Goal: Task Accomplishment & Management: Use online tool/utility

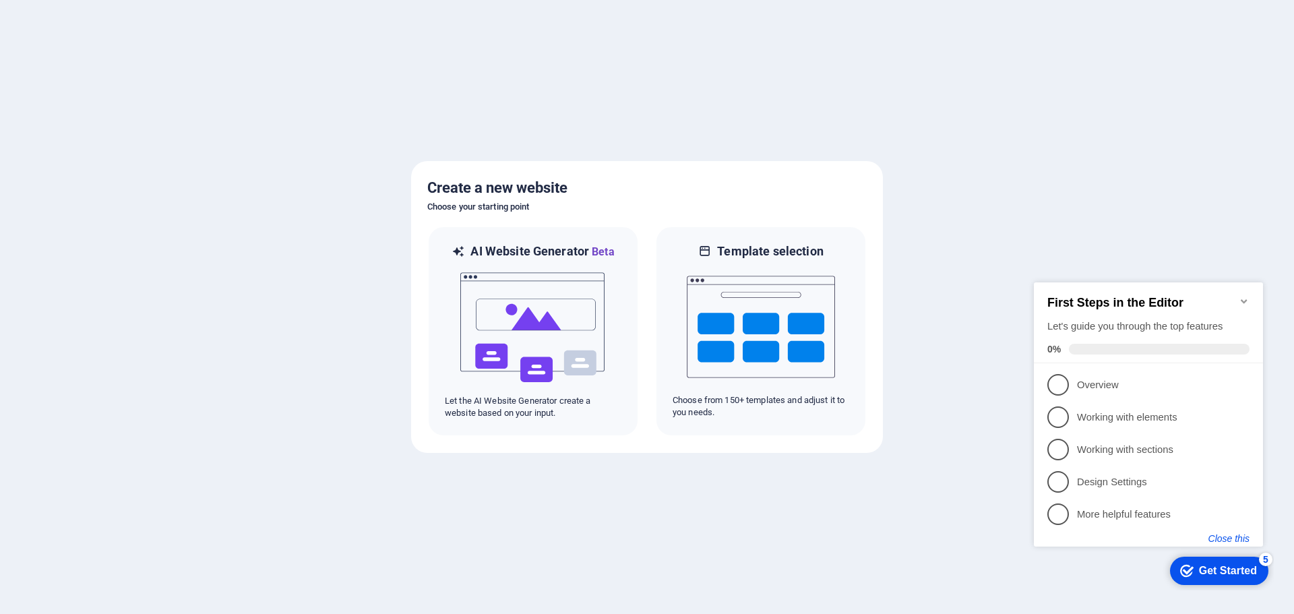
click at [1240, 535] on button "Close this" at bounding box center [1228, 538] width 41 height 11
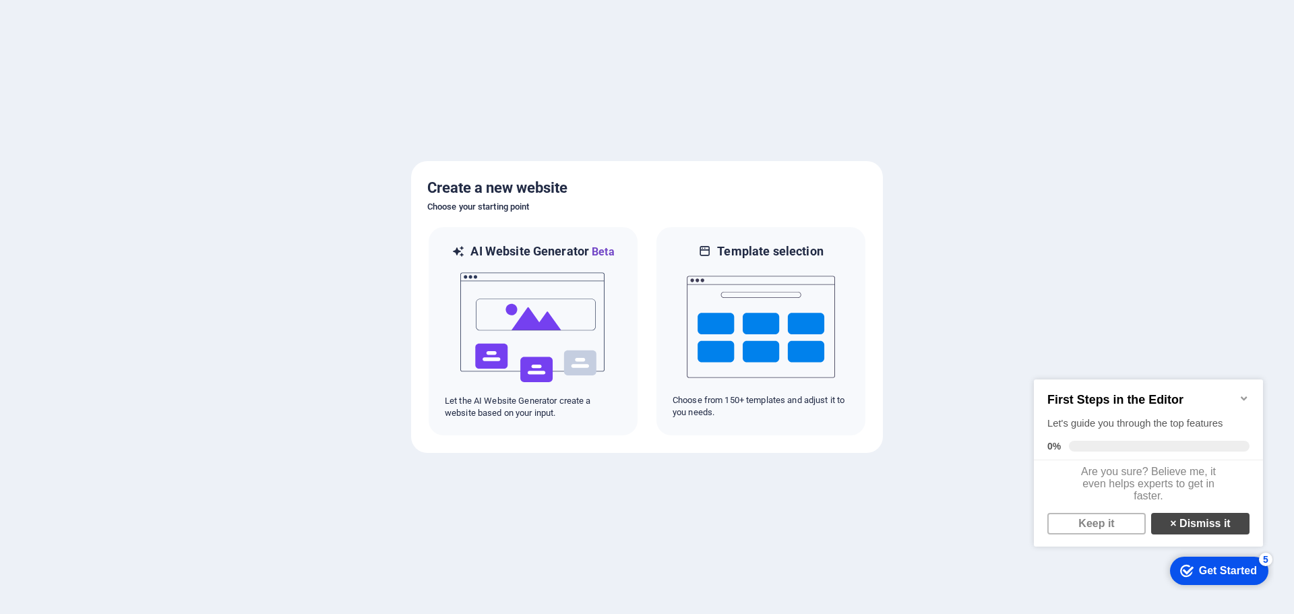
click at [1190, 526] on link "× Dismiss it" at bounding box center [1200, 524] width 98 height 22
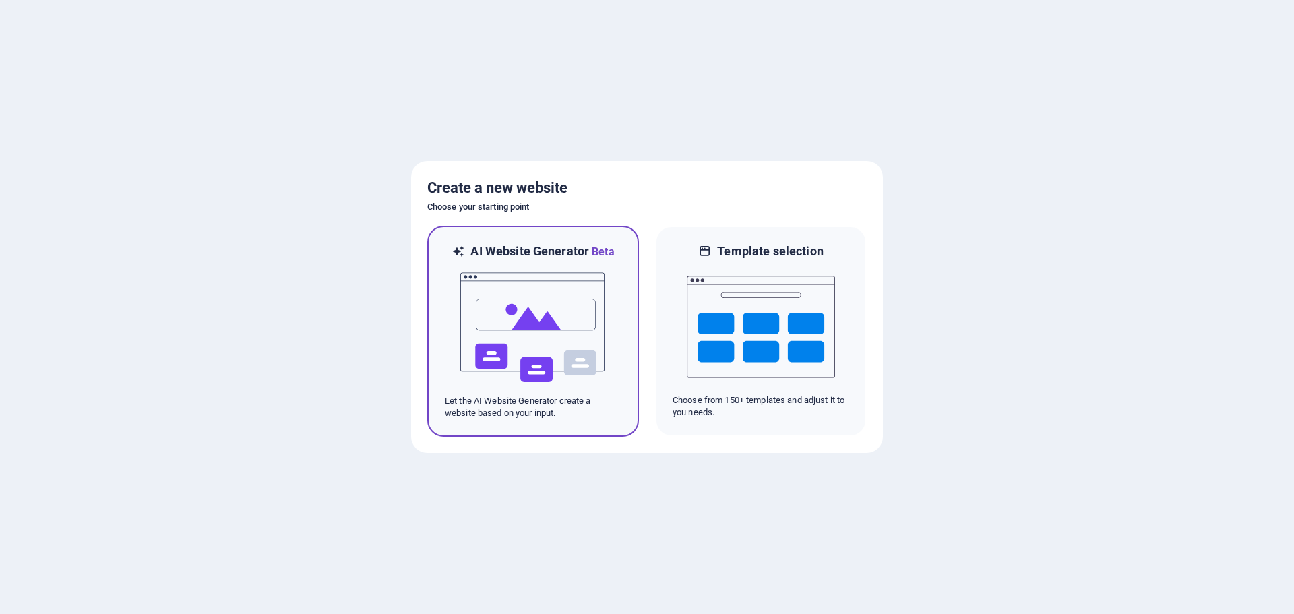
click at [511, 338] on img at bounding box center [533, 327] width 148 height 135
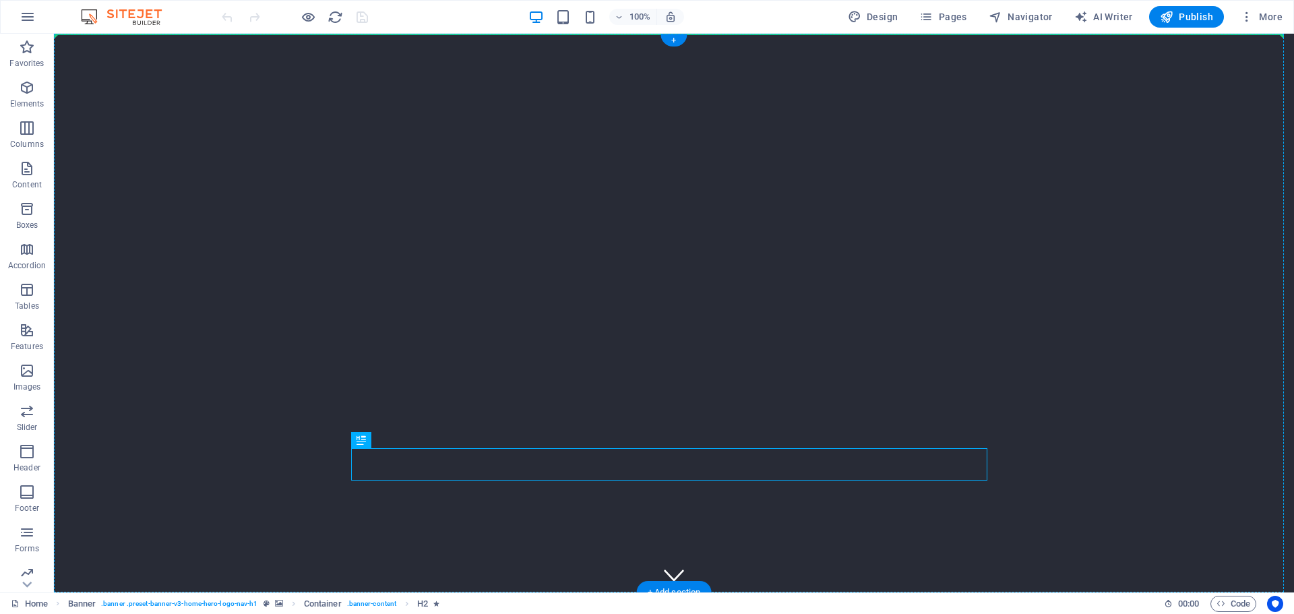
drag, startPoint x: 650, startPoint y: 457, endPoint x: 670, endPoint y: 236, distance: 222.5
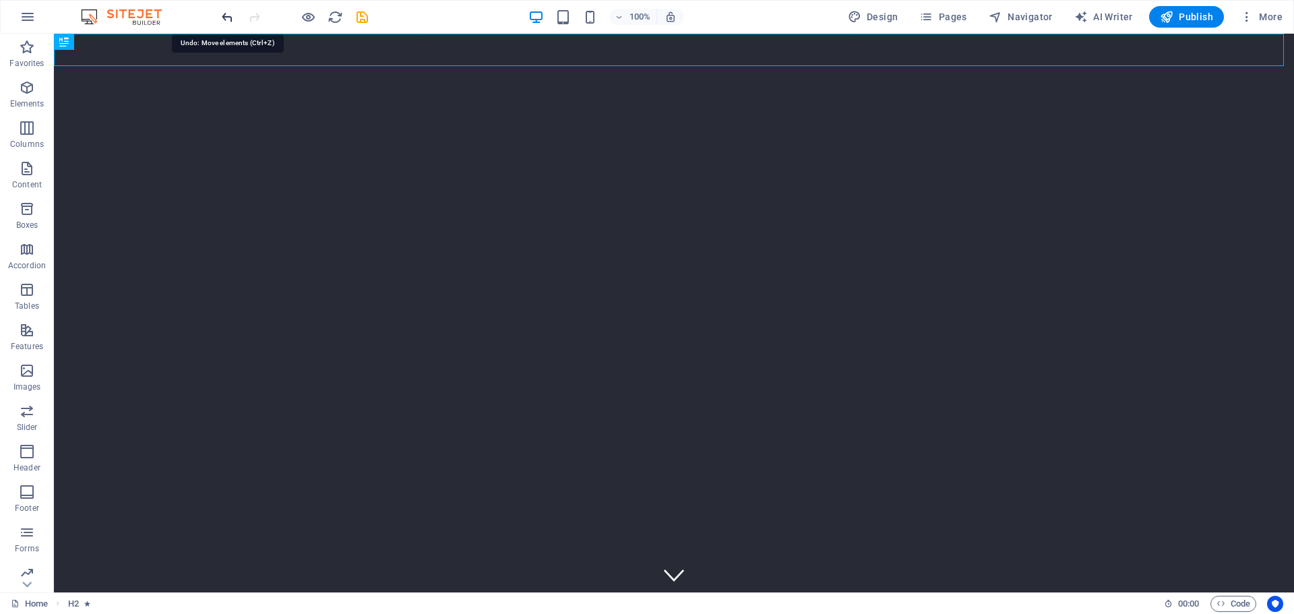
click at [222, 20] on icon "undo" at bounding box center [227, 16] width 15 height 15
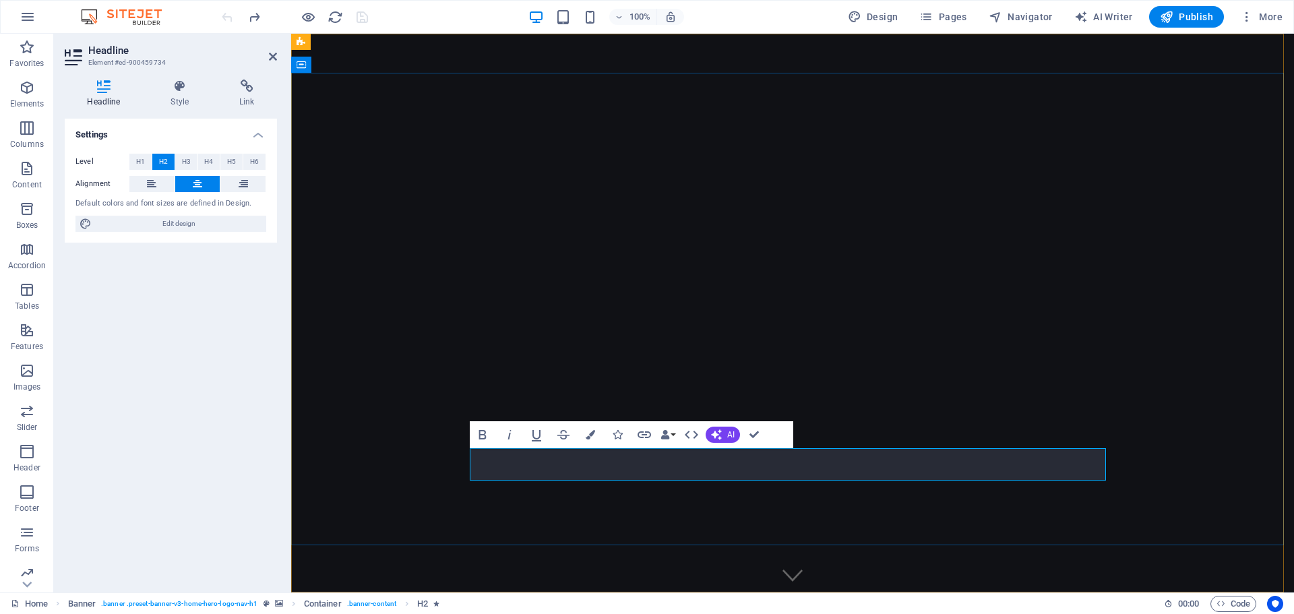
drag, startPoint x: 1022, startPoint y: 463, endPoint x: 702, endPoint y: 475, distance: 320.3
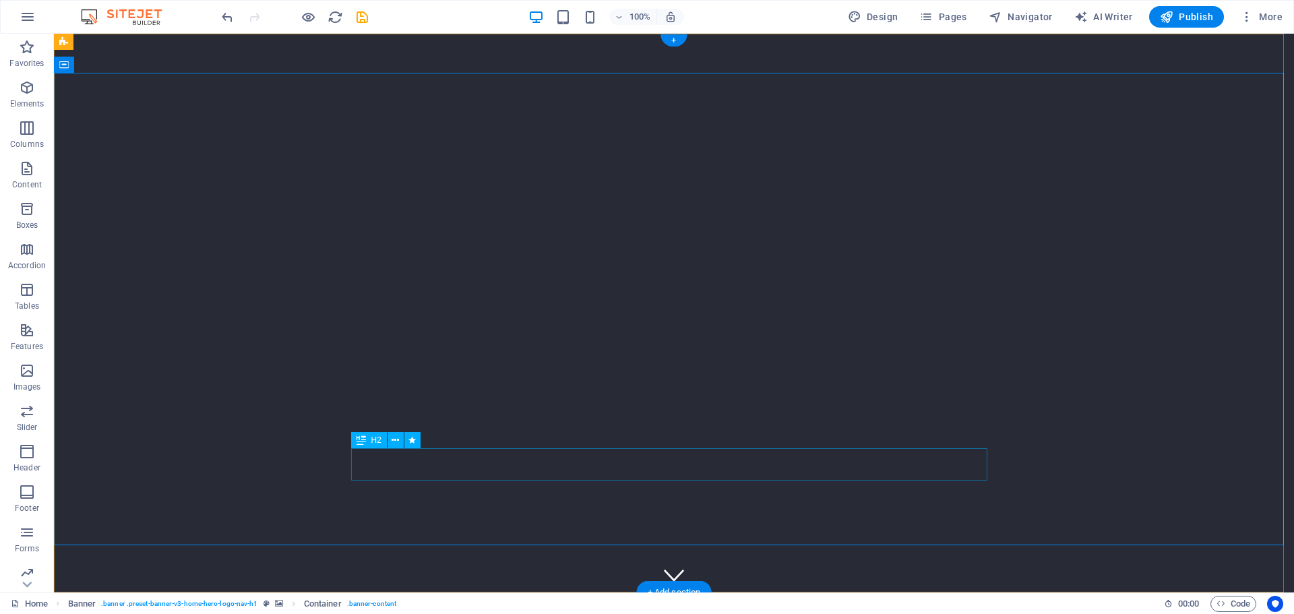
drag, startPoint x: 620, startPoint y: 462, endPoint x: 383, endPoint y: 462, distance: 236.5
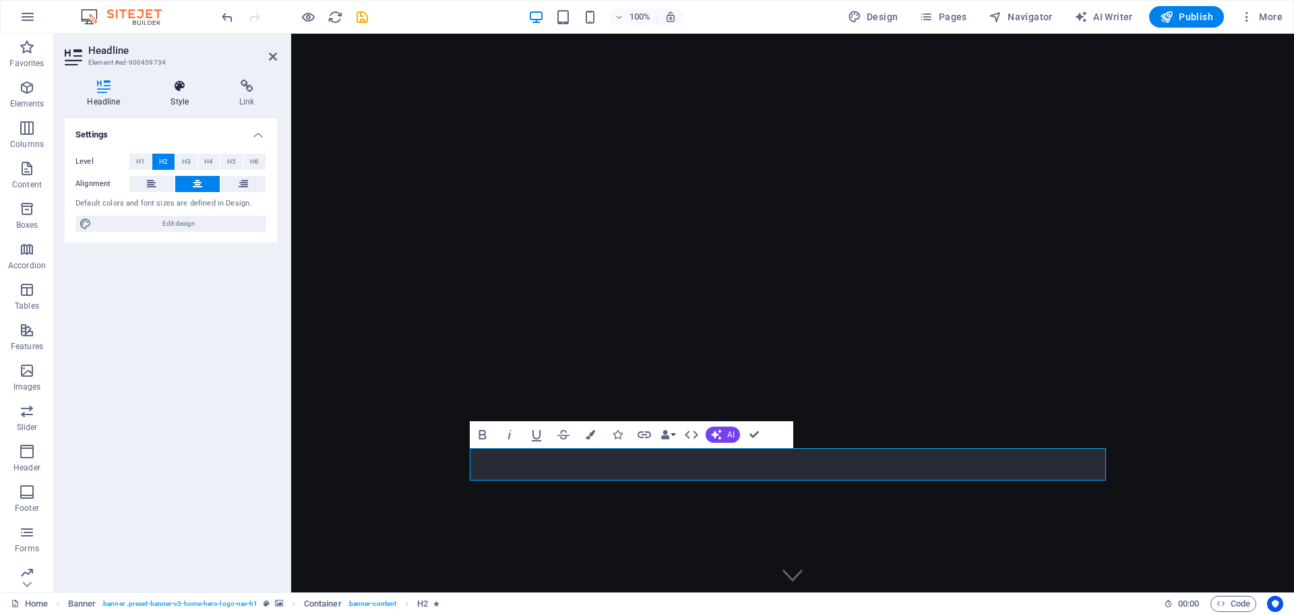
click at [187, 86] on icon at bounding box center [179, 86] width 63 height 13
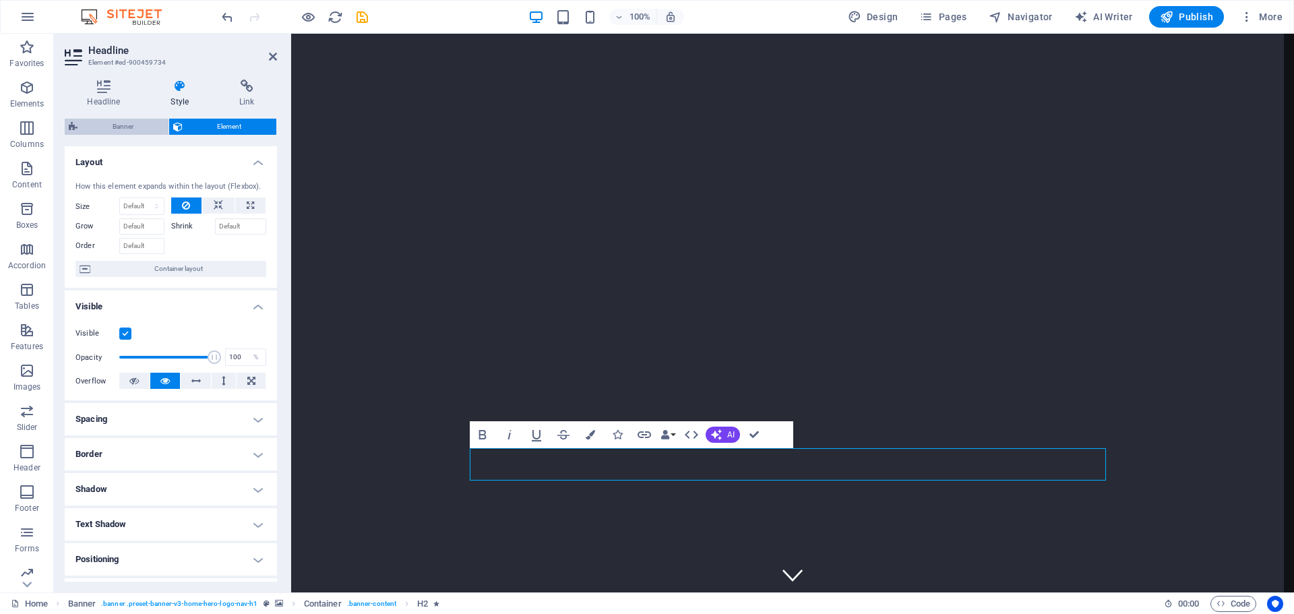
click at [108, 121] on span "Banner" at bounding box center [123, 127] width 83 height 16
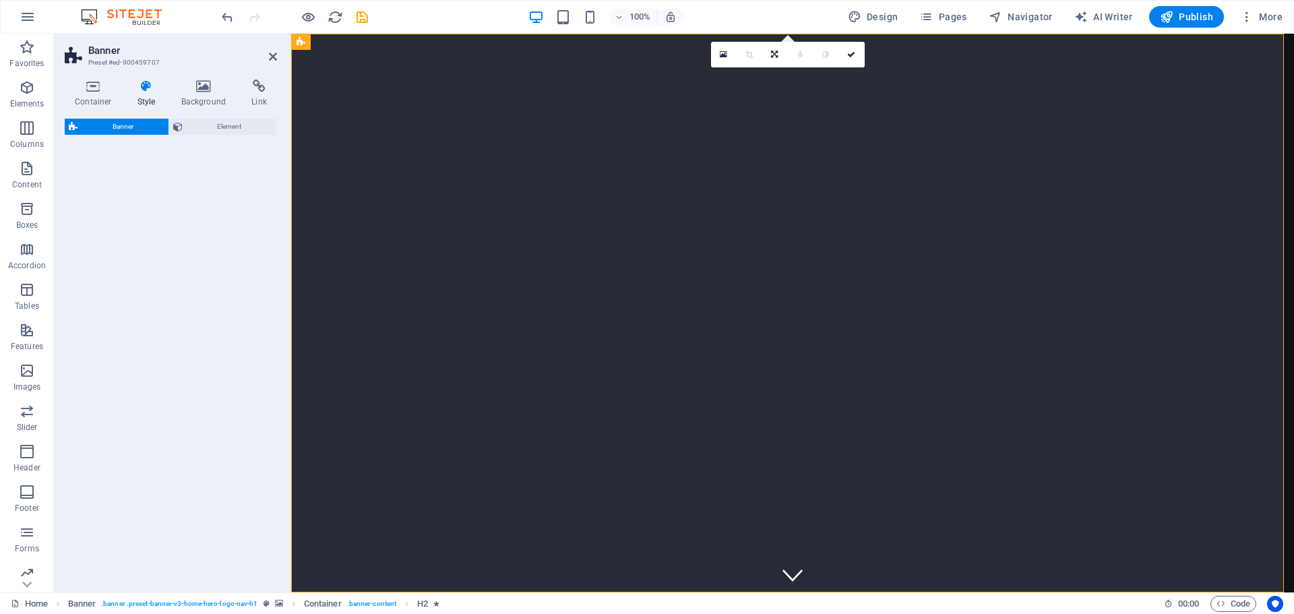
select select "preset-banner-v3-home-hero-logo-nav-h1"
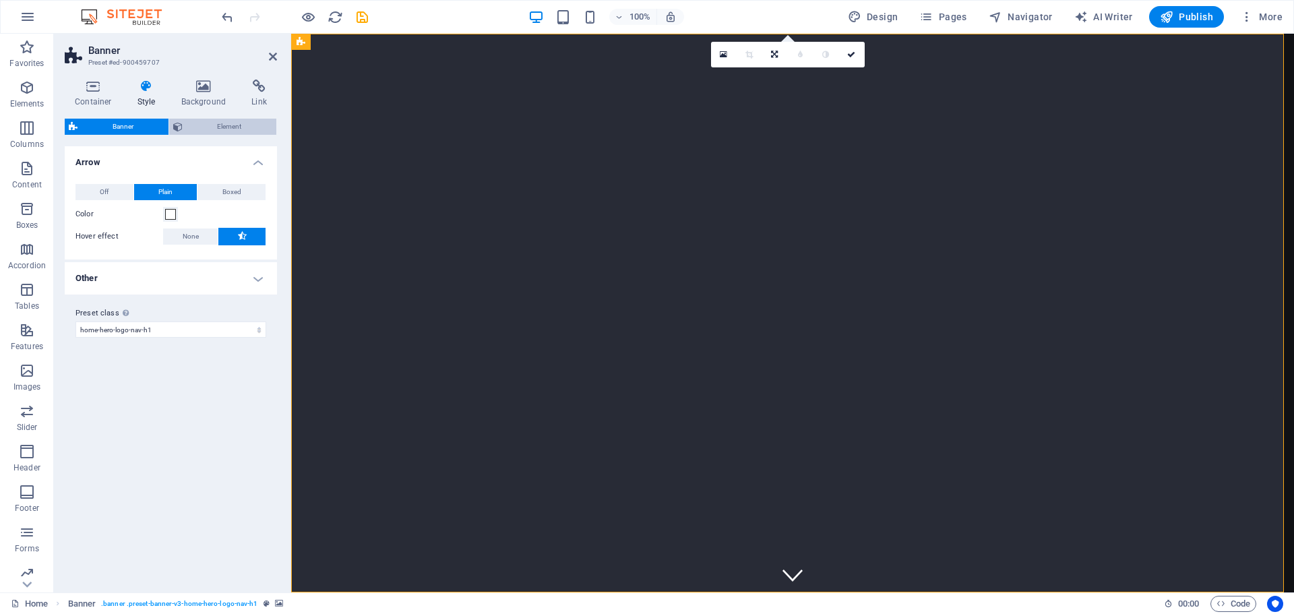
click at [214, 127] on span "Element" at bounding box center [230, 127] width 86 height 16
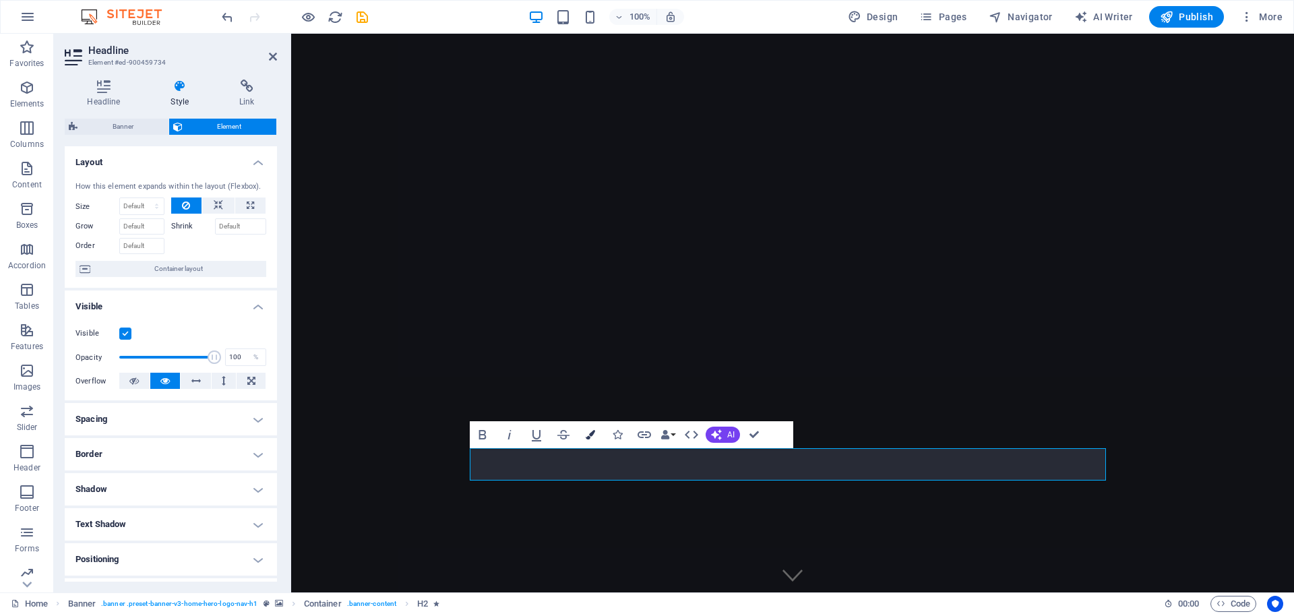
click at [588, 438] on icon "button" at bounding box center [589, 434] width 9 height 9
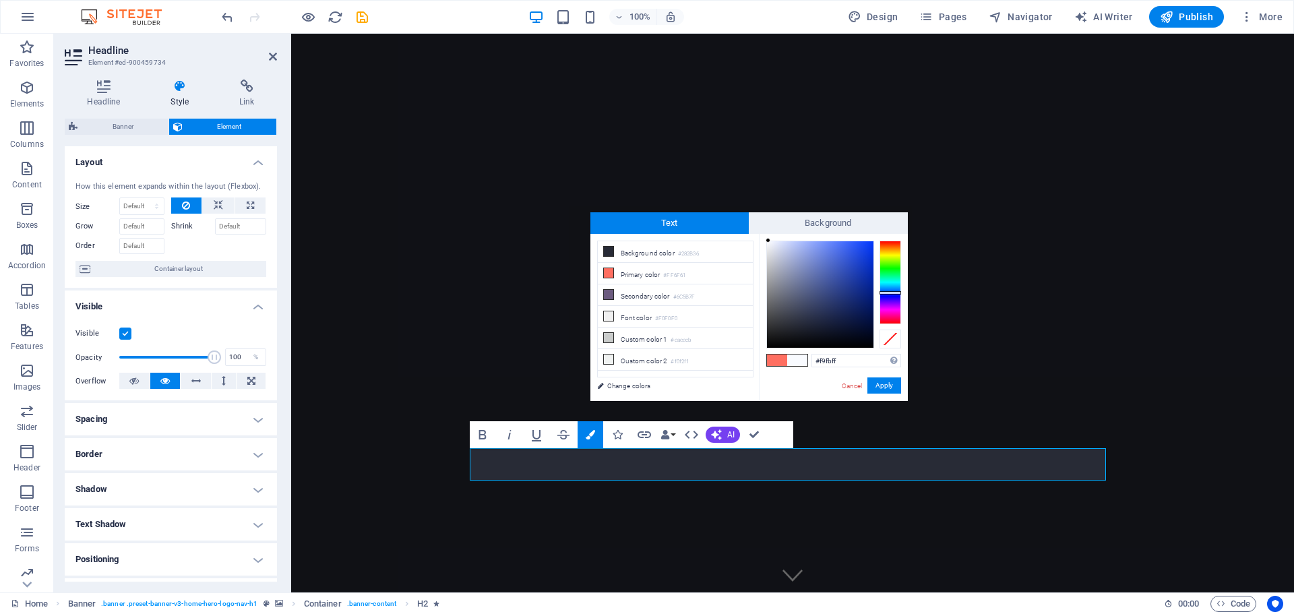
drag, startPoint x: 792, startPoint y: 326, endPoint x: 768, endPoint y: 234, distance: 95.3
click at [768, 234] on div "#f9fbff Supported formats #0852ed rgb(8, 82, 237) rgba(8, 82, 237, 90%) hsv(221…" at bounding box center [833, 415] width 149 height 362
click at [765, 237] on div "#ffffff Supported formats #0852ed rgb(8, 82, 237) rgba(8, 82, 237, 90%) hsv(221…" at bounding box center [833, 415] width 149 height 362
type input "#ffffff"
click at [761, 210] on div "H2 Banner Container Spacer Banner Menu Bar Container Container Logo Bold Italic…" at bounding box center [792, 313] width 1003 height 559
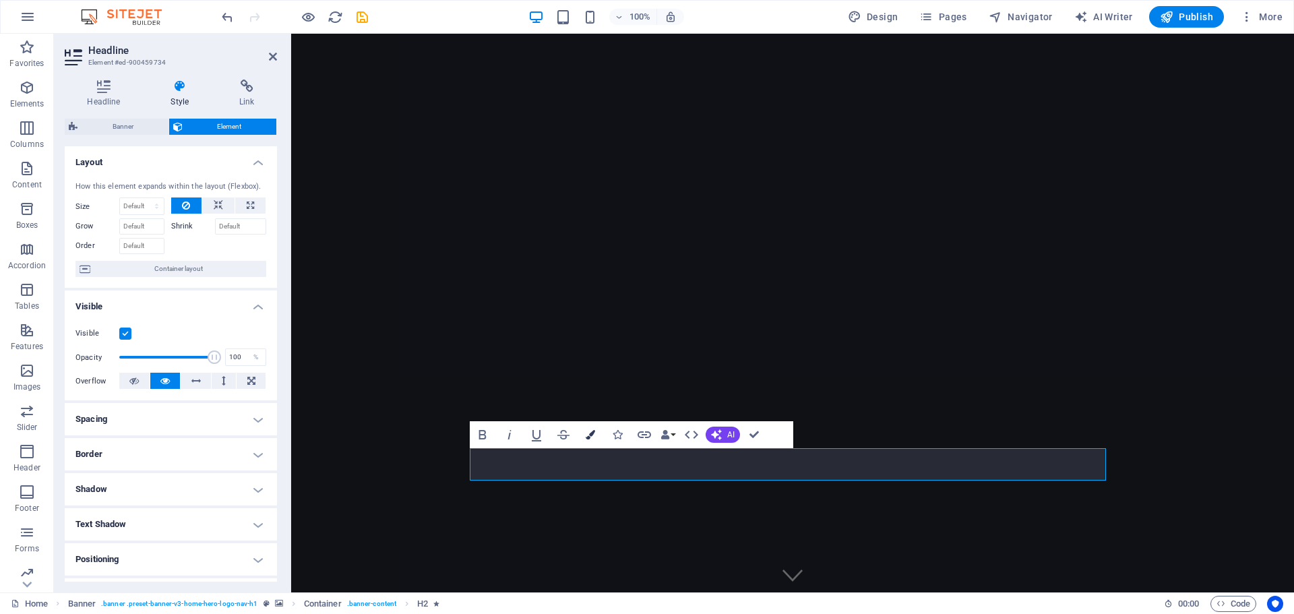
click at [593, 432] on icon "button" at bounding box center [589, 434] width 9 height 9
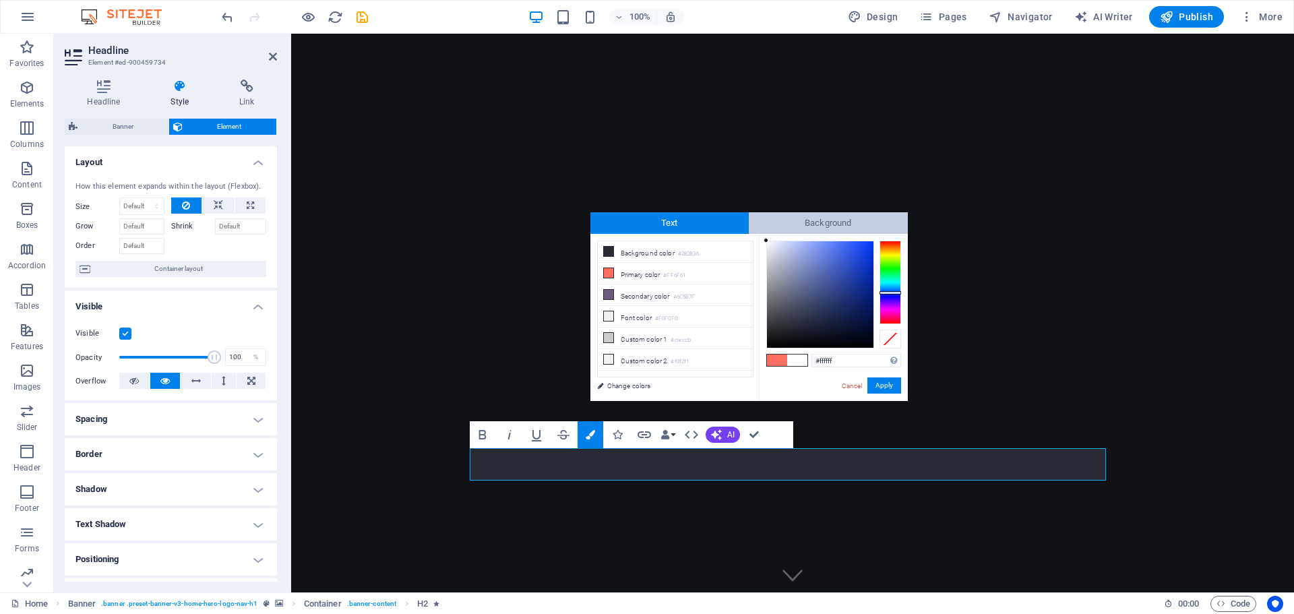
drag, startPoint x: 792, startPoint y: 323, endPoint x: 765, endPoint y: 232, distance: 94.0
click at [765, 232] on div "Text Background less Background color #282B36 Primary color #FF6F61 Secondary c…" at bounding box center [748, 306] width 317 height 189
click at [767, 239] on div at bounding box center [766, 240] width 5 height 5
click at [765, 237] on div "#fdfdff Supported formats #0852ed rgb(8, 82, 237) rgba(8, 82, 237, 90%) hsv(221…" at bounding box center [833, 415] width 149 height 362
drag, startPoint x: 767, startPoint y: 239, endPoint x: 759, endPoint y: 221, distance: 19.6
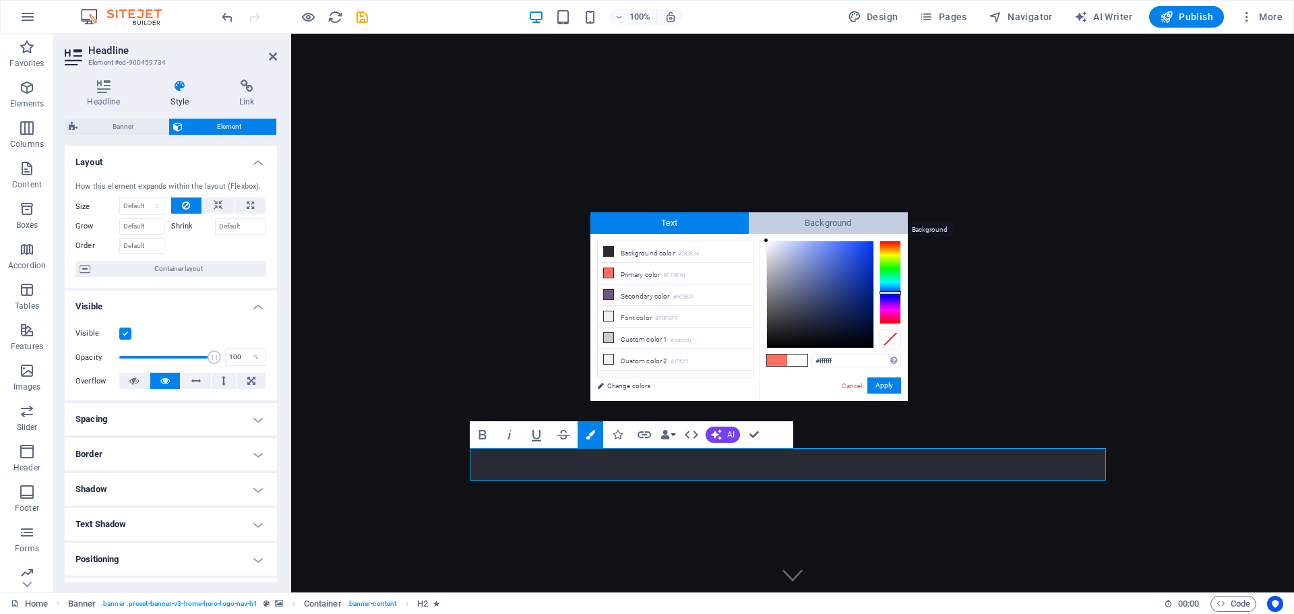
click at [759, 221] on div "Text Background less Background color #282B36 Primary color #FF6F61 Secondary c…" at bounding box center [748, 306] width 317 height 189
type input "#ffffff"
click at [763, 230] on span "Background" at bounding box center [828, 223] width 159 height 22
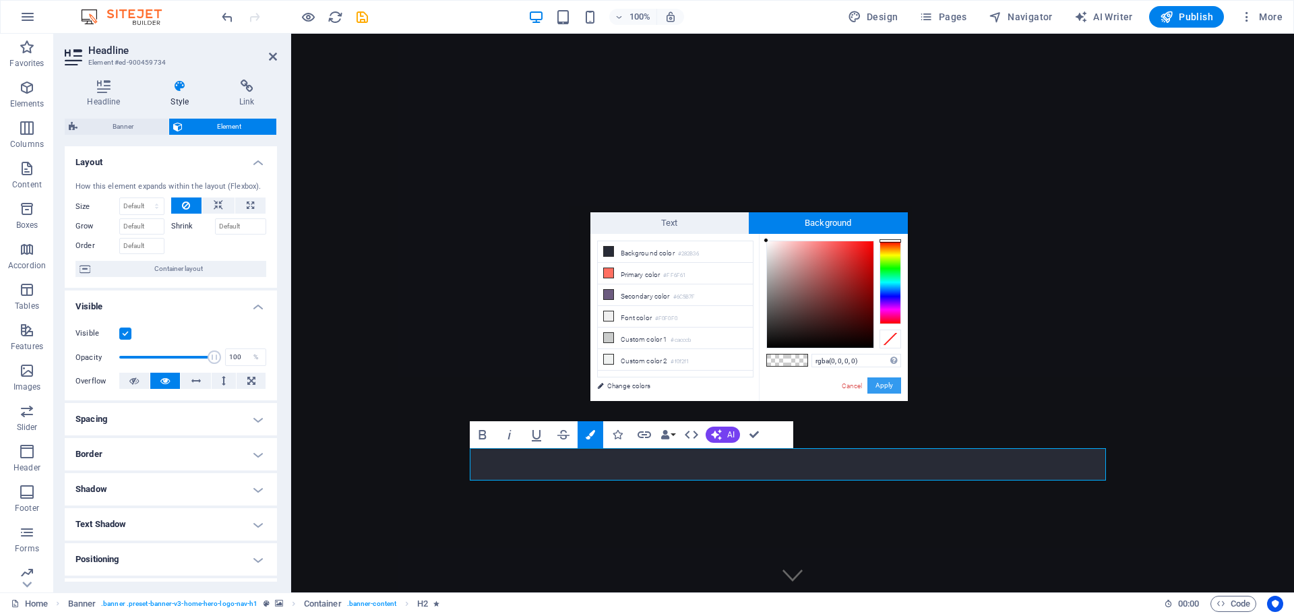
click at [883, 387] on button "Apply" at bounding box center [884, 385] width 34 height 16
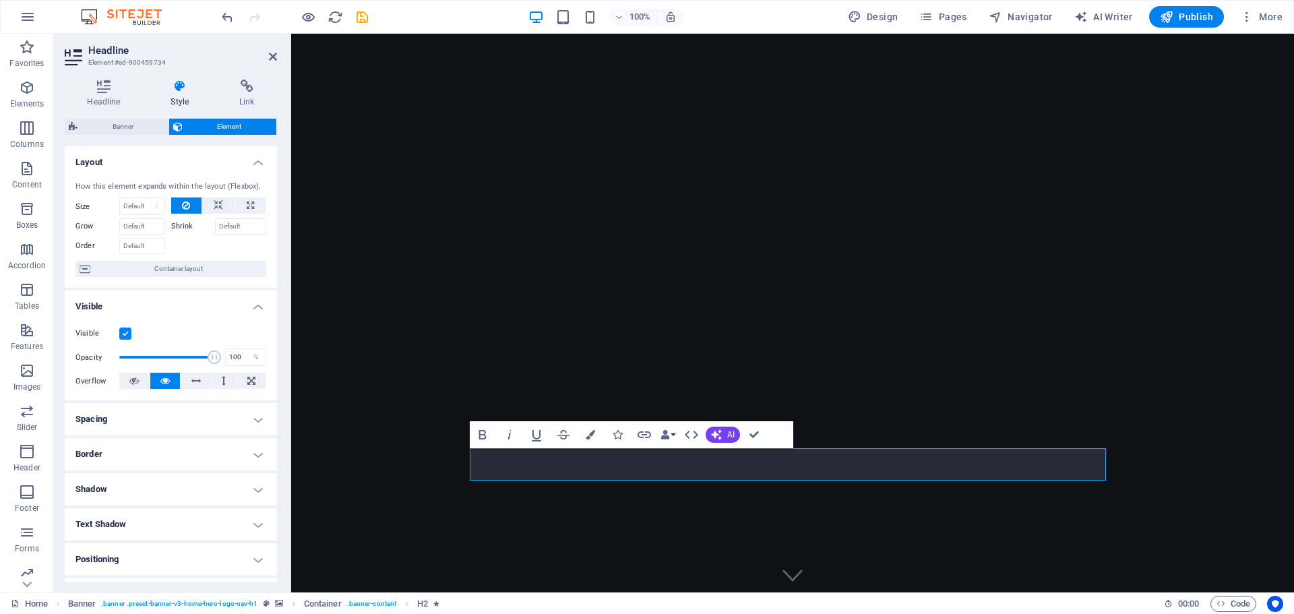
click at [873, 380] on div "H2 Banner Container Spacer Banner Menu Bar Container Container Logo Bold Italic…" at bounding box center [792, 313] width 1003 height 559
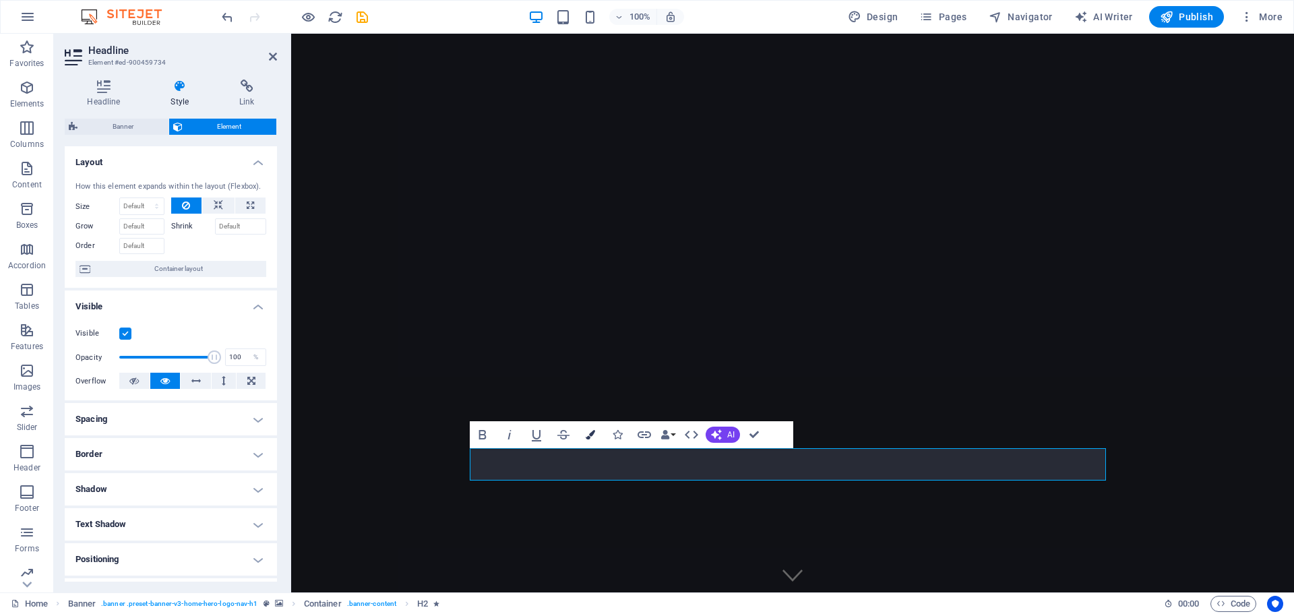
click at [589, 431] on icon "button" at bounding box center [589, 434] width 9 height 9
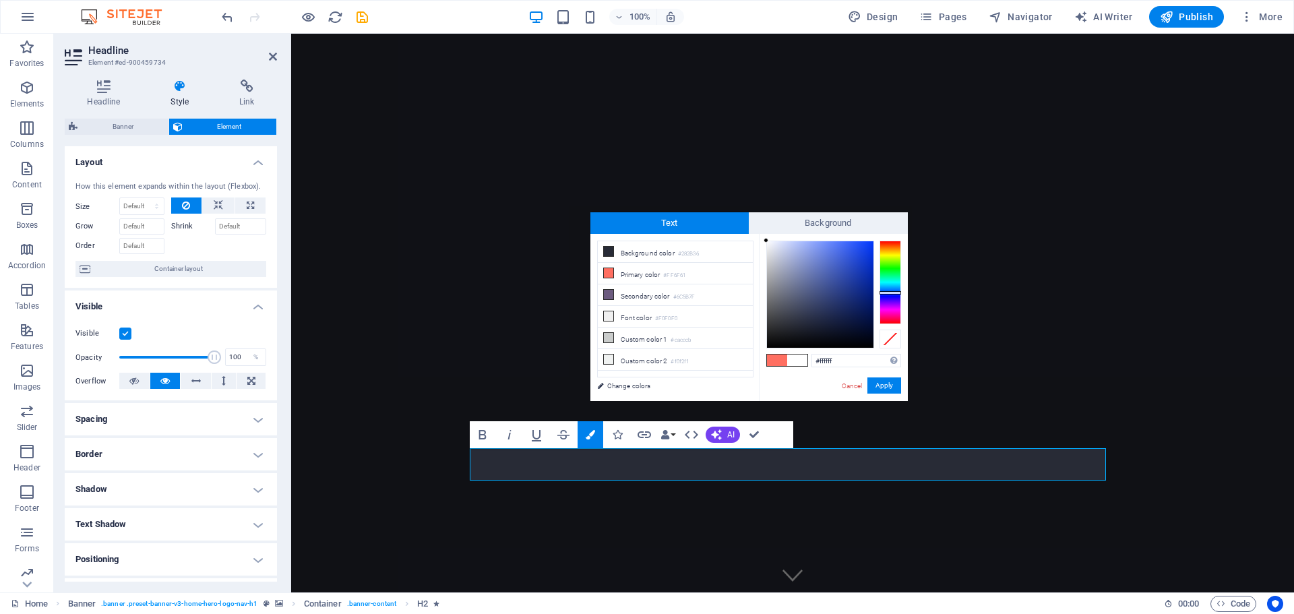
drag, startPoint x: 791, startPoint y: 313, endPoint x: 759, endPoint y: 234, distance: 85.0
click at [759, 234] on div "#ffffff Supported formats #0852ed rgb(8, 82, 237) rgba(8, 82, 237, 90%) hsv(221…" at bounding box center [833, 415] width 149 height 362
click at [759, 235] on div "#ffffff Supported formats #0852ed rgb(8, 82, 237) rgba(8, 82, 237, 90%) hsv(221…" at bounding box center [833, 415] width 149 height 362
click at [753, 219] on span "Background" at bounding box center [828, 223] width 159 height 22
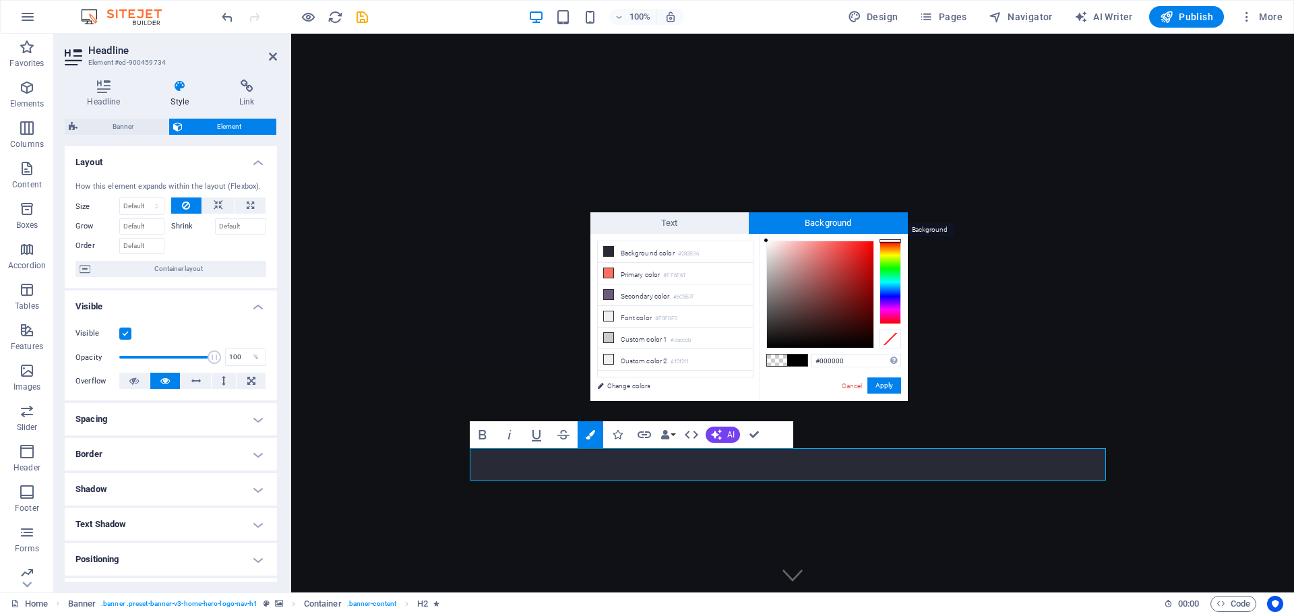
click at [753, 219] on span "Background" at bounding box center [828, 223] width 159 height 22
click at [715, 224] on span "Text" at bounding box center [669, 223] width 159 height 22
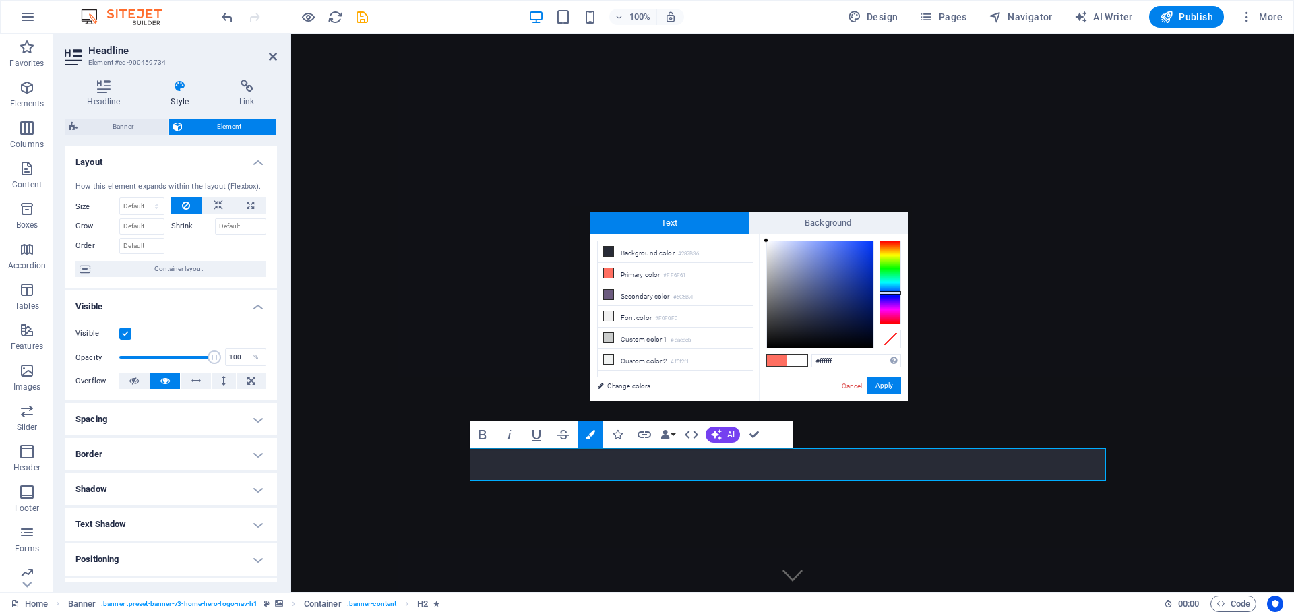
click at [761, 236] on div "#ffffff Supported formats #0852ed rgb(8, 82, 237) rgba(8, 82, 237, 90%) hsv(221…" at bounding box center [833, 415] width 149 height 362
click at [760, 236] on div "#ffffff Supported formats #0852ed rgb(8, 82, 237) rgba(8, 82, 237, 90%) hsv(221…" at bounding box center [833, 415] width 149 height 362
type input "#ffffff"
click at [765, 238] on div at bounding box center [765, 240] width 5 height 5
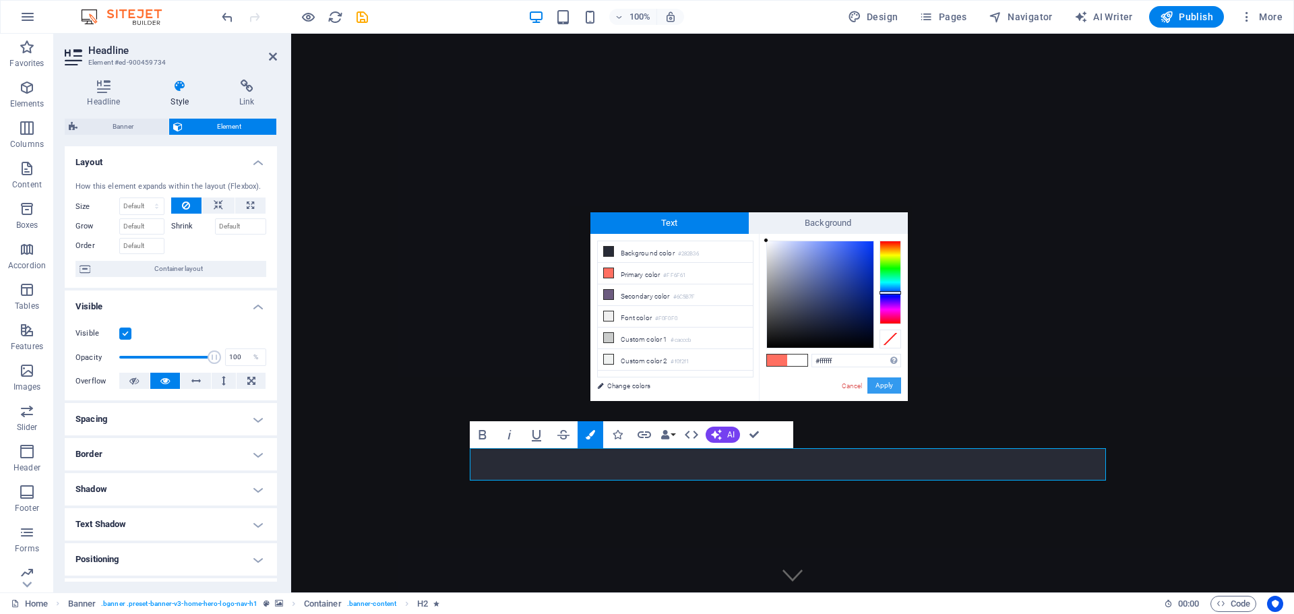
click at [882, 386] on button "Apply" at bounding box center [884, 385] width 34 height 16
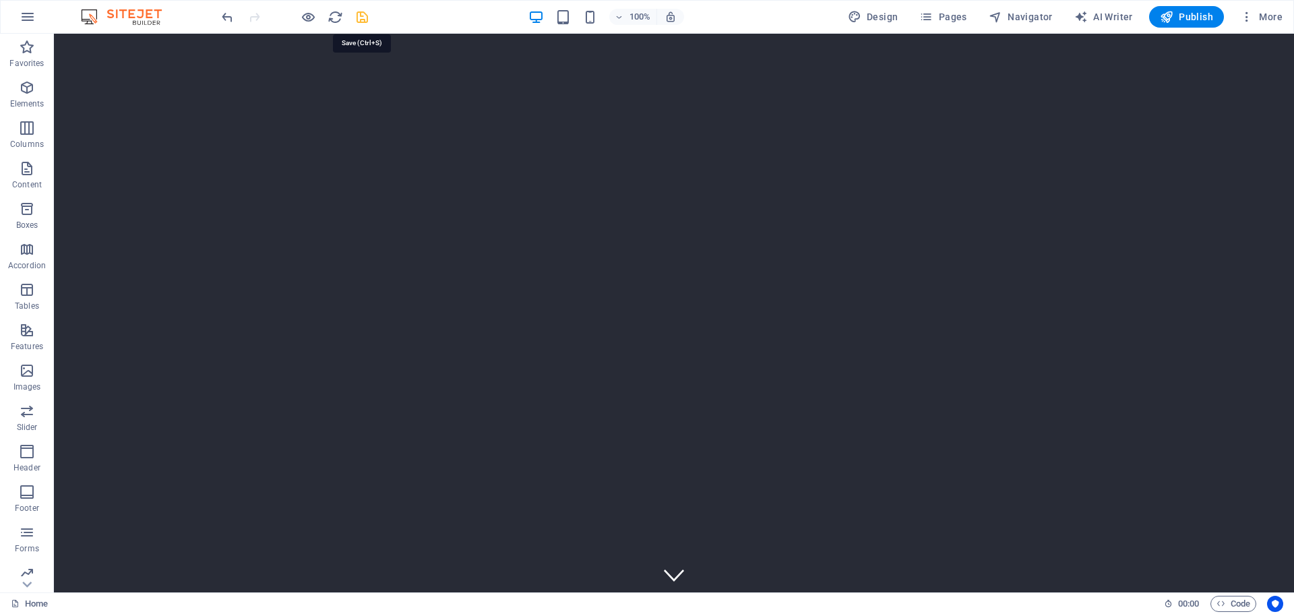
click at [356, 18] on icon "save" at bounding box center [361, 16] width 15 height 15
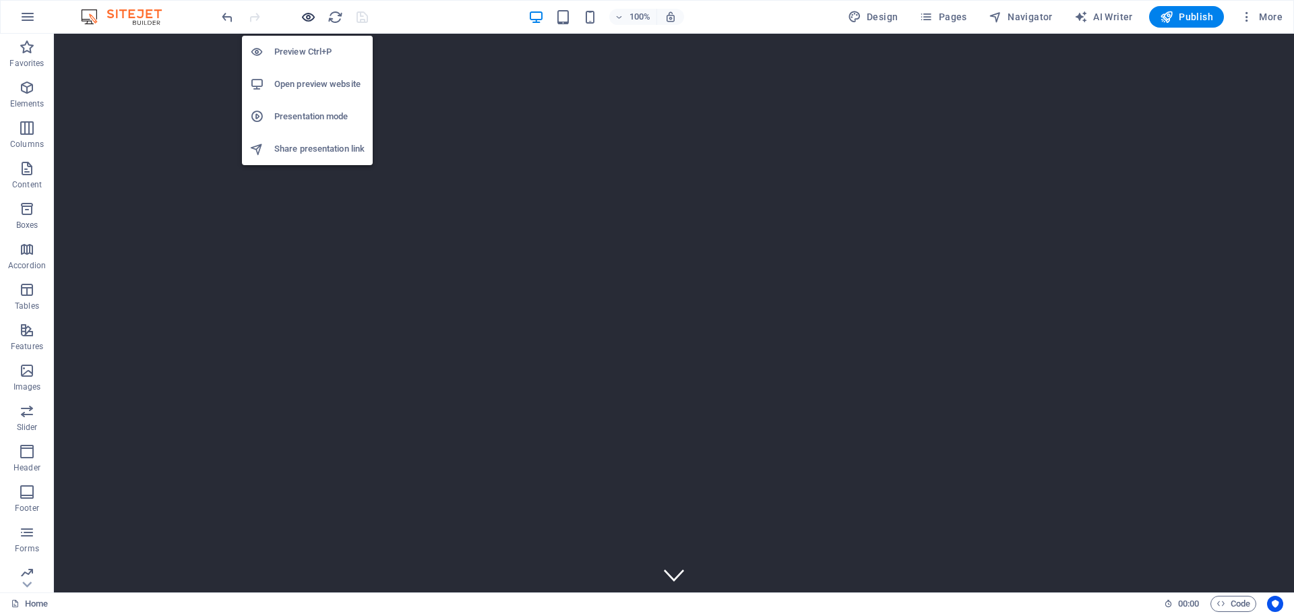
click at [306, 16] on icon "button" at bounding box center [307, 16] width 15 height 15
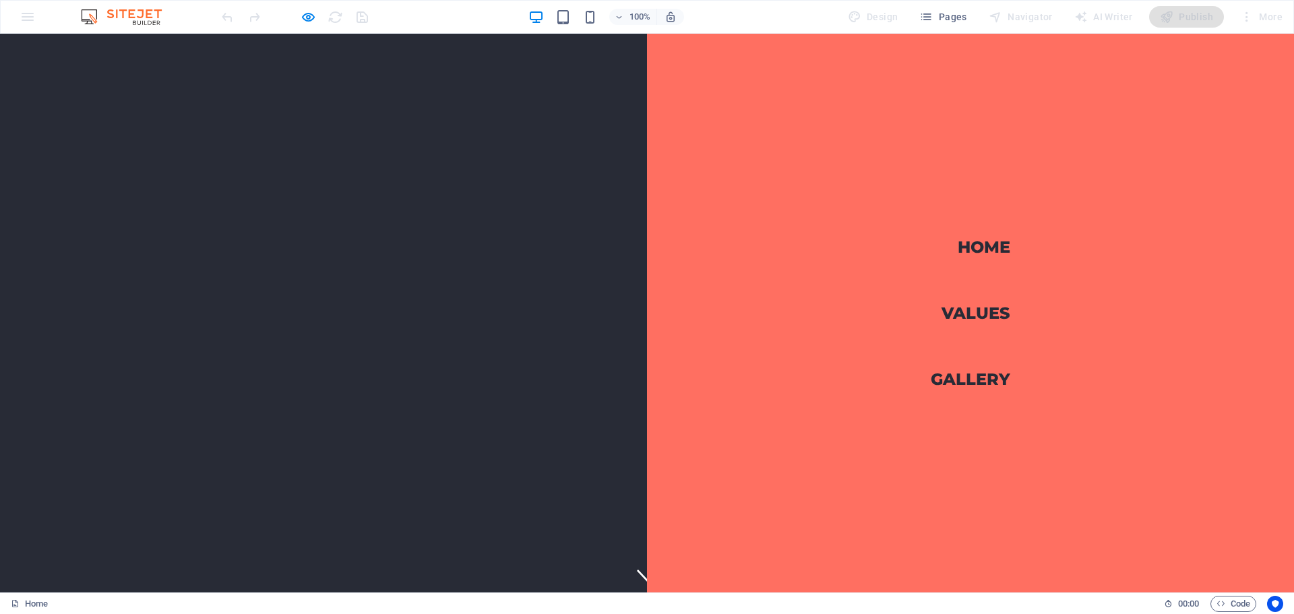
click at [955, 379] on link "Gallery" at bounding box center [970, 379] width 80 height 38
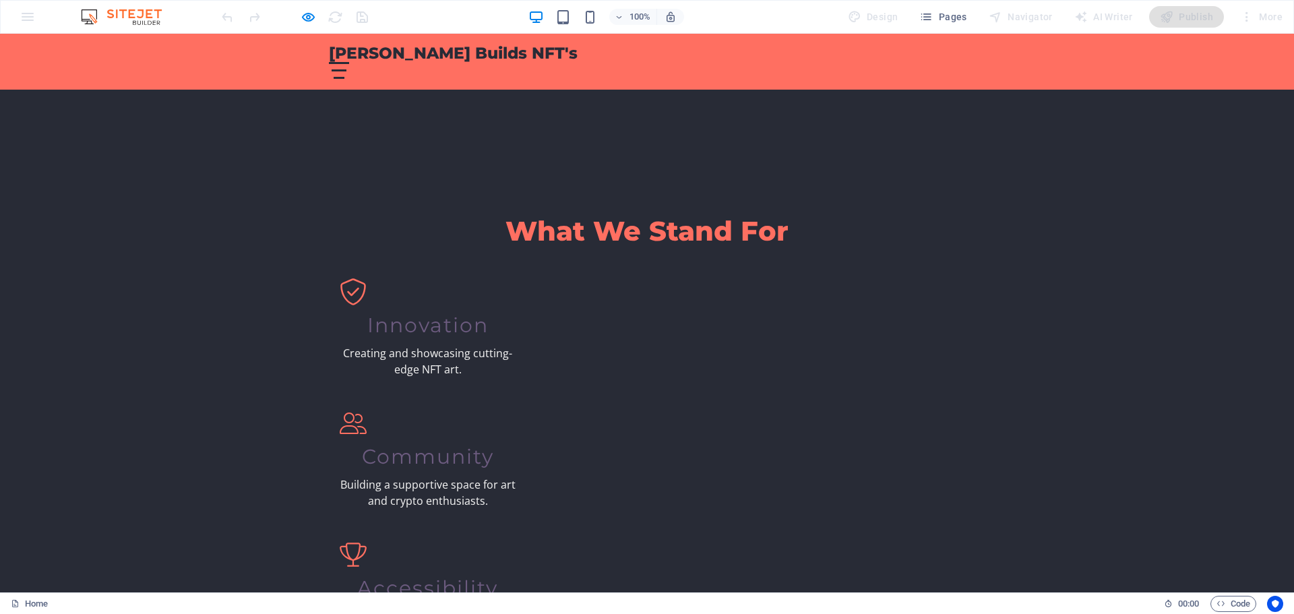
scroll to position [775, 0]
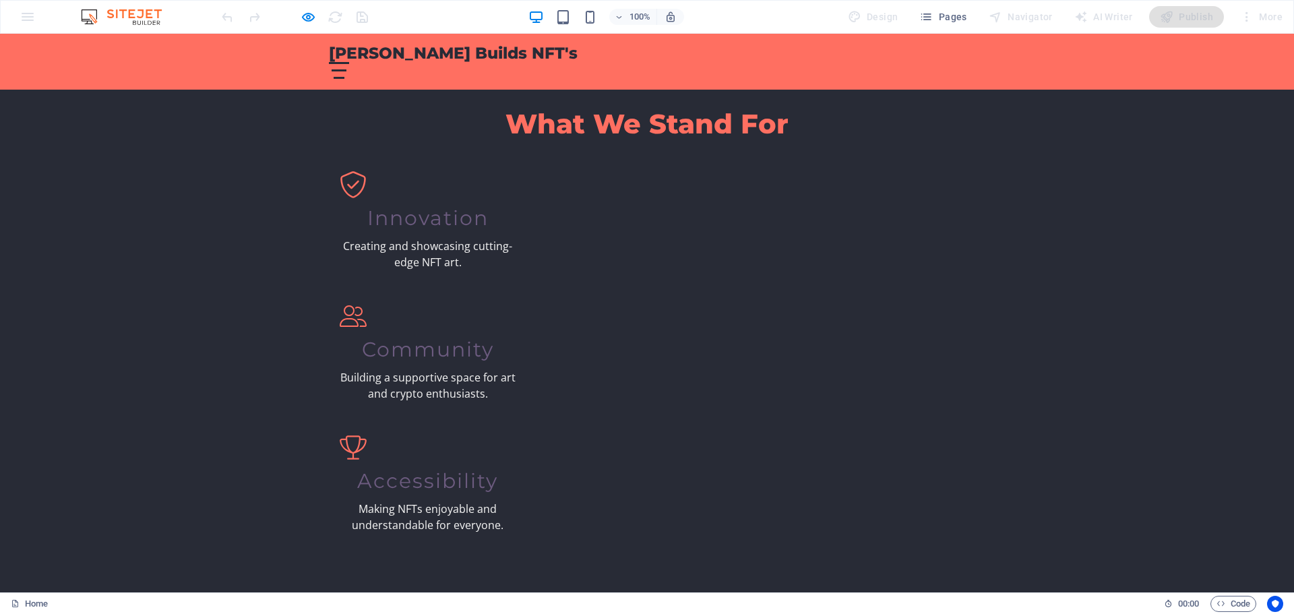
click at [349, 62] on div at bounding box center [339, 70] width 20 height 17
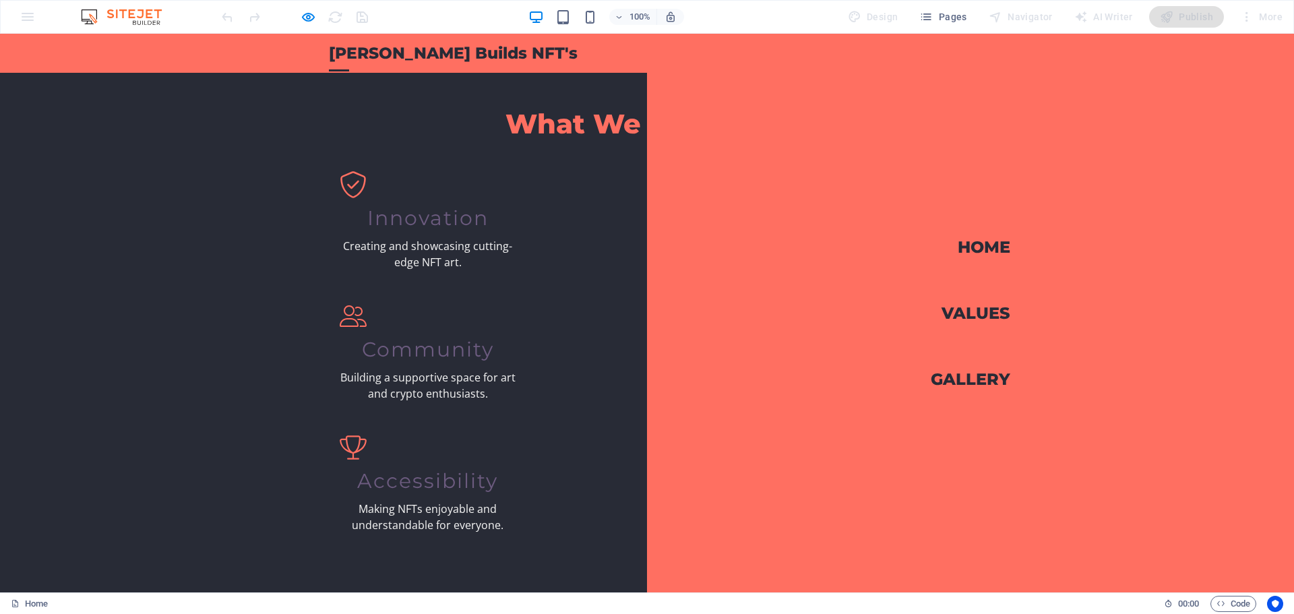
click at [976, 307] on link "Values" at bounding box center [975, 313] width 69 height 38
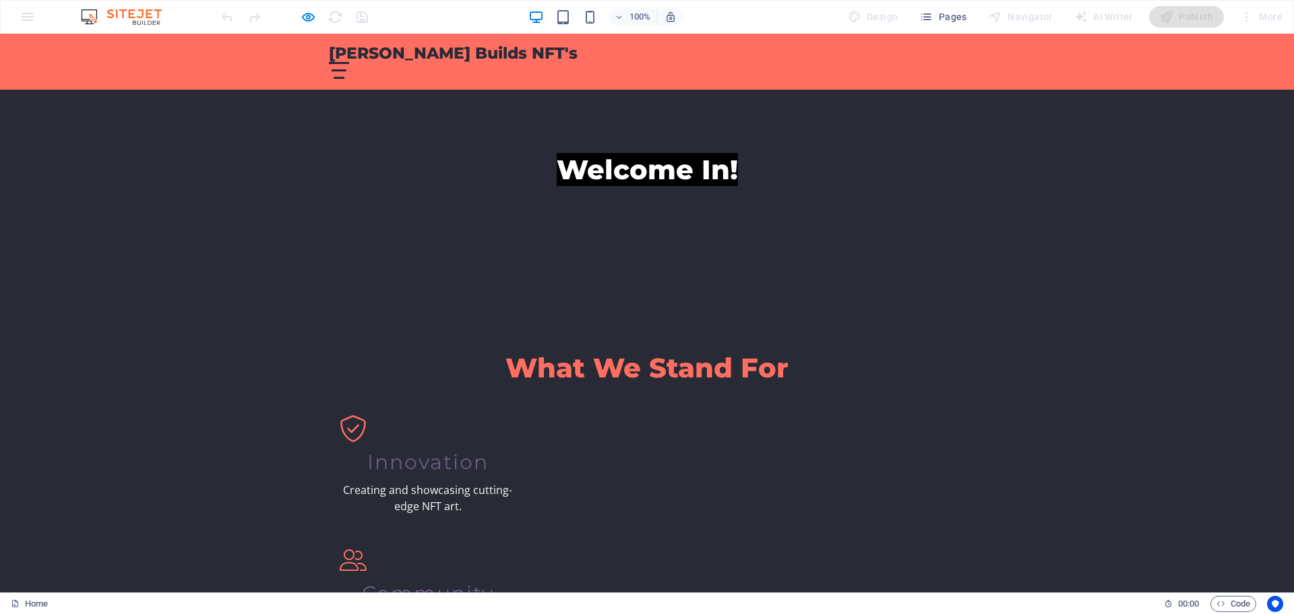
scroll to position [519, 0]
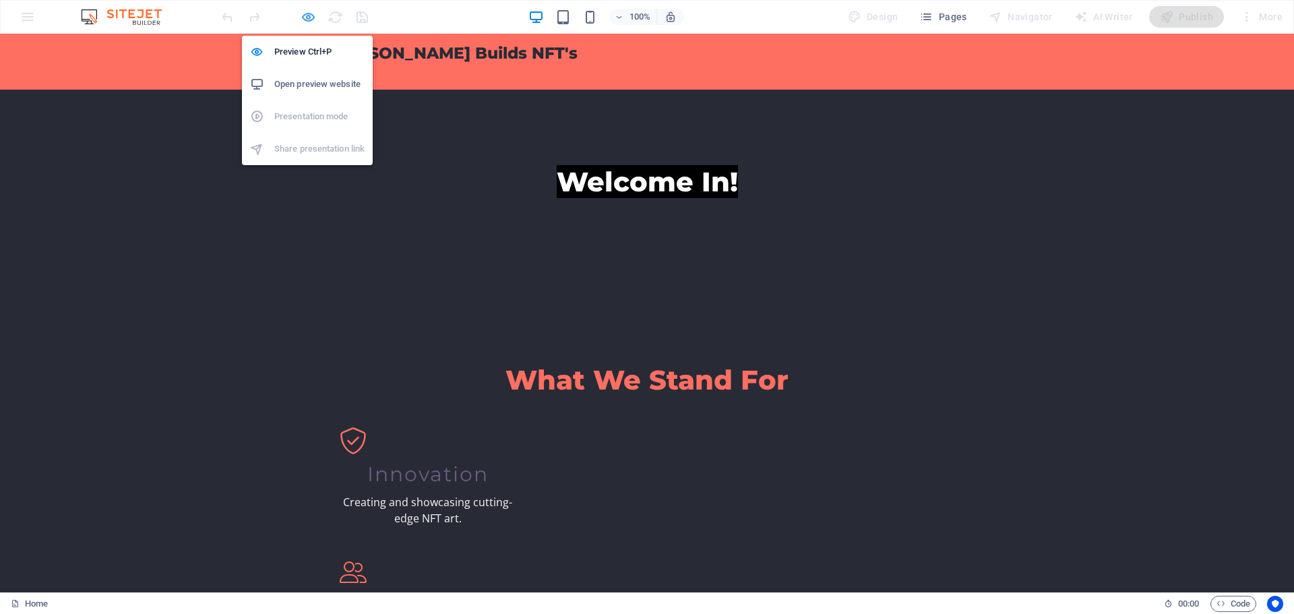
click at [307, 20] on icon "button" at bounding box center [307, 16] width 15 height 15
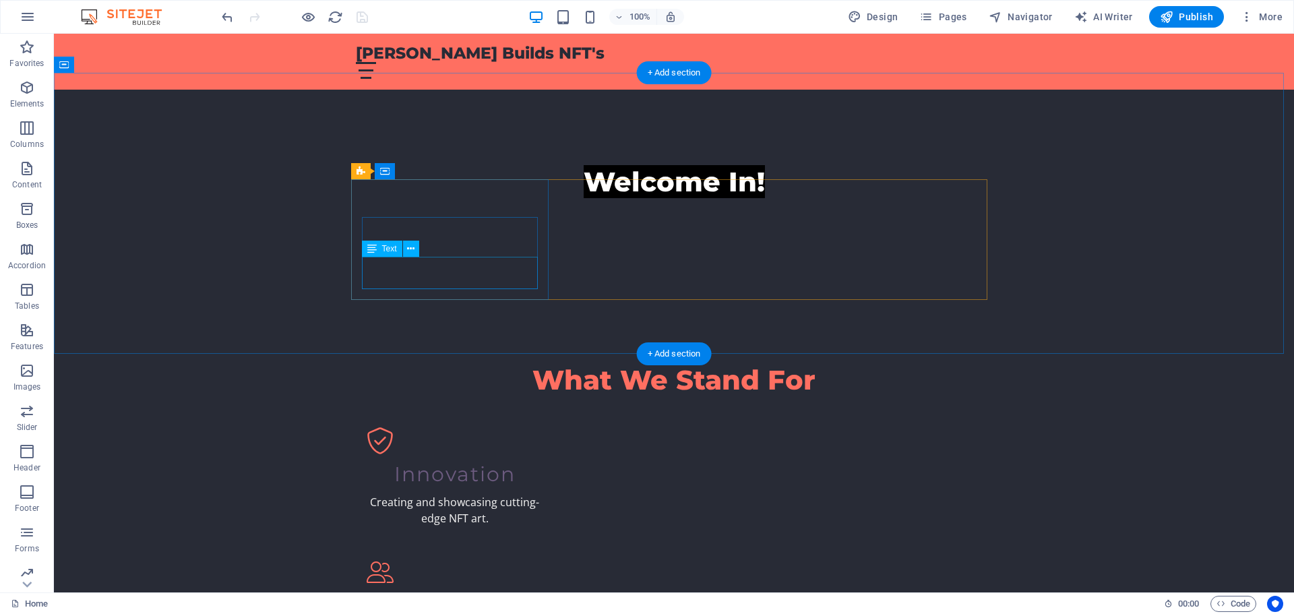
click at [442, 494] on div "Creating and showcasing cutting-edge NFT art." at bounding box center [455, 510] width 176 height 32
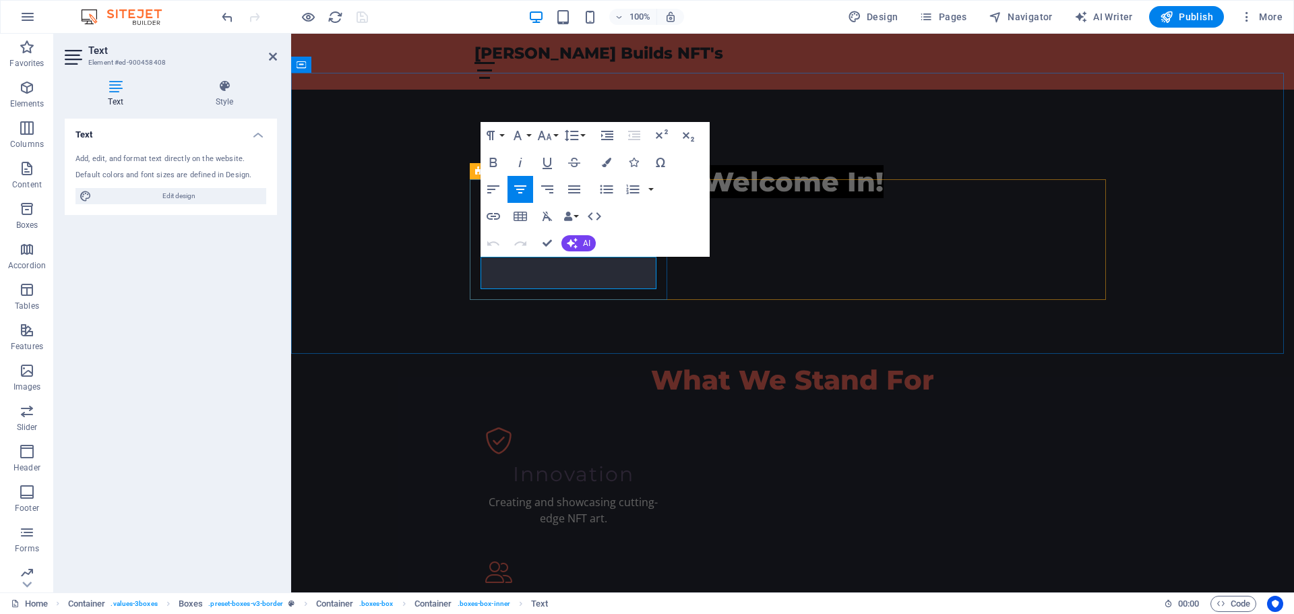
click at [559, 494] on p "Creating and showcasing cutting-edge NFT art." at bounding box center [573, 510] width 176 height 32
click at [664, 314] on div "What We Stand For Innovation Creating and showcasing cutting-edge AI NFT art. C…" at bounding box center [792, 582] width 1003 height 544
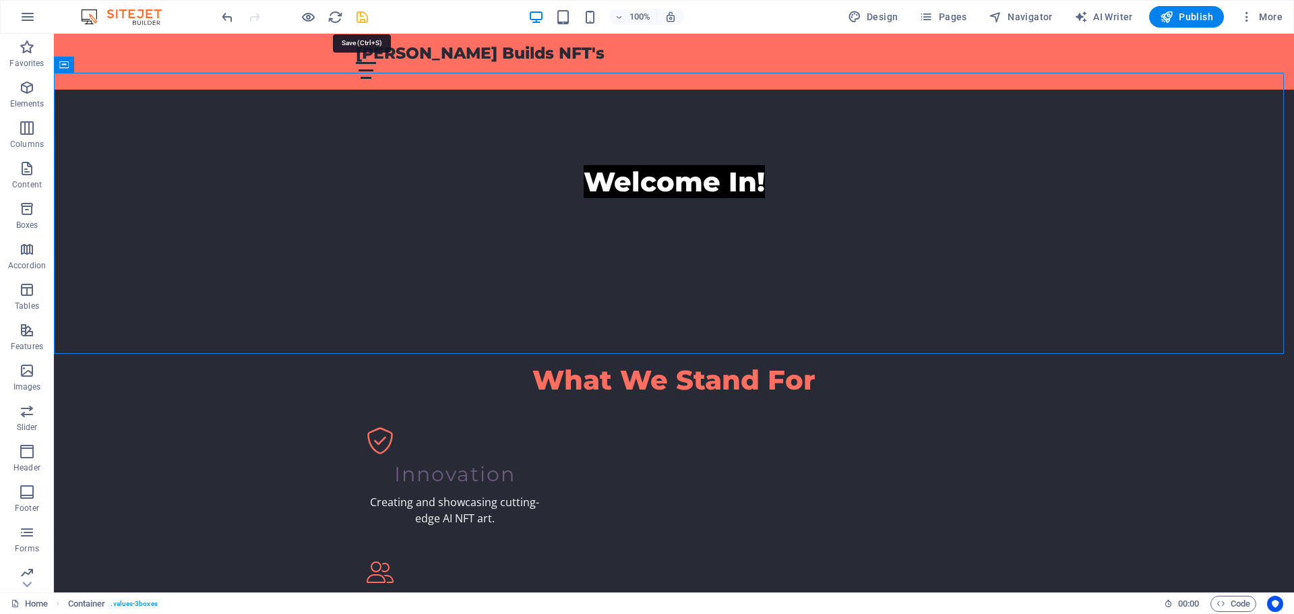
click at [363, 20] on icon "save" at bounding box center [361, 16] width 15 height 15
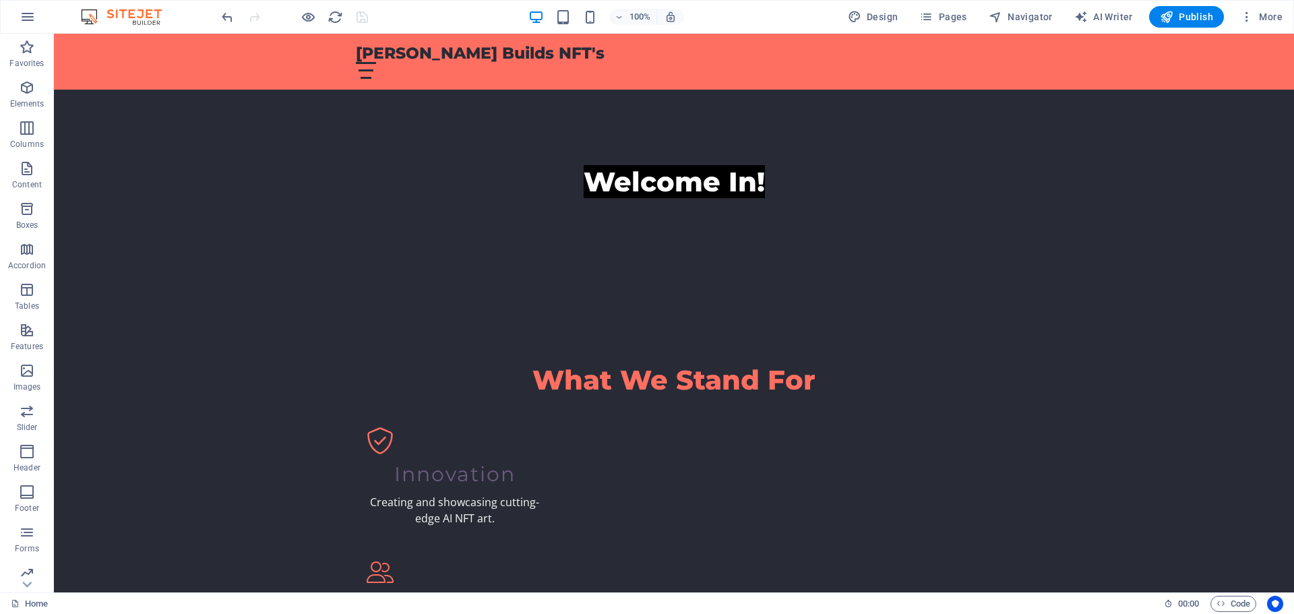
click at [103, 17] on img at bounding box center [127, 17] width 101 height 16
drag, startPoint x: 121, startPoint y: 13, endPoint x: 108, endPoint y: 14, distance: 12.8
click at [119, 13] on img at bounding box center [127, 17] width 101 height 16
click at [95, 14] on img at bounding box center [127, 17] width 101 height 16
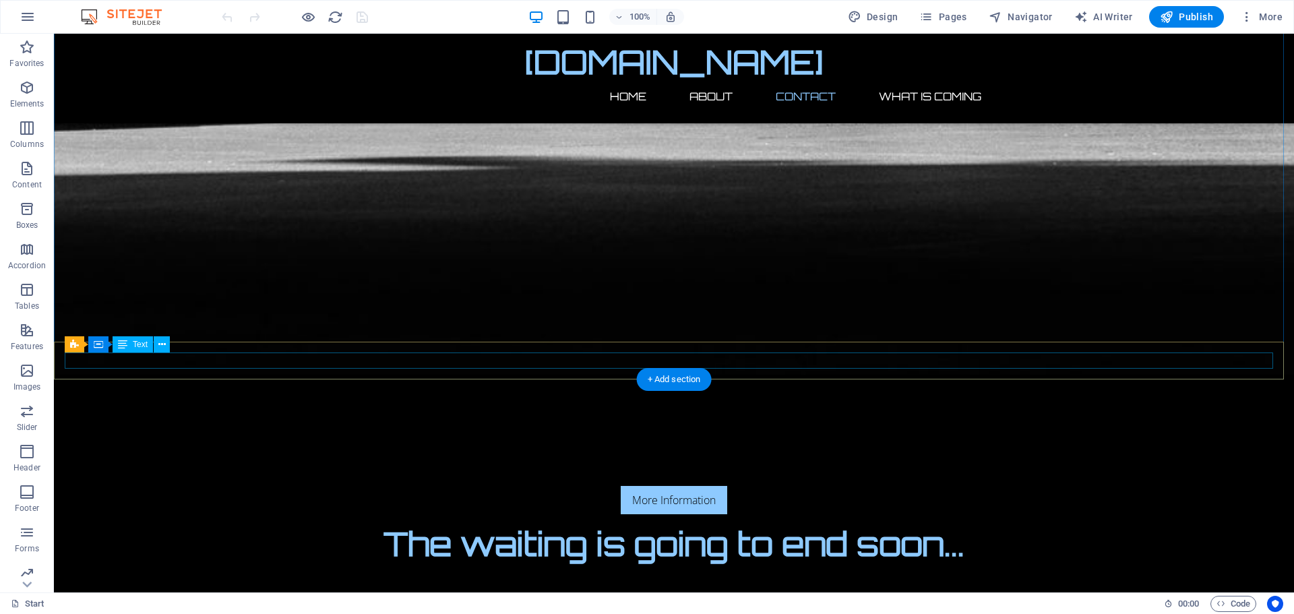
scroll to position [1084, 0]
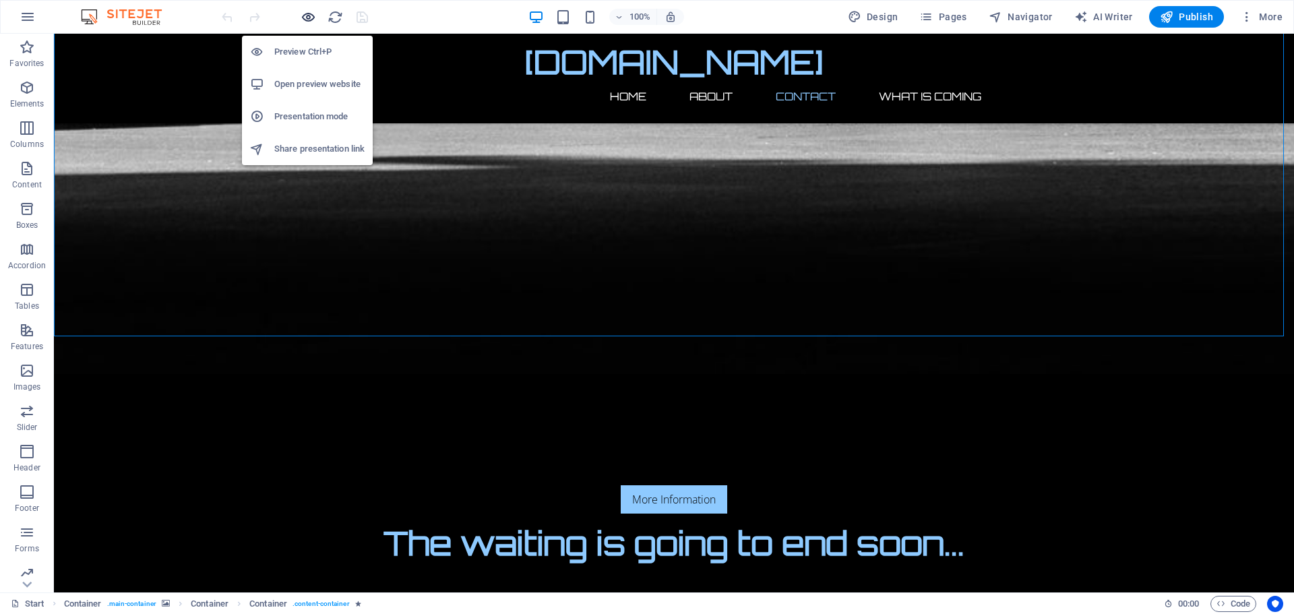
click at [308, 15] on icon "button" at bounding box center [307, 16] width 15 height 15
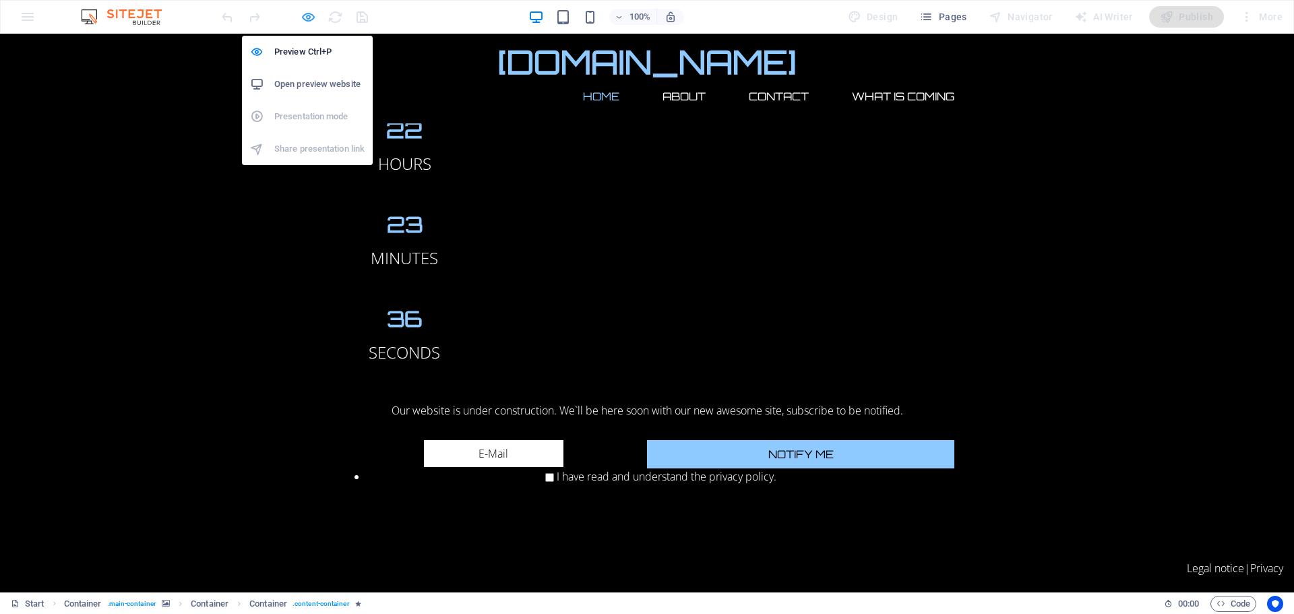
scroll to position [0, 0]
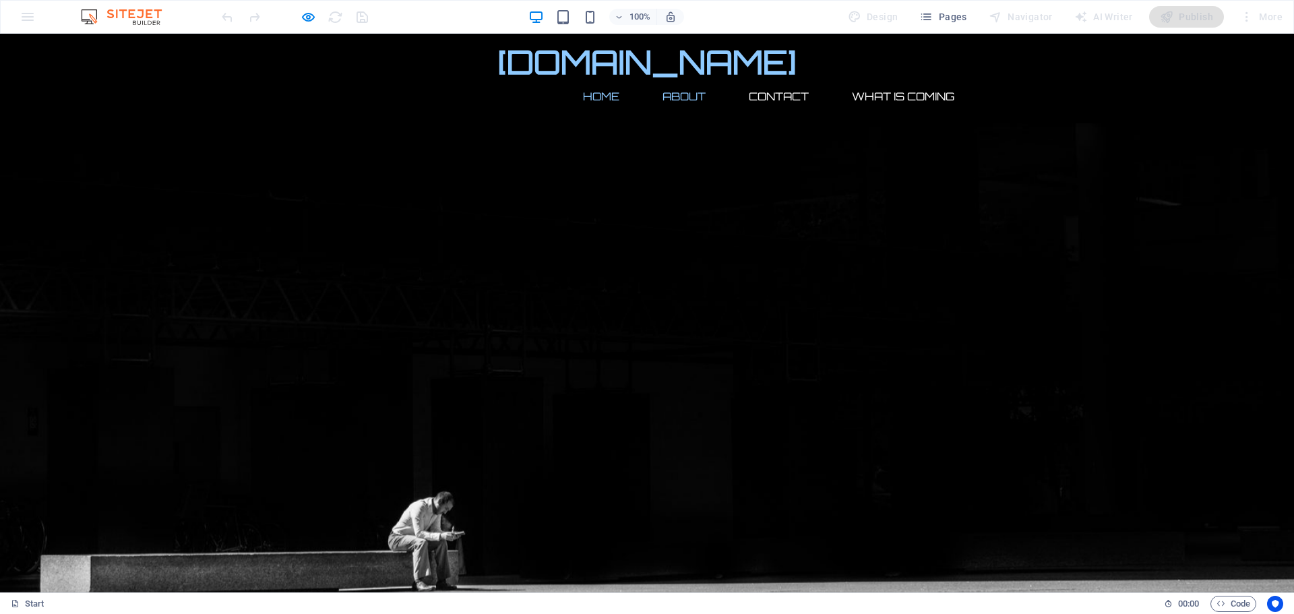
click at [682, 80] on link "About" at bounding box center [684, 96] width 65 height 32
click at [788, 80] on link "Contact" at bounding box center [779, 96] width 82 height 32
click at [891, 80] on link "What Is Coming" at bounding box center [903, 96] width 124 height 32
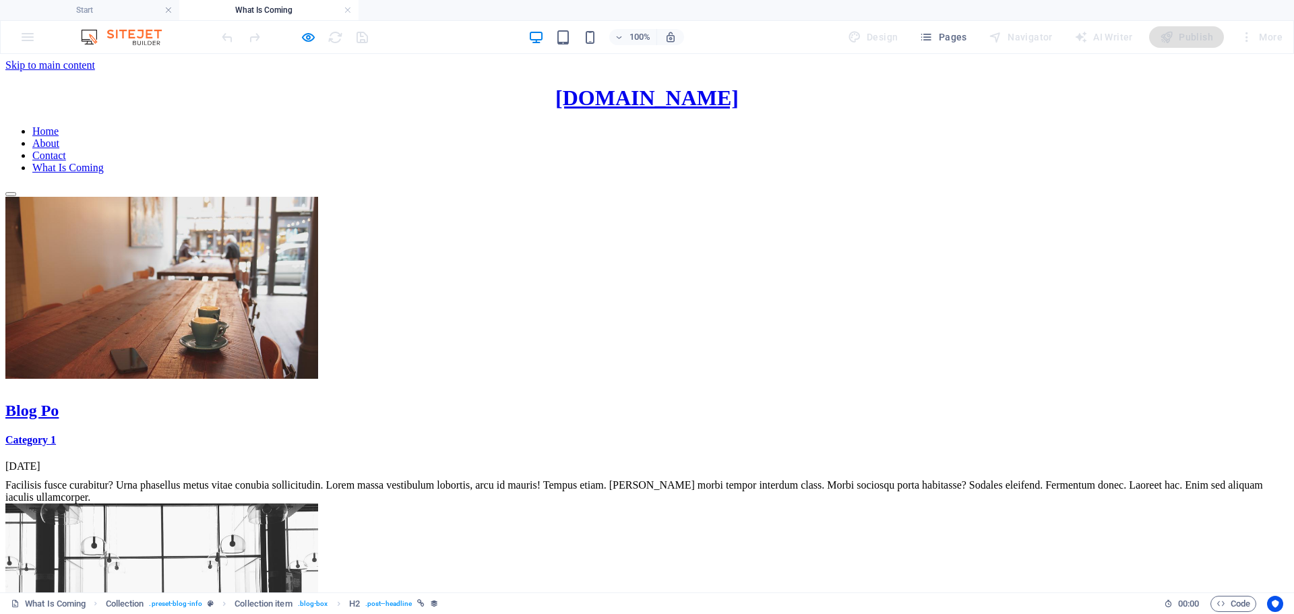
click at [586, 125] on nav "Home About Contact What Is Coming" at bounding box center [646, 149] width 1283 height 49
click at [306, 33] on icon "button" at bounding box center [307, 37] width 15 height 15
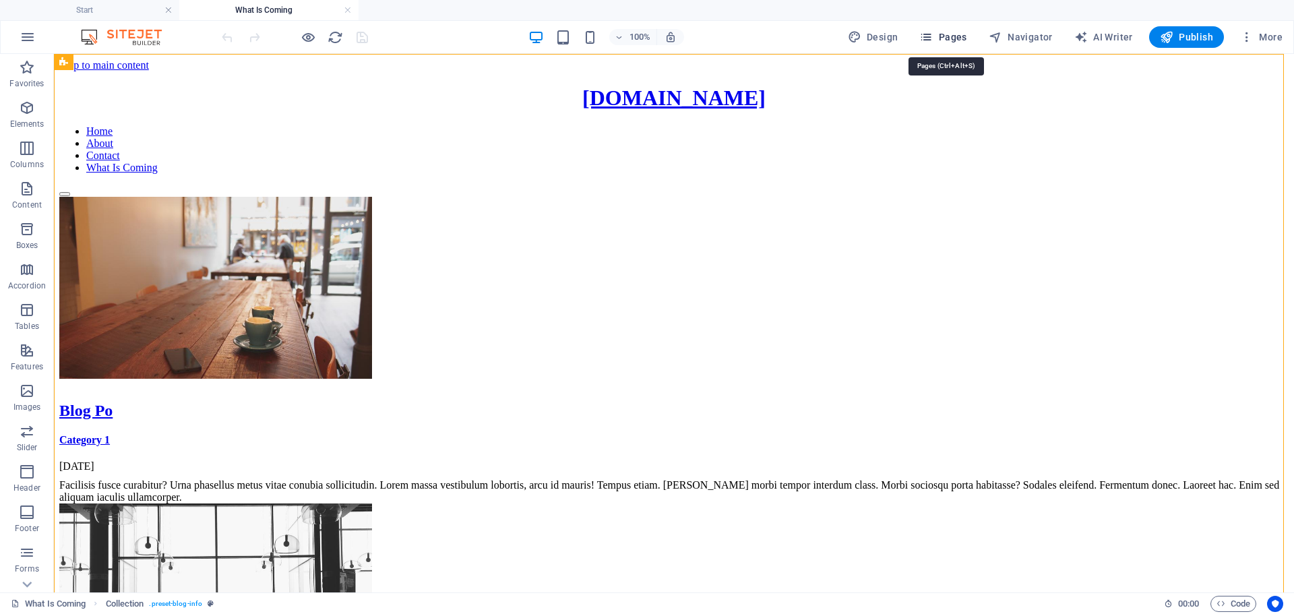
click at [932, 40] on icon "button" at bounding box center [925, 36] width 13 height 13
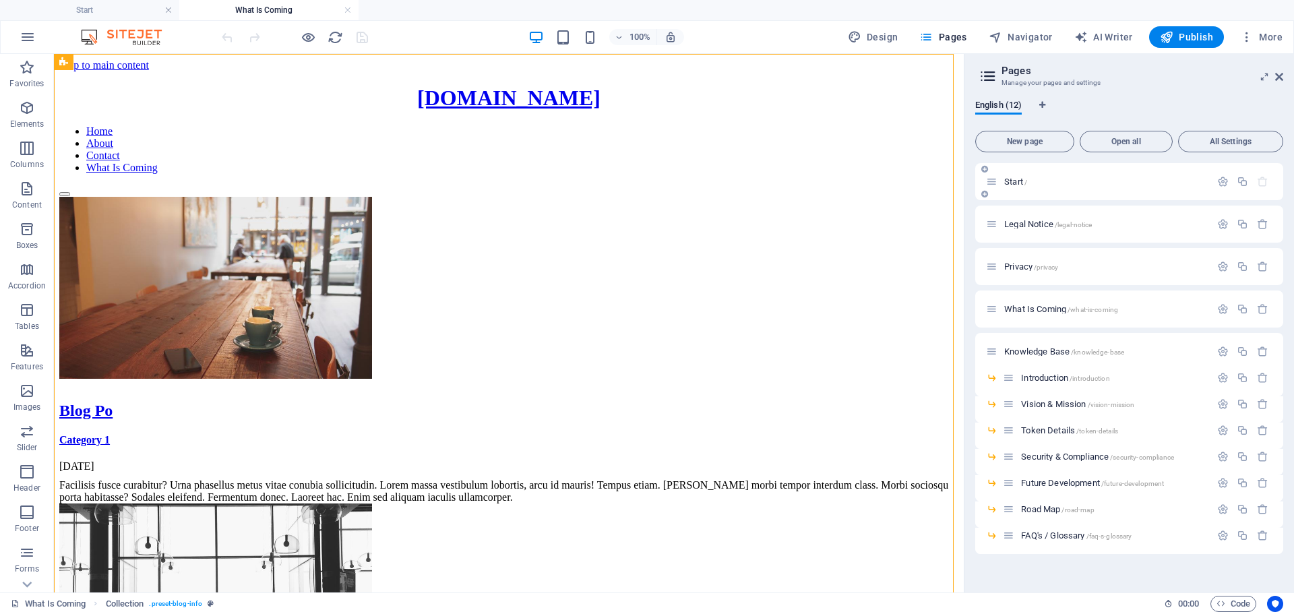
click at [1046, 185] on p "Start /" at bounding box center [1105, 181] width 202 height 9
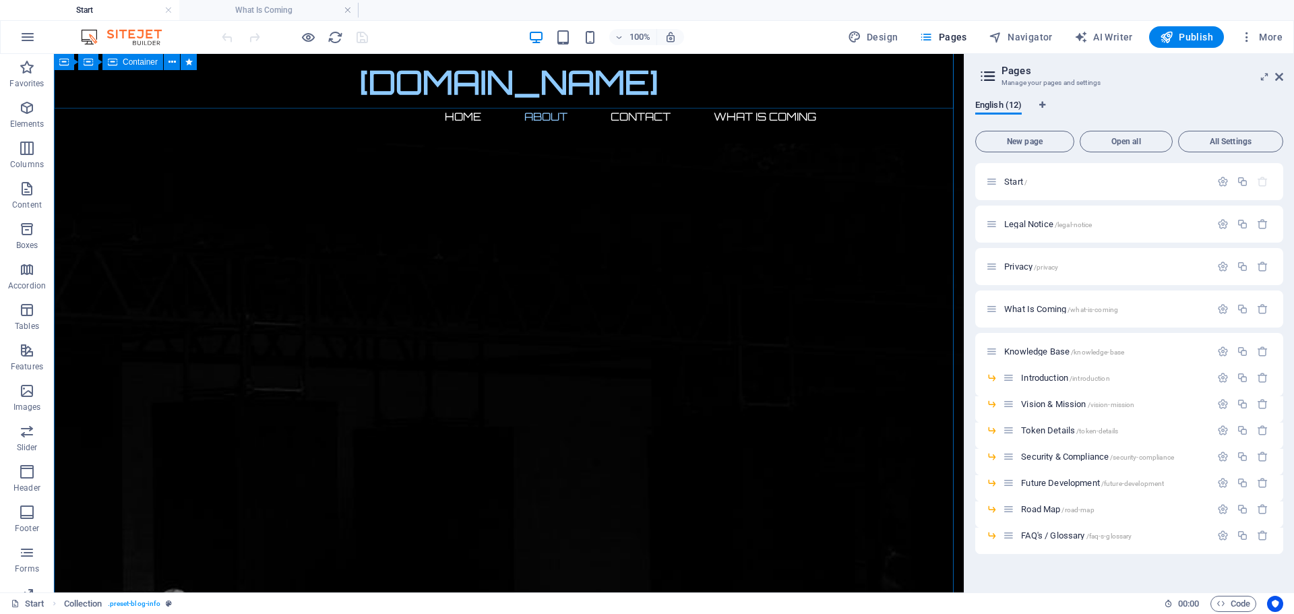
scroll to position [539, 0]
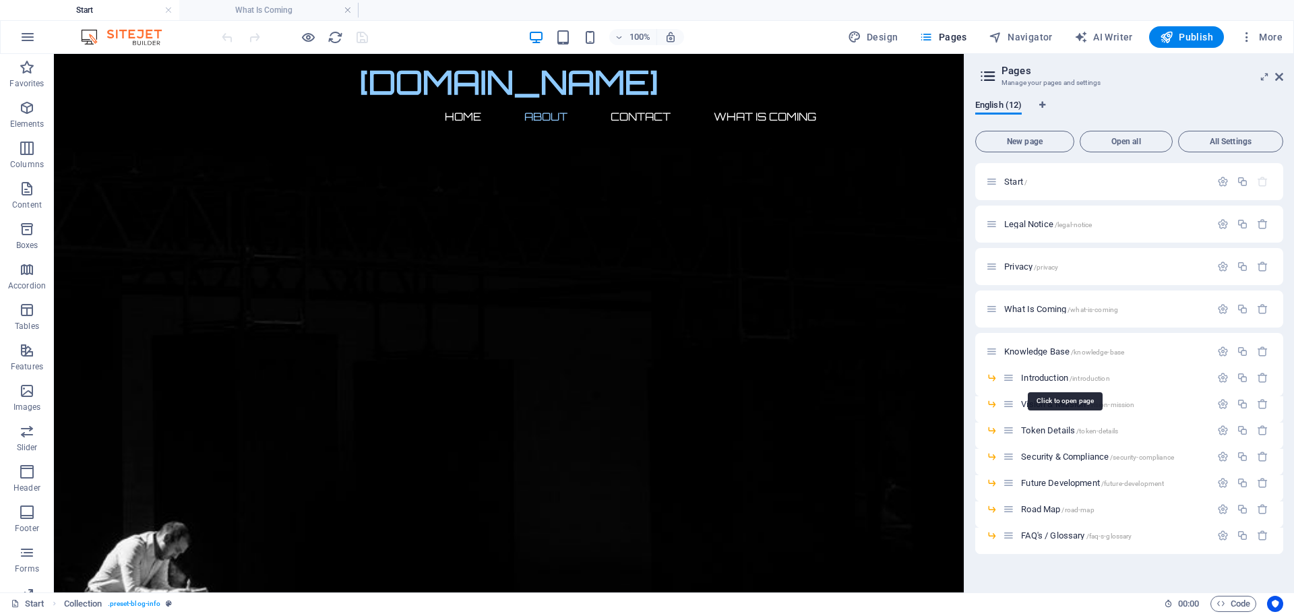
drag, startPoint x: 1032, startPoint y: 417, endPoint x: 536, endPoint y: 252, distance: 522.6
click at [1053, 375] on span "Introduction /introduction" at bounding box center [1065, 378] width 88 height 10
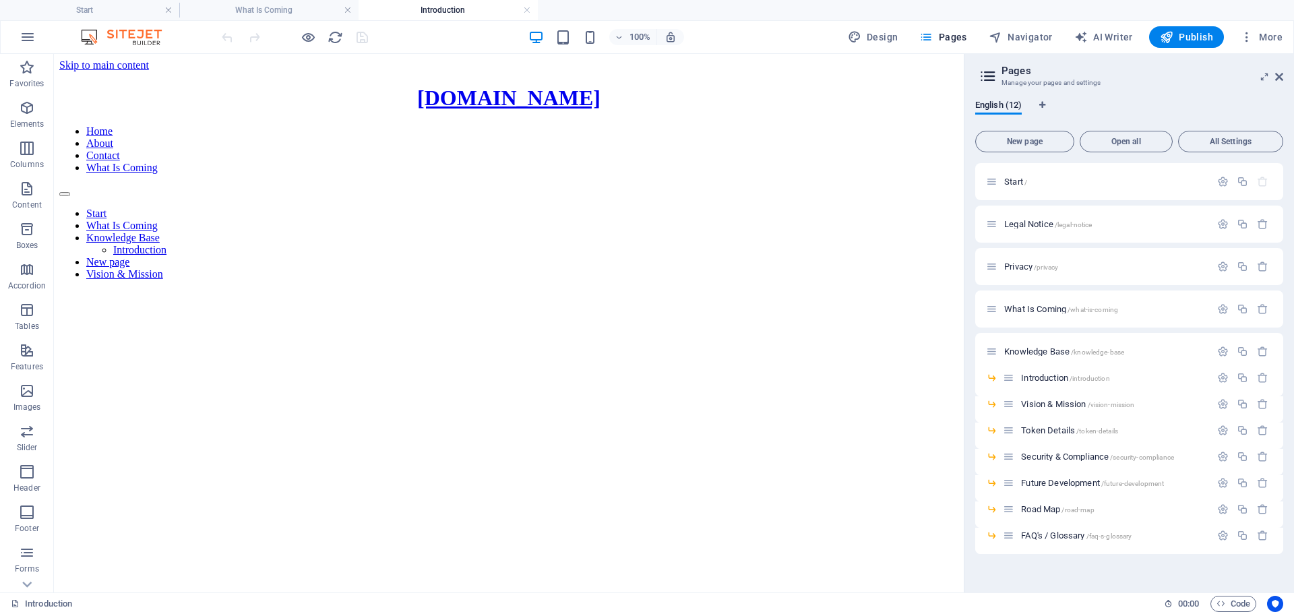
scroll to position [0, 0]
click at [410, 238] on nav "Start What Is Coming Knowledge Base Introduction New page Vision & Mission" at bounding box center [508, 244] width 899 height 73
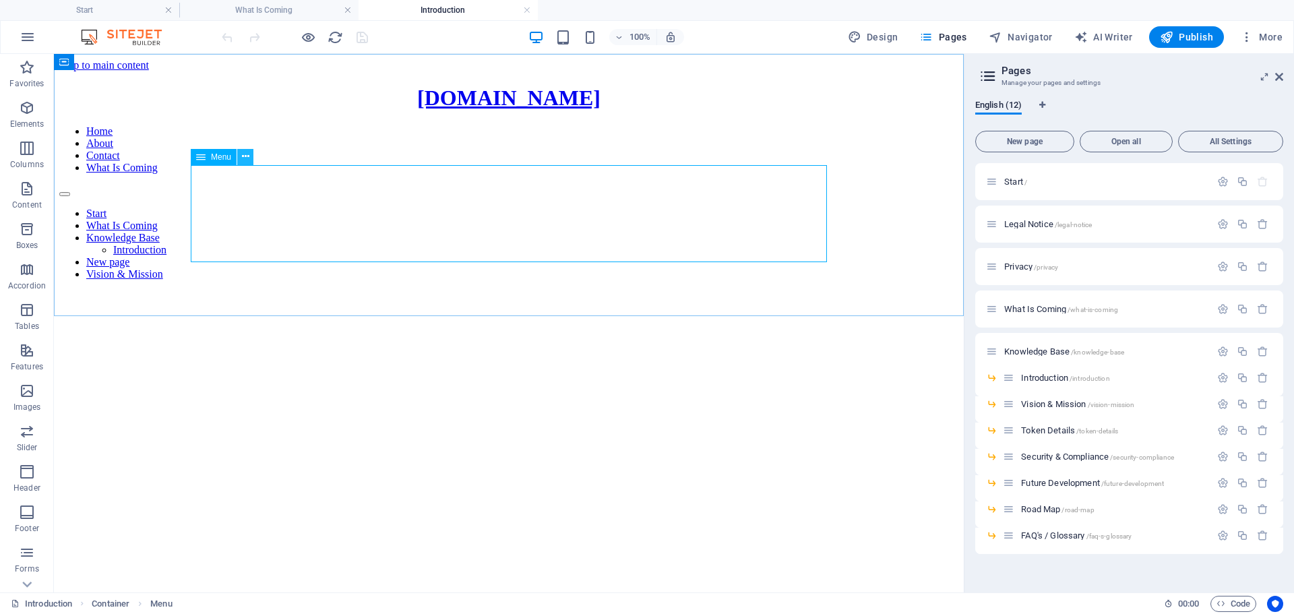
click at [244, 158] on icon at bounding box center [245, 157] width 7 height 14
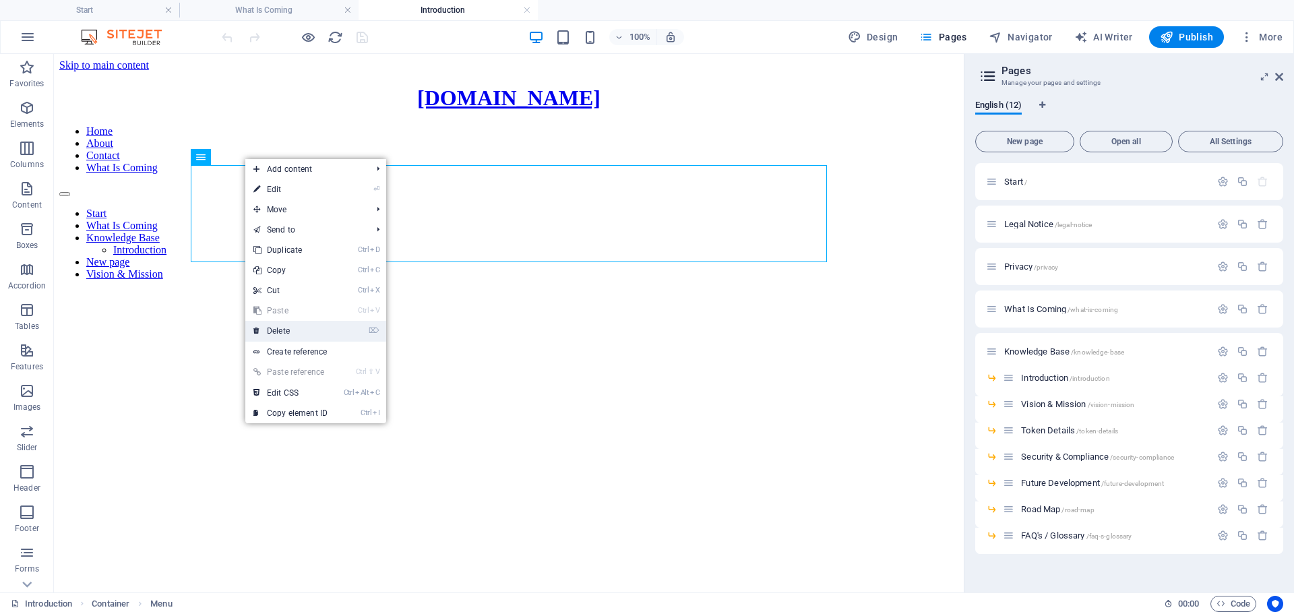
click at [292, 338] on link "⌦ Delete" at bounding box center [290, 331] width 90 height 20
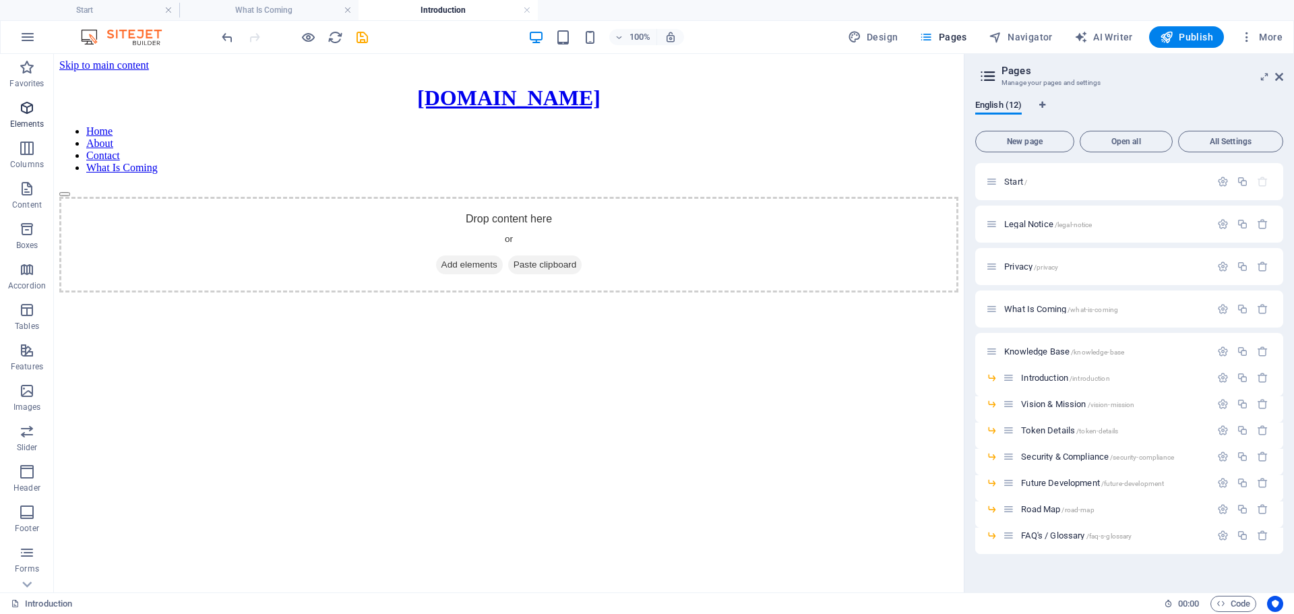
click at [31, 108] on icon "button" at bounding box center [27, 108] width 16 height 16
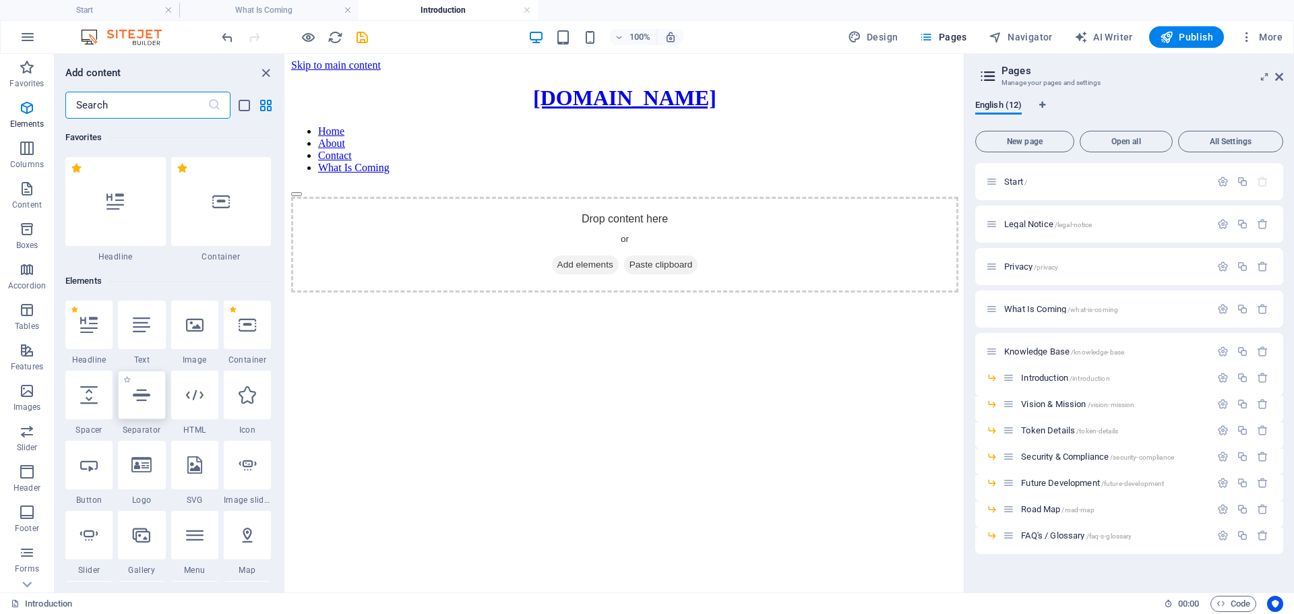
scroll to position [144, 0]
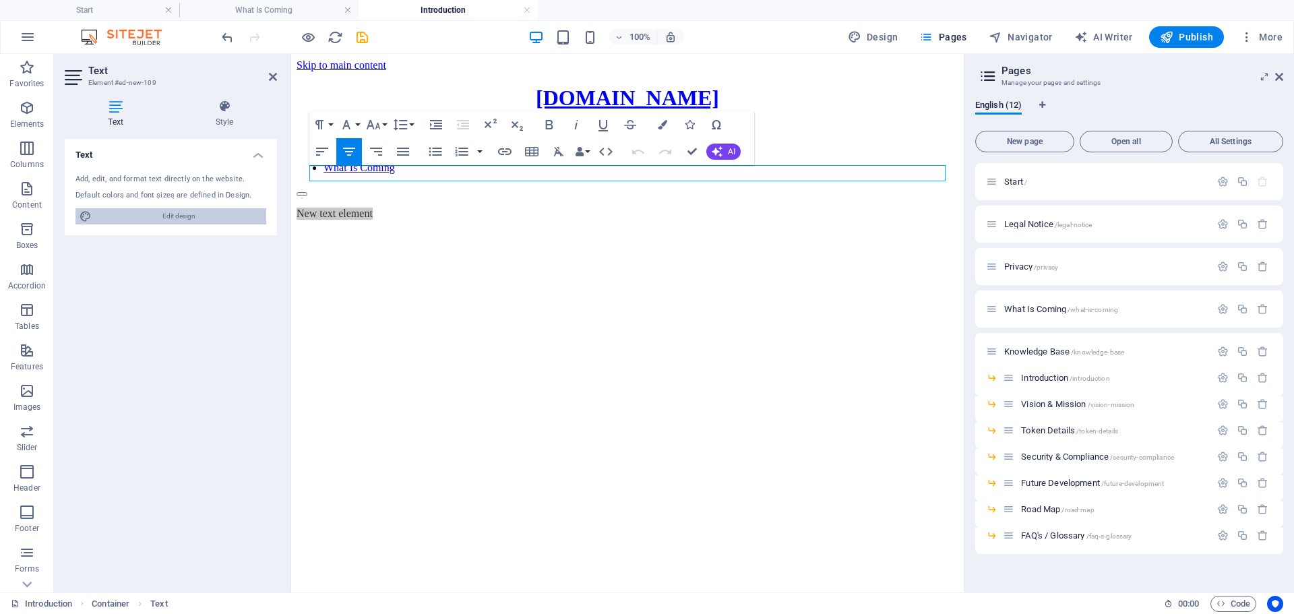
click at [187, 220] on span "Edit design" at bounding box center [179, 216] width 166 height 16
select select "px"
select select "300"
select select "px"
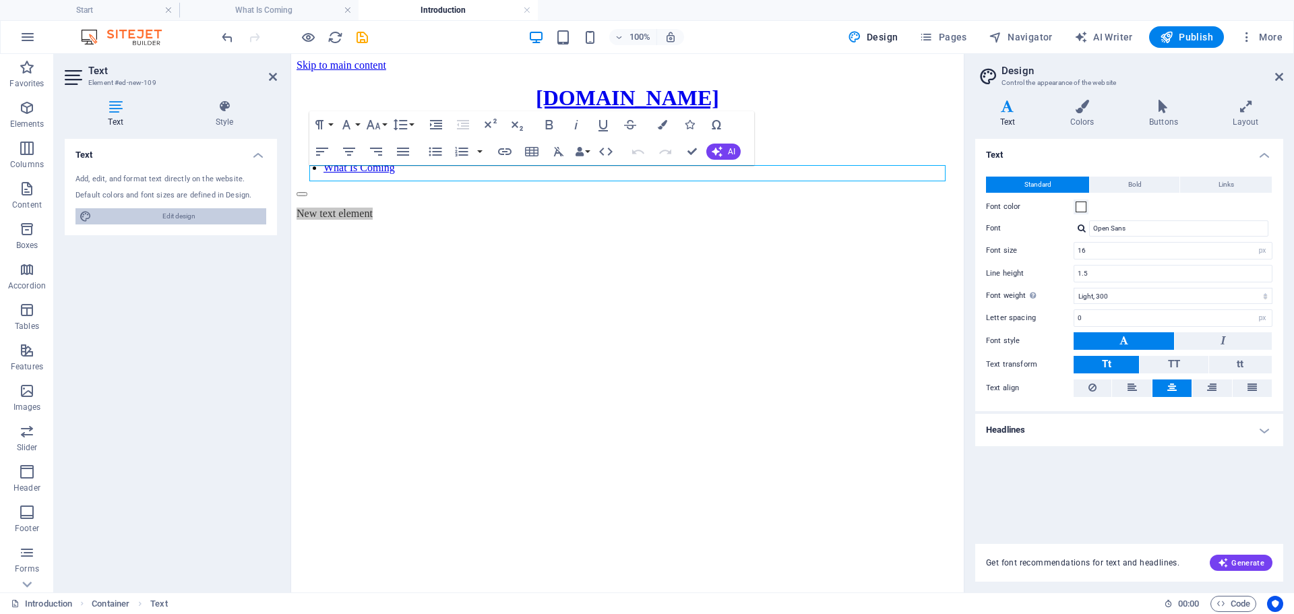
click at [187, 220] on span "Edit design" at bounding box center [179, 216] width 166 height 16
click at [711, 208] on p "New text element" at bounding box center [627, 214] width 662 height 12
drag, startPoint x: 765, startPoint y: 172, endPoint x: 650, endPoint y: 354, distance: 215.5
click at [650, 230] on html "Skip to main content [DOMAIN_NAME] Home About Contact What Is Coming New text e…" at bounding box center [627, 142] width 672 height 177
click at [795, 208] on div "New text element" at bounding box center [627, 214] width 662 height 12
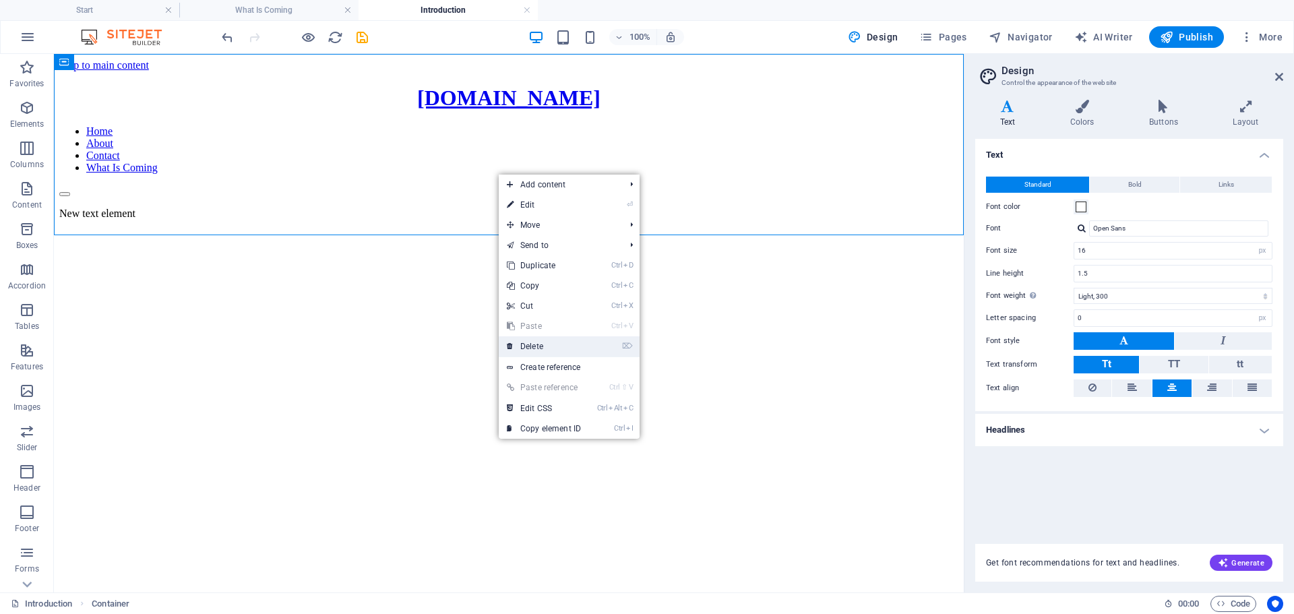
click at [538, 341] on link "⌦ Delete" at bounding box center [544, 346] width 90 height 20
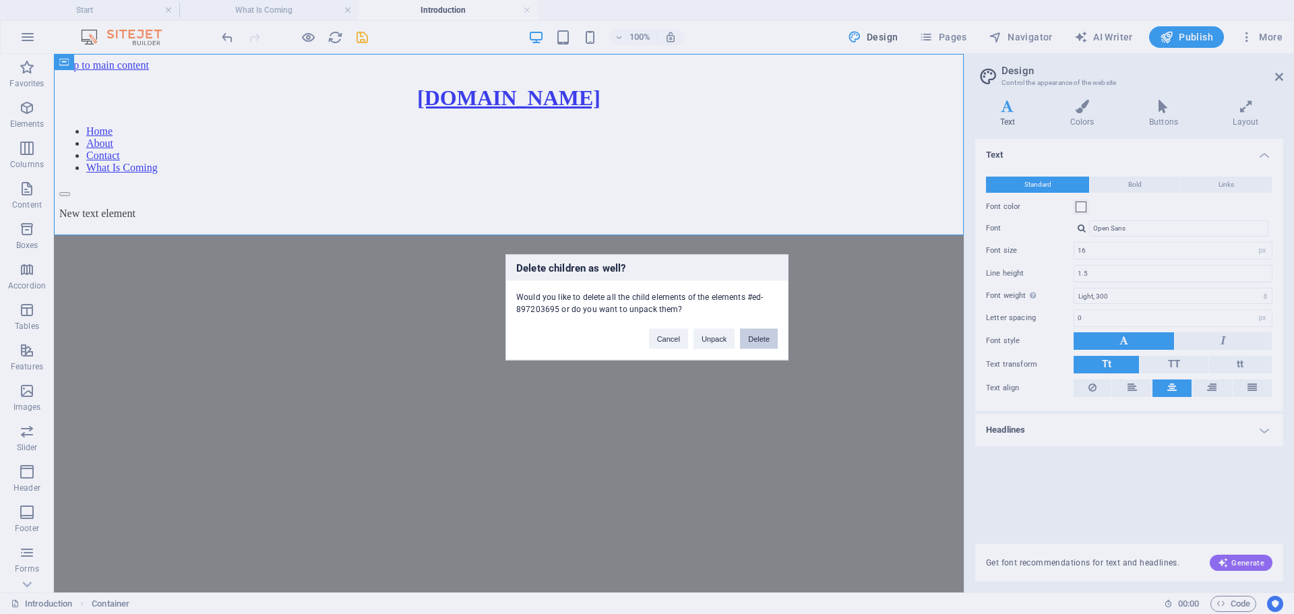
click at [758, 338] on button "Delete" at bounding box center [759, 338] width 38 height 20
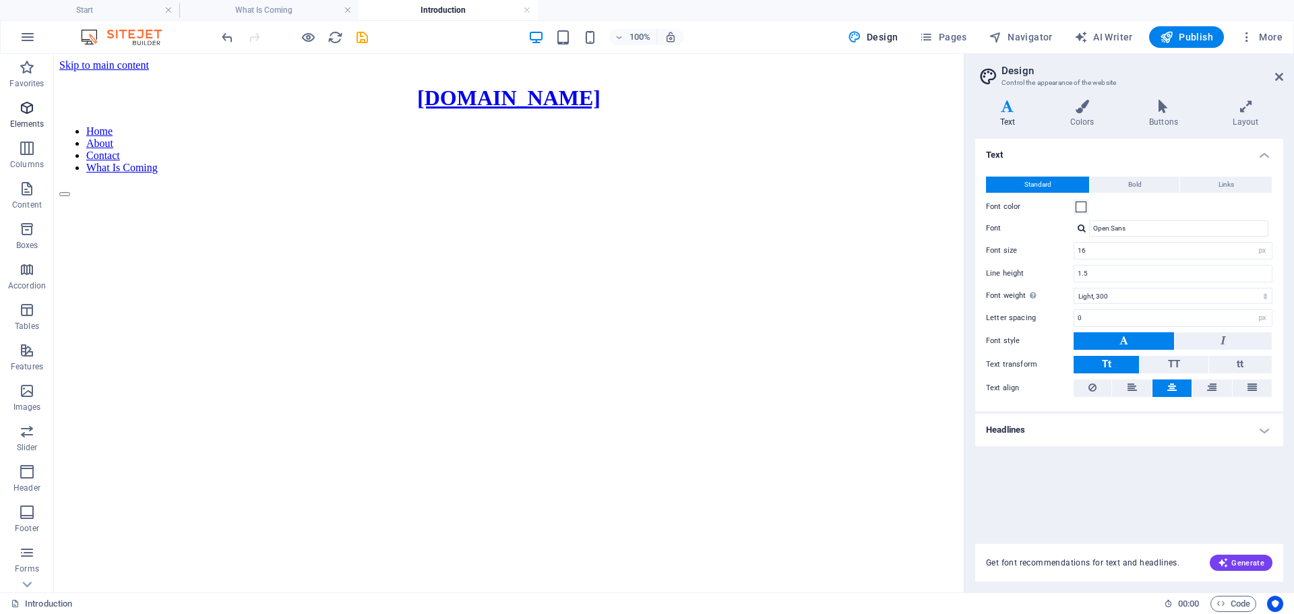
click at [24, 113] on icon "button" at bounding box center [27, 108] width 16 height 16
click at [456, 202] on html "Skip to main content [DOMAIN_NAME] Home About Contact What Is Coming" at bounding box center [509, 128] width 910 height 148
drag, startPoint x: 460, startPoint y: 199, endPoint x: 451, endPoint y: 201, distance: 9.5
click at [459, 199] on html "Skip to main content [DOMAIN_NAME] Home About Contact What Is Coming" at bounding box center [509, 128] width 910 height 148
click at [226, 36] on icon "undo" at bounding box center [227, 37] width 15 height 15
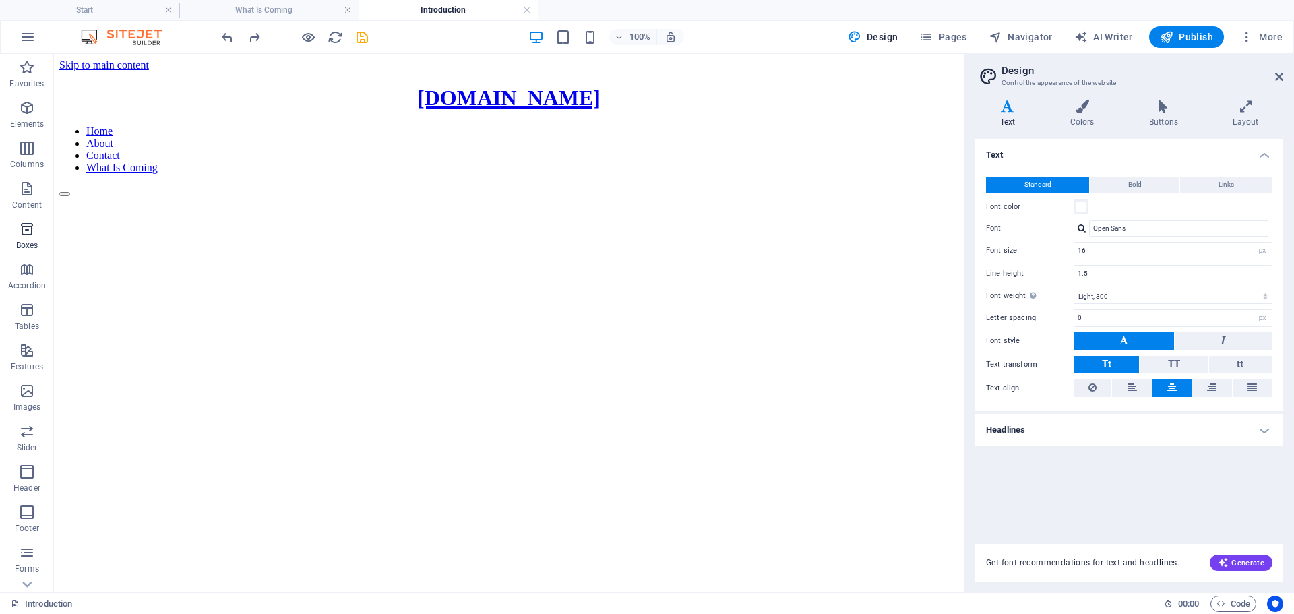
click at [23, 224] on icon "button" at bounding box center [27, 229] width 16 height 16
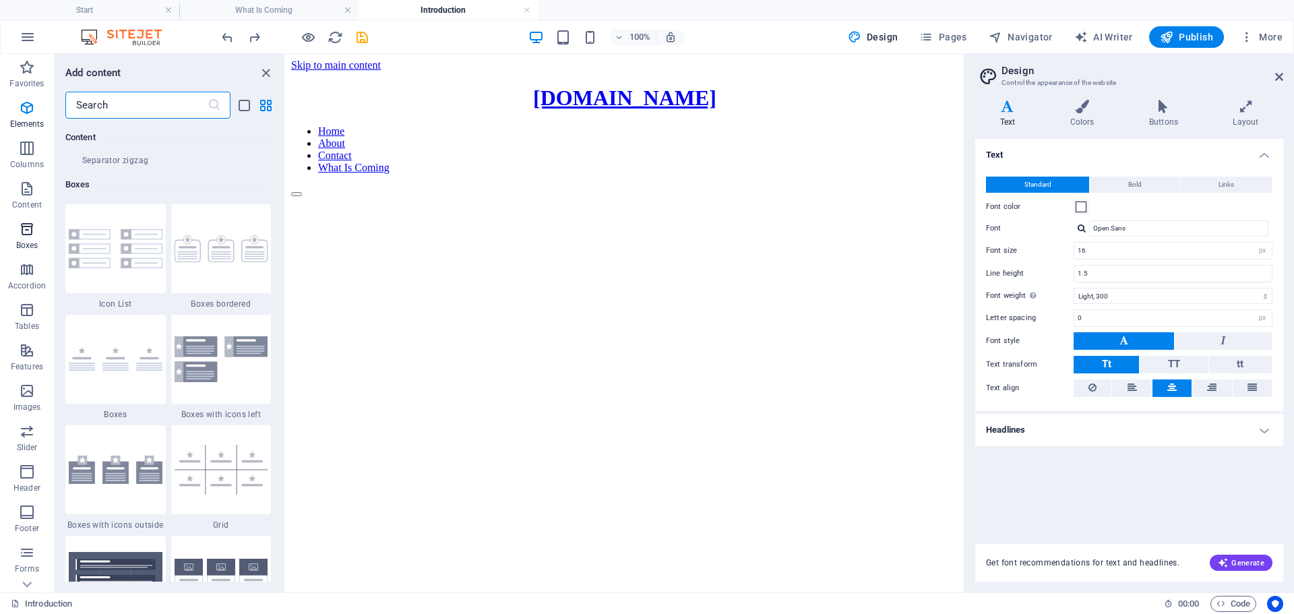
scroll to position [3716, 0]
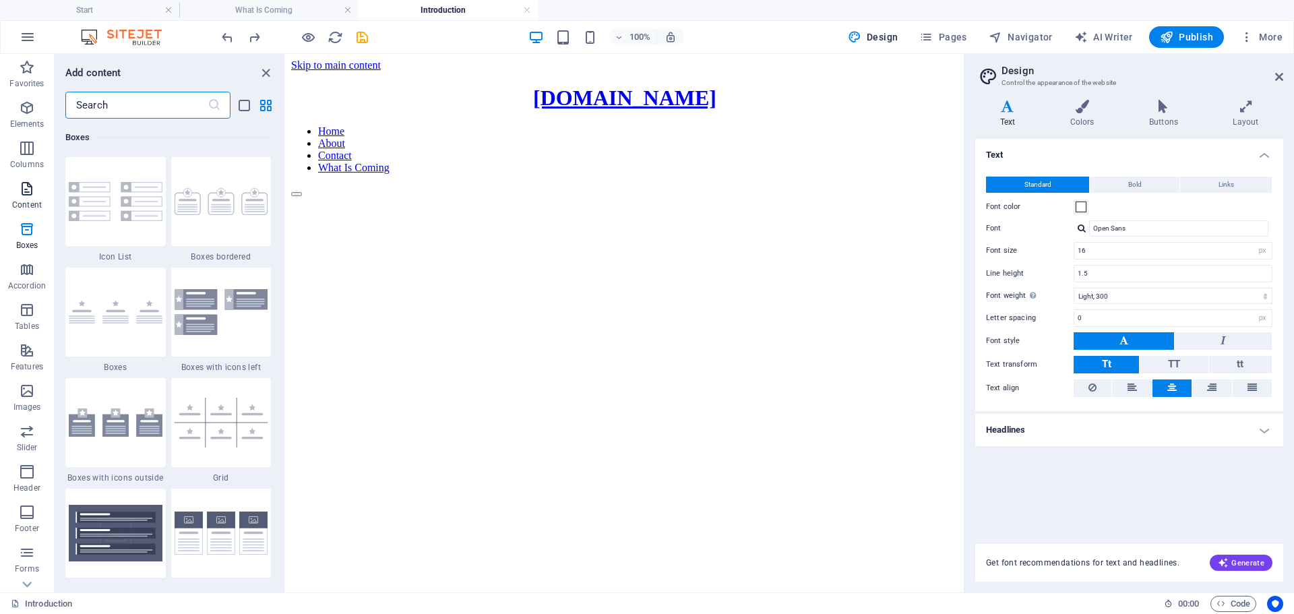
click at [28, 189] on icon "button" at bounding box center [27, 189] width 16 height 16
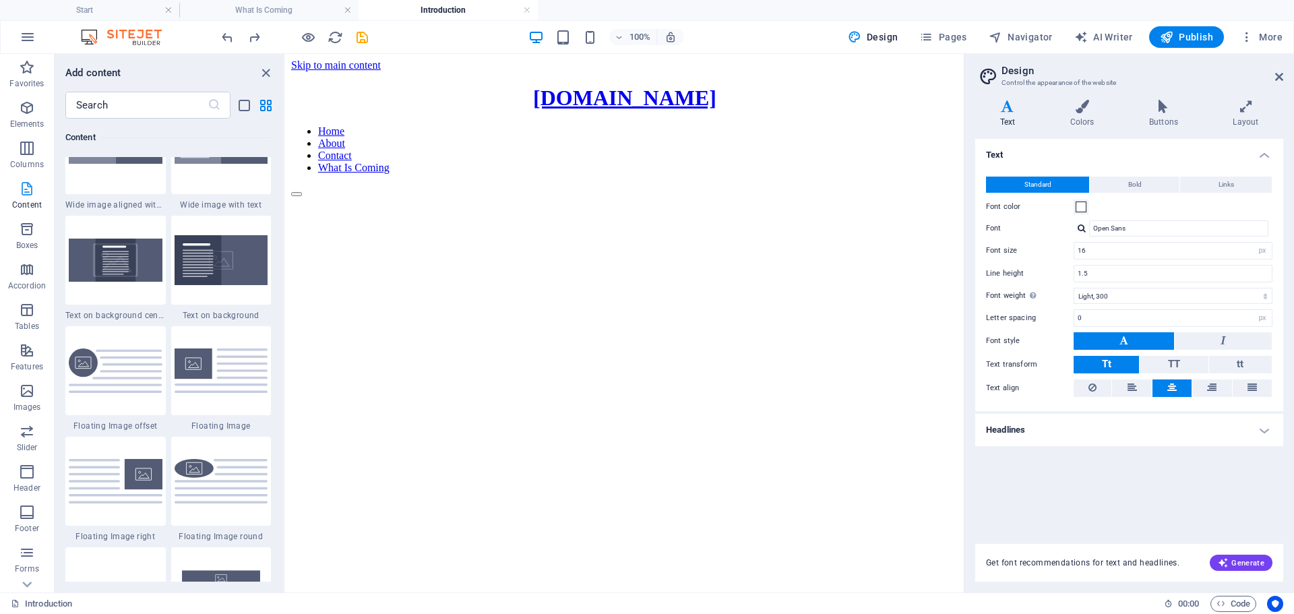
scroll to position [2357, 0]
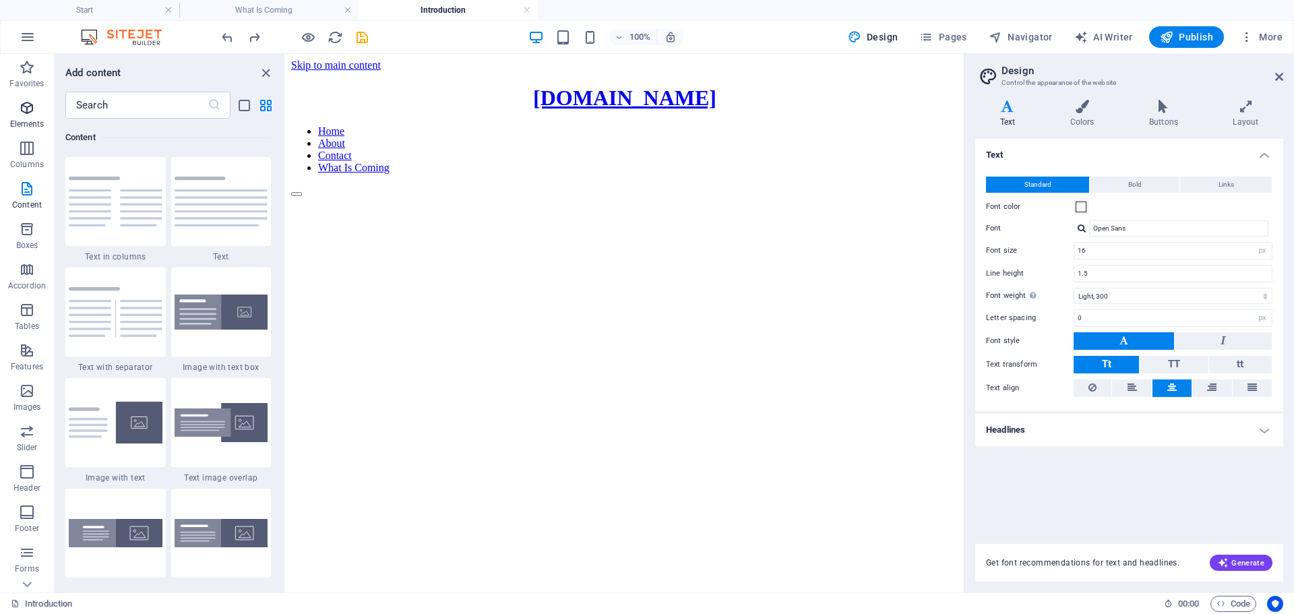
click at [24, 113] on icon "button" at bounding box center [27, 108] width 16 height 16
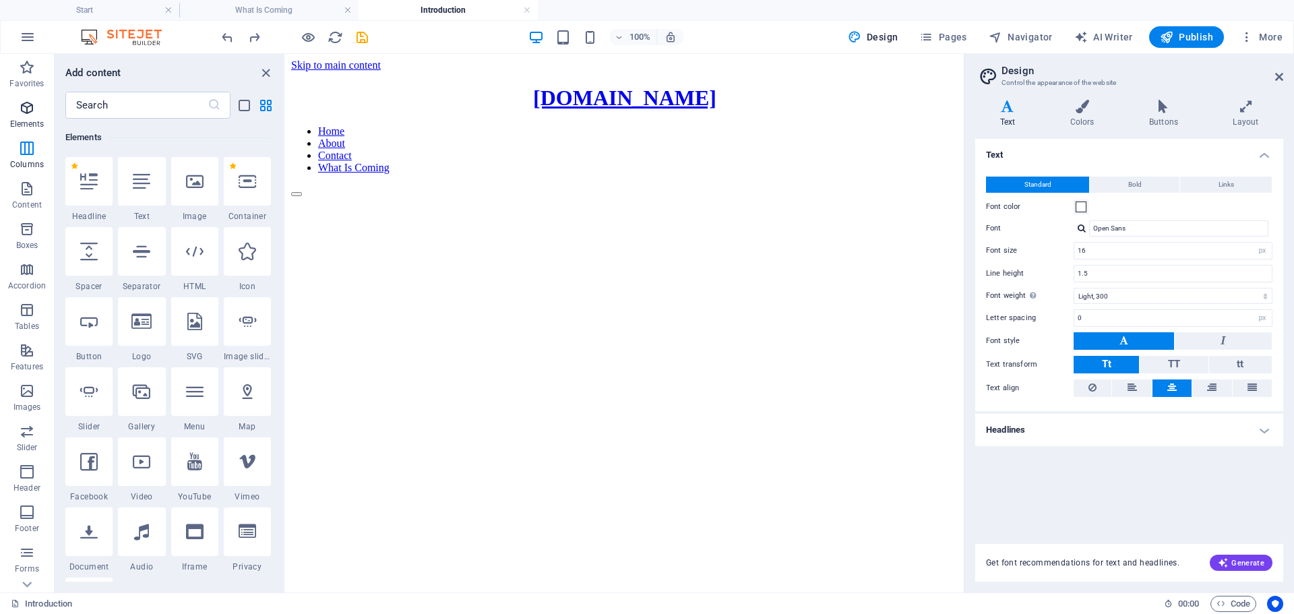
scroll to position [144, 0]
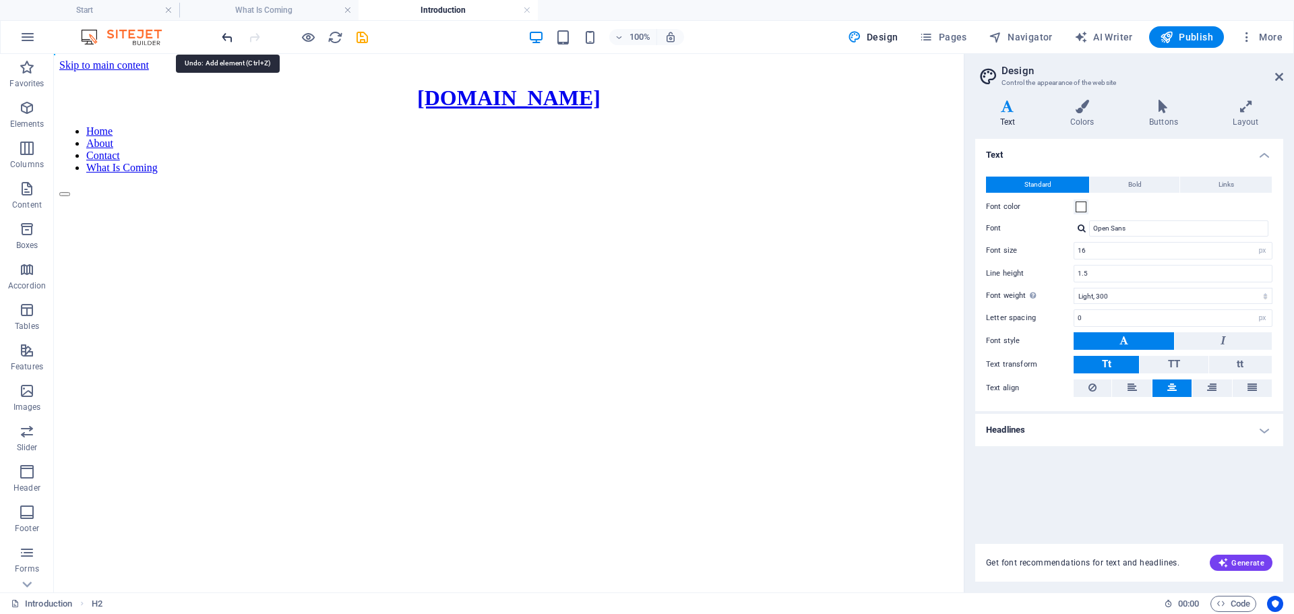
click at [226, 39] on icon "undo" at bounding box center [227, 37] width 15 height 15
click at [228, 38] on icon "undo" at bounding box center [227, 37] width 15 height 15
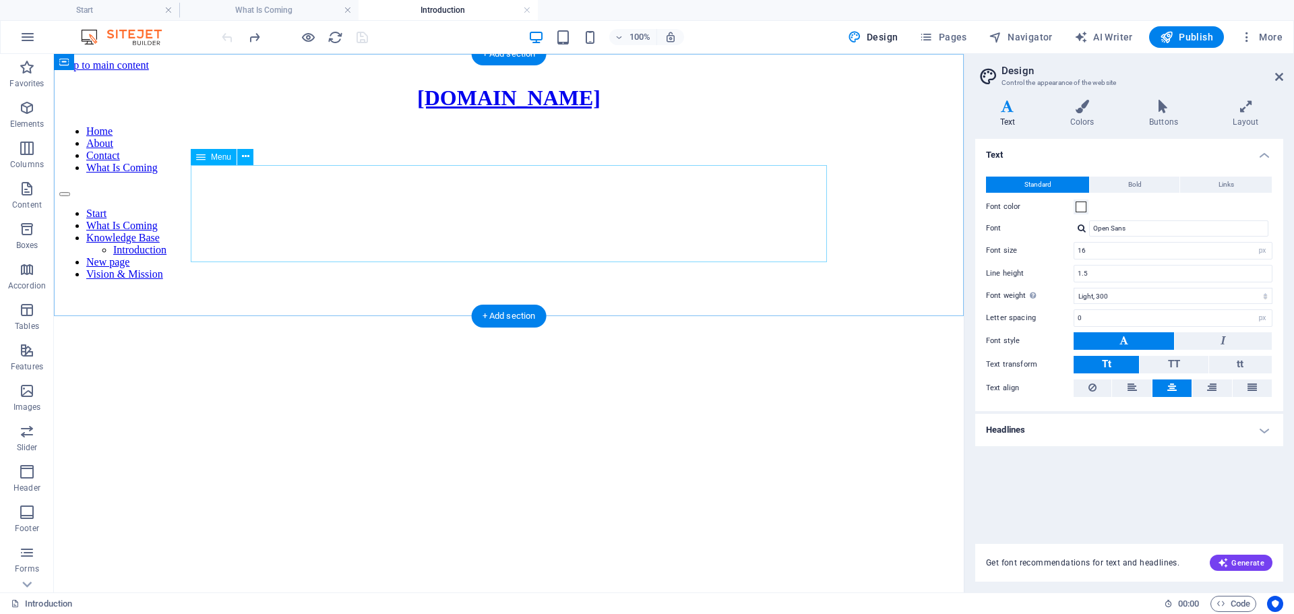
click at [410, 208] on nav "Start What Is Coming Knowledge Base Introduction New page Vision & Mission" at bounding box center [508, 244] width 899 height 73
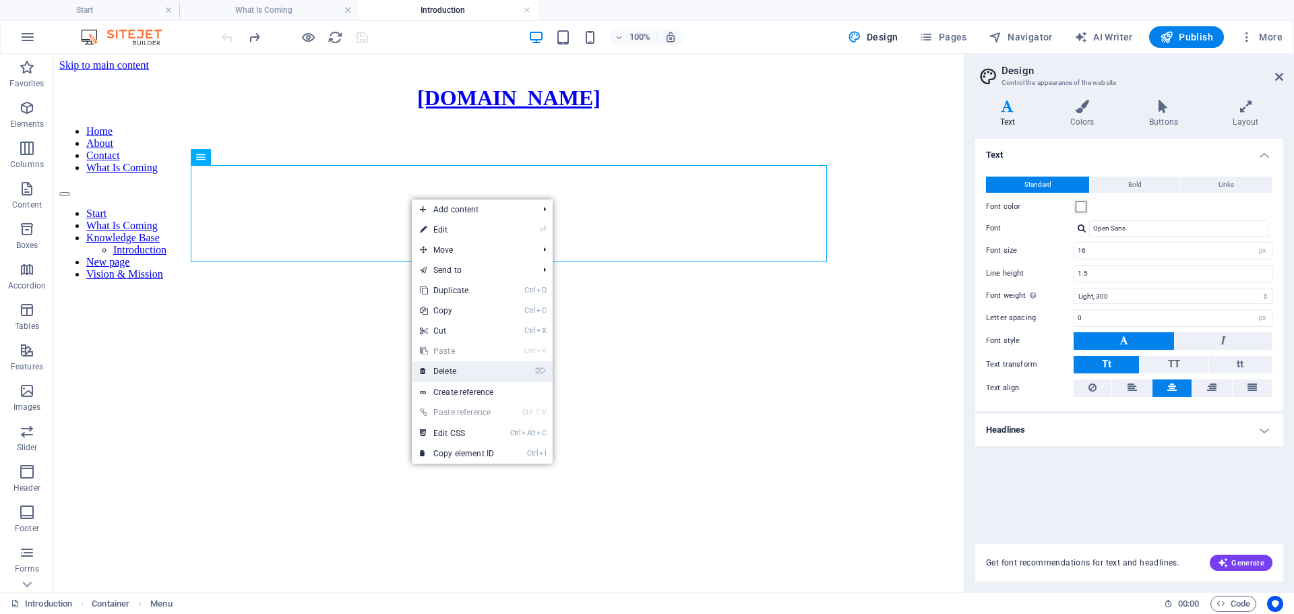
click at [455, 371] on link "⌦ Delete" at bounding box center [457, 371] width 90 height 20
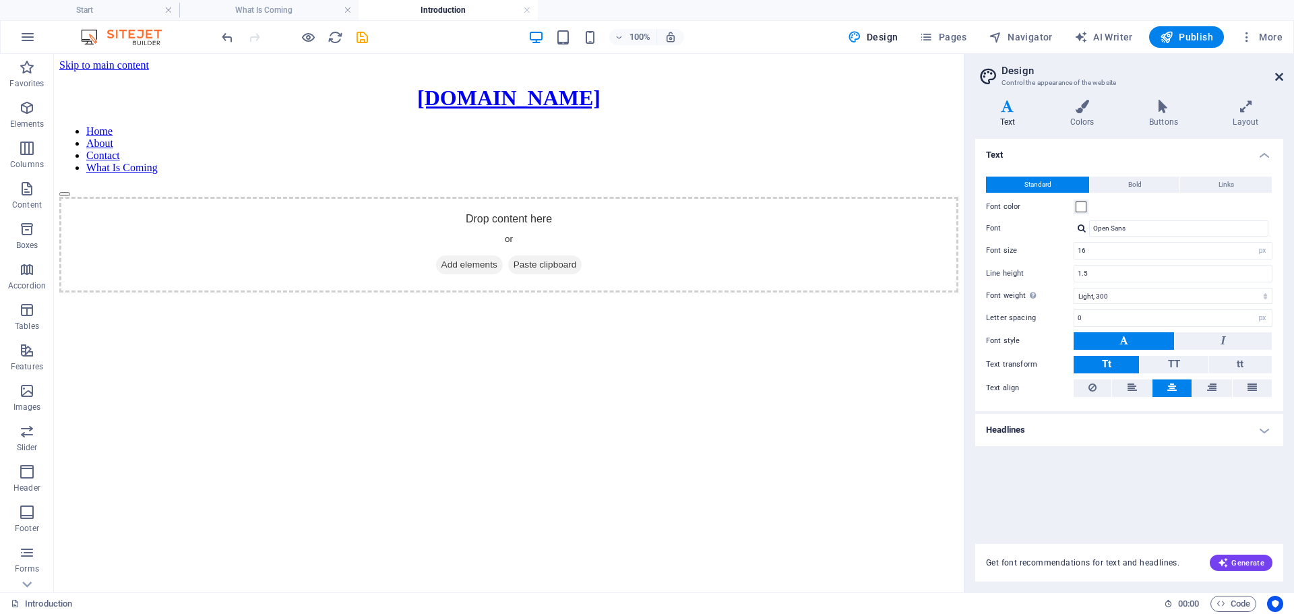
click at [1277, 71] on icon at bounding box center [1279, 76] width 8 height 11
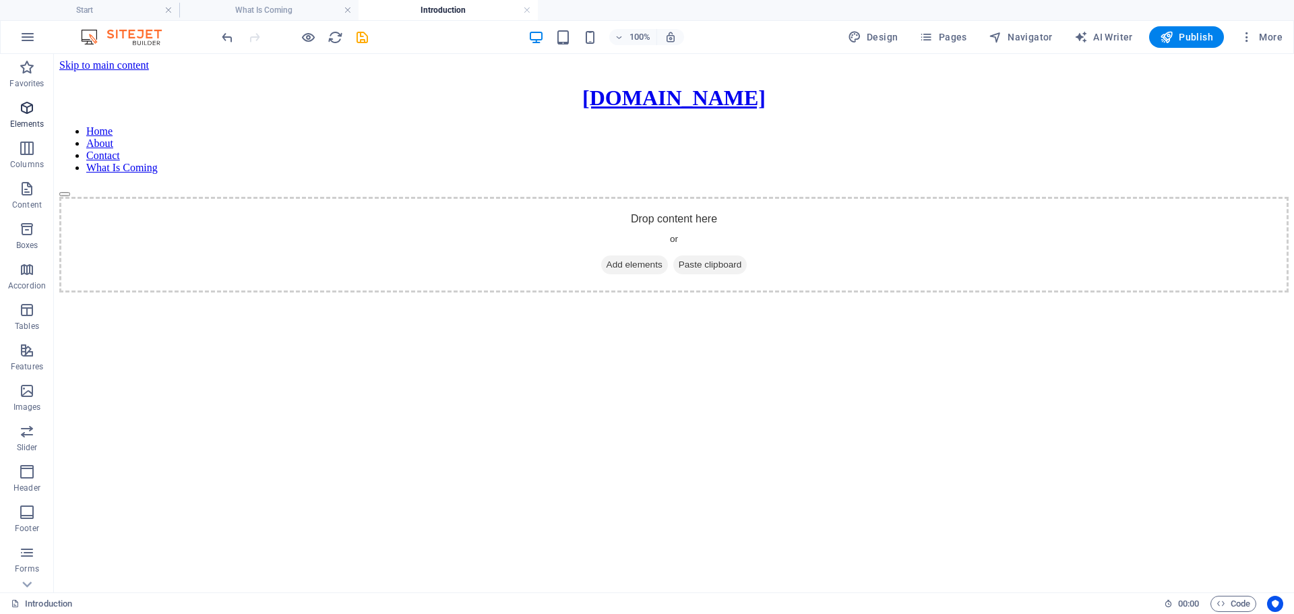
click at [25, 114] on icon "button" at bounding box center [27, 108] width 16 height 16
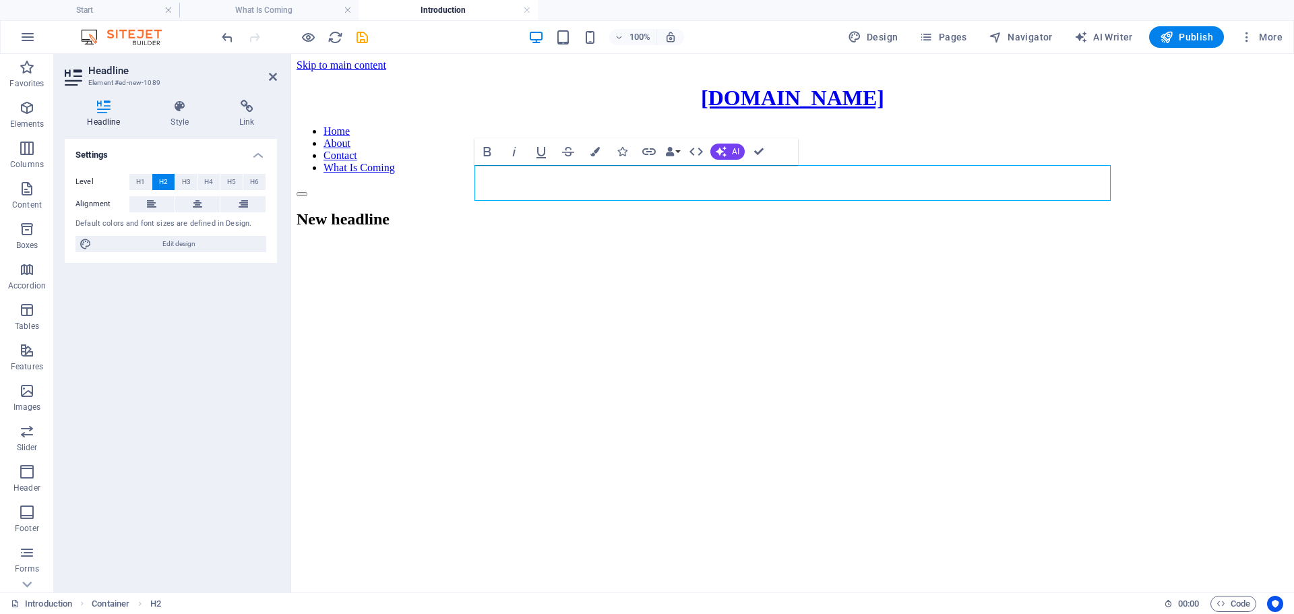
click at [762, 242] on html "Skip to main content [DOMAIN_NAME] Home About Contact What Is Coming New headli…" at bounding box center [792, 148] width 1003 height 188
click at [791, 210] on h2 "New headline" at bounding box center [792, 219] width 992 height 18
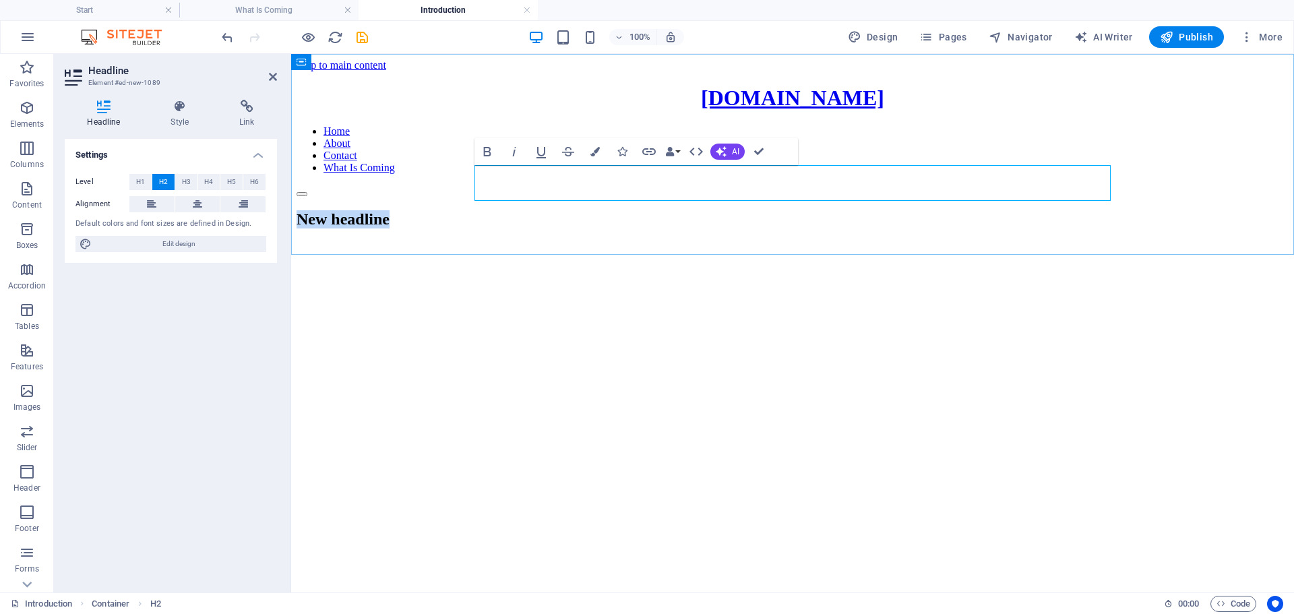
click at [791, 210] on h2 "New headline" at bounding box center [792, 219] width 992 height 18
click at [815, 210] on h2 "New headline" at bounding box center [792, 219] width 992 height 18
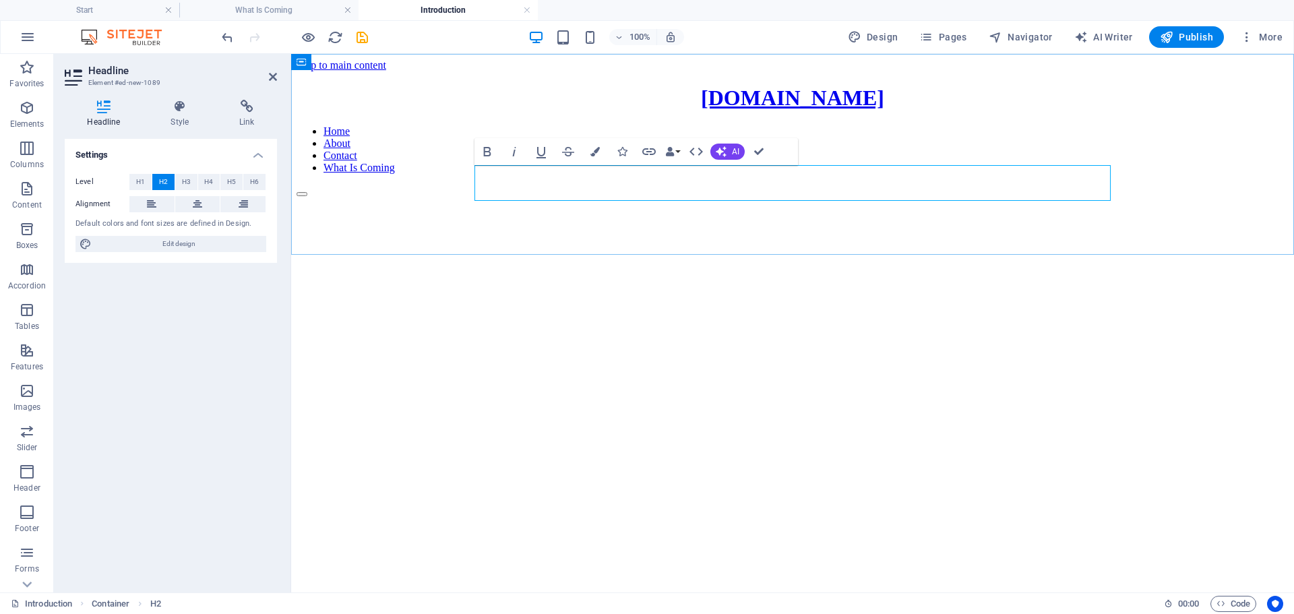
click at [771, 210] on h2 at bounding box center [792, 219] width 992 height 18
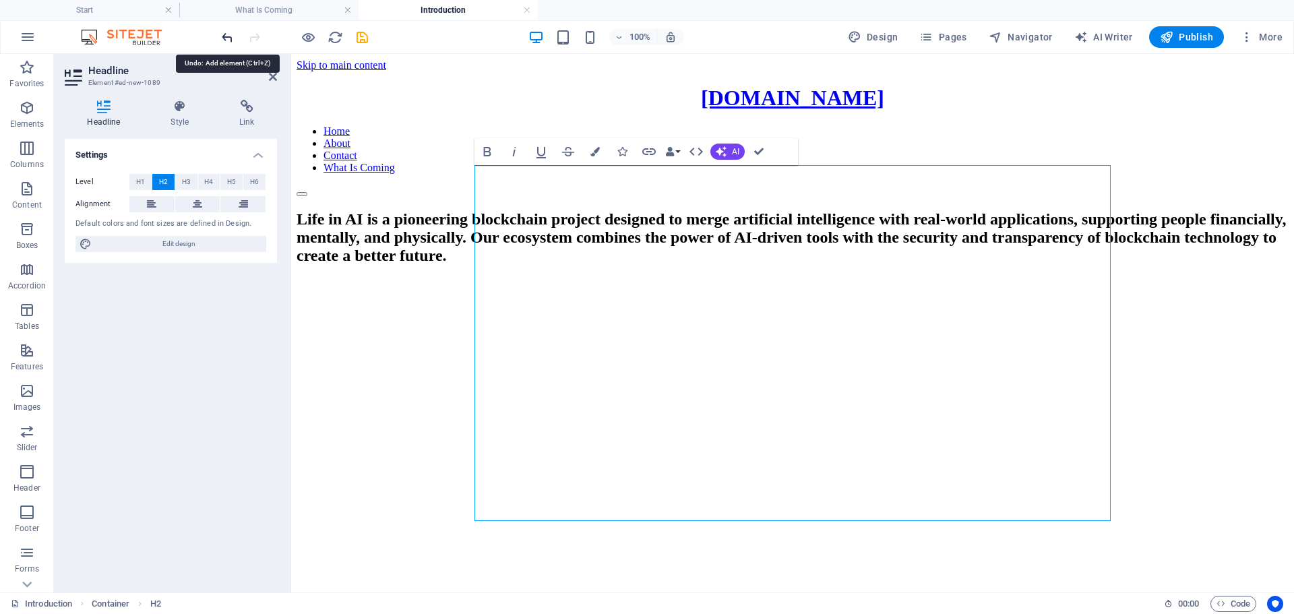
click at [228, 38] on icon "undo" at bounding box center [227, 37] width 15 height 15
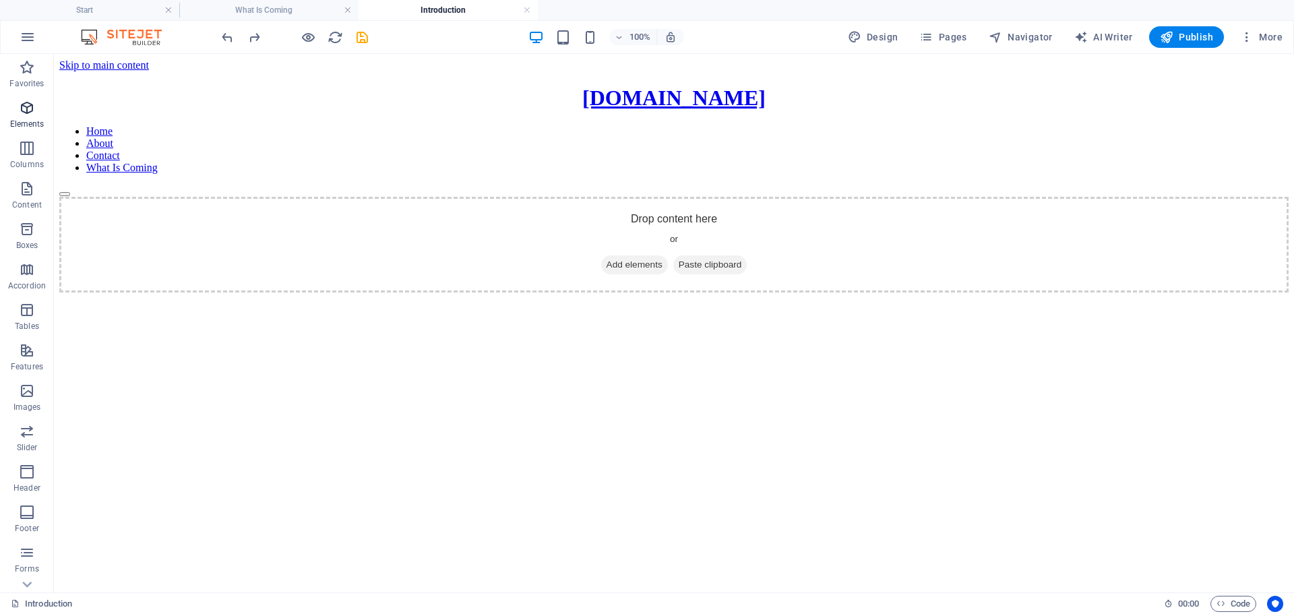
click at [26, 114] on icon "button" at bounding box center [27, 108] width 16 height 16
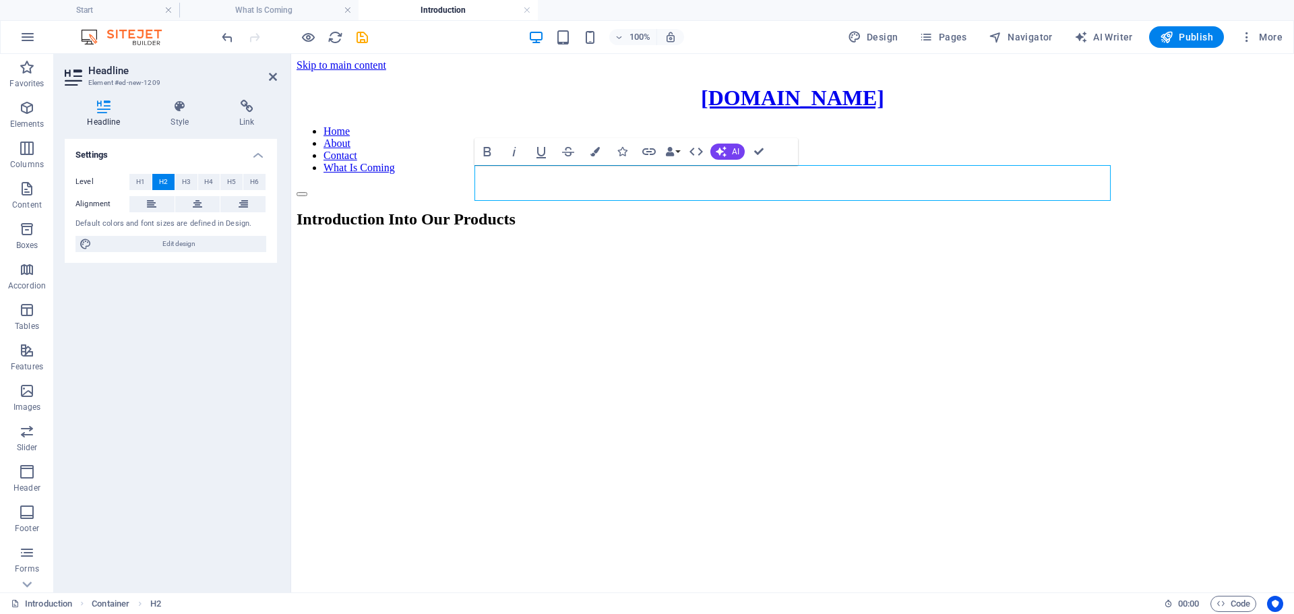
click at [777, 242] on html "Skip to main content [DOMAIN_NAME] Home About Contact What Is Coming Introducti…" at bounding box center [792, 148] width 1003 height 188
click at [528, 242] on html "Skip to main content [DOMAIN_NAME] Home About Contact What Is Coming Introducti…" at bounding box center [792, 148] width 1003 height 188
click at [813, 242] on html "Skip to main content [DOMAIN_NAME] Home About Contact What Is Coming Introducti…" at bounding box center [792, 148] width 1003 height 188
click at [818, 242] on html "Skip to main content [DOMAIN_NAME] Home About Contact What Is Coming Introducti…" at bounding box center [792, 148] width 1003 height 188
click at [895, 210] on h2 "Introduction Into Our Products" at bounding box center [792, 219] width 992 height 18
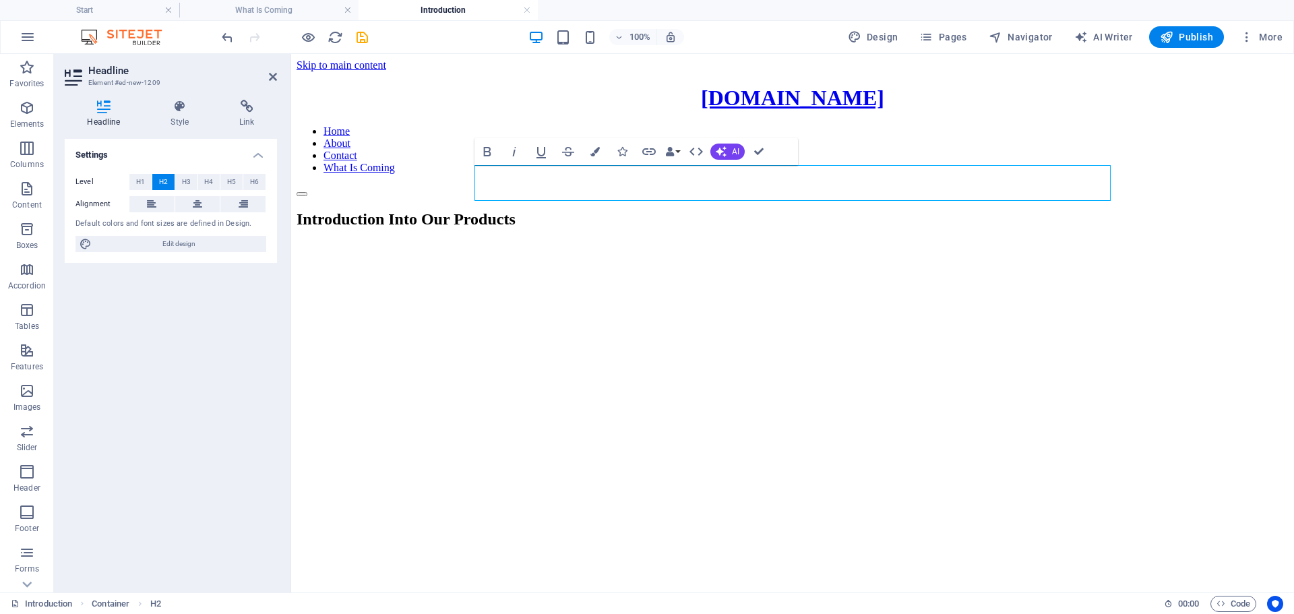
click at [711, 242] on html "Skip to main content [DOMAIN_NAME] Home About Contact What Is Coming Introducti…" at bounding box center [792, 148] width 1003 height 188
click at [769, 210] on h2 "Introduction Into Our Products" at bounding box center [792, 219] width 992 height 18
click at [833, 210] on h2 "Introduction to Our Products" at bounding box center [792, 219] width 992 height 18
click at [846, 242] on html "Skip to main content [DOMAIN_NAME] Home About Contact What Is Coming Introducti…" at bounding box center [792, 148] width 1003 height 188
click at [827, 210] on h2 "Introduction to our Products" at bounding box center [792, 219] width 992 height 18
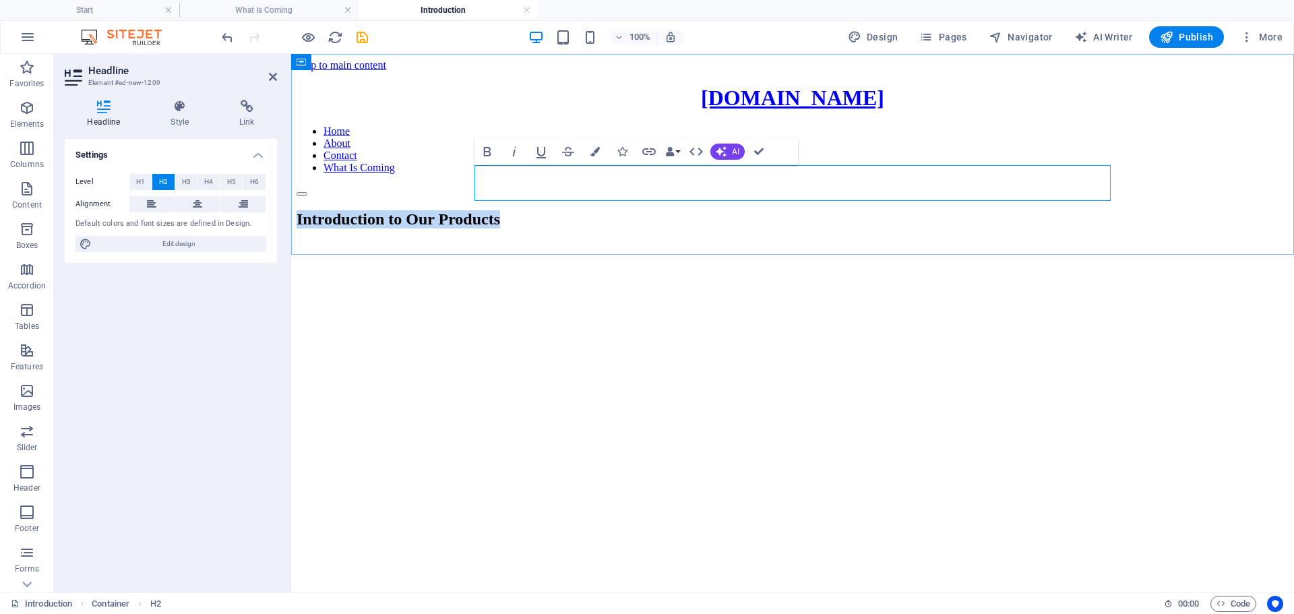
drag, startPoint x: 1046, startPoint y: 191, endPoint x: 538, endPoint y: 176, distance: 508.2
click at [538, 210] on h2 "Introduction to Our Products" at bounding box center [792, 219] width 992 height 18
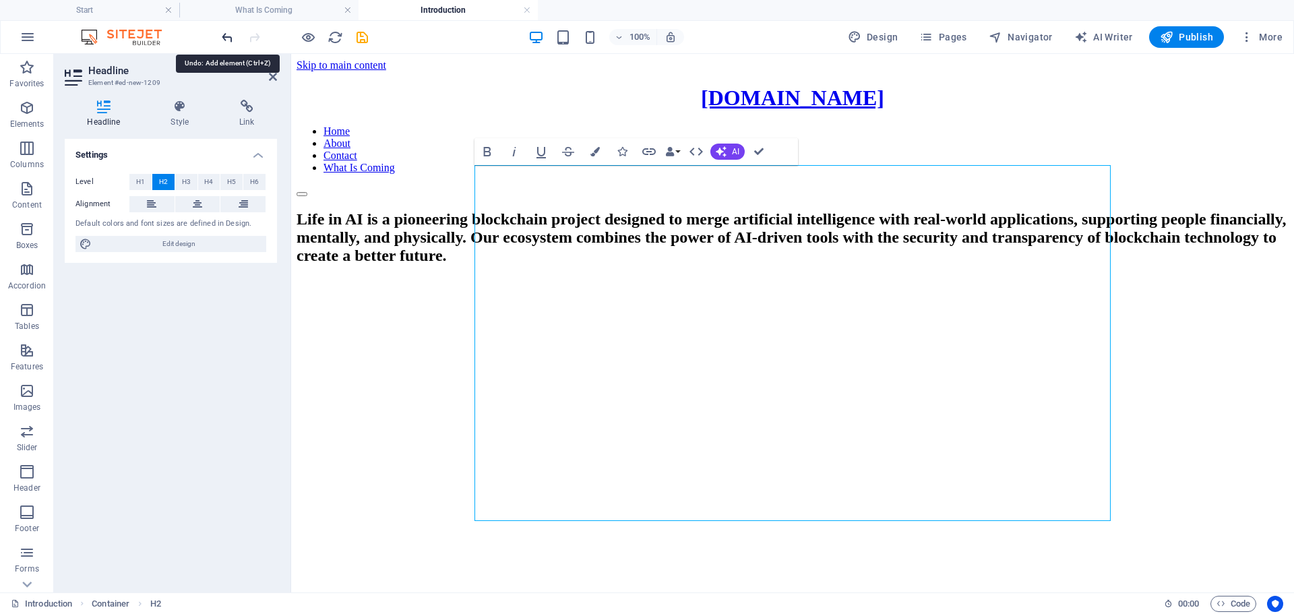
click at [223, 36] on icon "undo" at bounding box center [227, 37] width 15 height 15
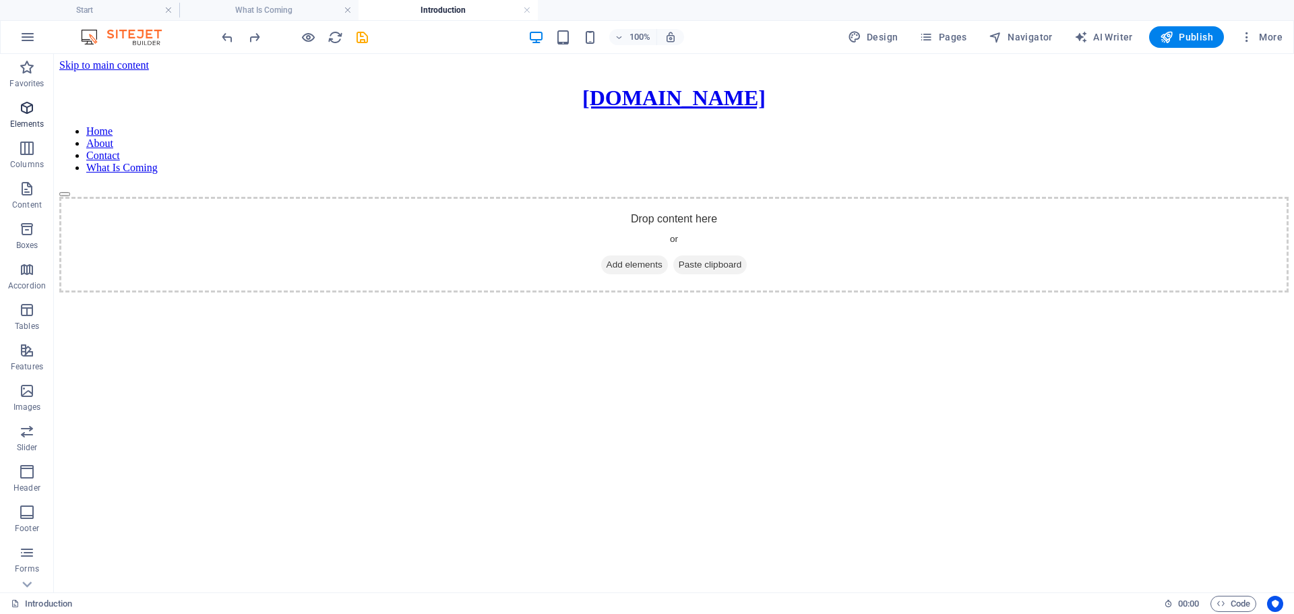
click at [29, 108] on icon "button" at bounding box center [27, 108] width 16 height 16
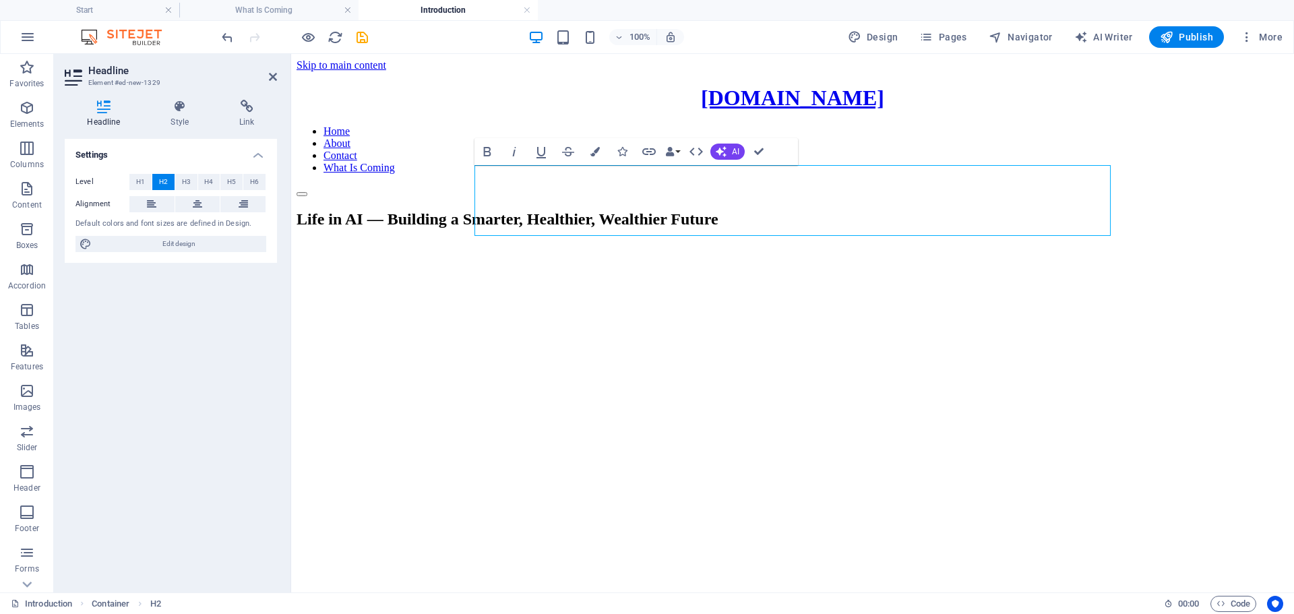
click at [715, 242] on html "Skip to main content [DOMAIN_NAME] Home About Contact What Is Coming Life in AI…" at bounding box center [792, 148] width 1003 height 188
click at [1035, 218] on h2 "Life in AI — Building a Smarter, Healthier, Wealthier Future" at bounding box center [792, 219] width 992 height 18
click at [792, 242] on html "Skip to main content [DOMAIN_NAME] Home About Contact What Is Coming Life in AI…" at bounding box center [792, 148] width 1003 height 188
click at [439, 228] on div "Life in AI — Building a Smarter, Healthier, Wealthier Future." at bounding box center [792, 219] width 992 height 18
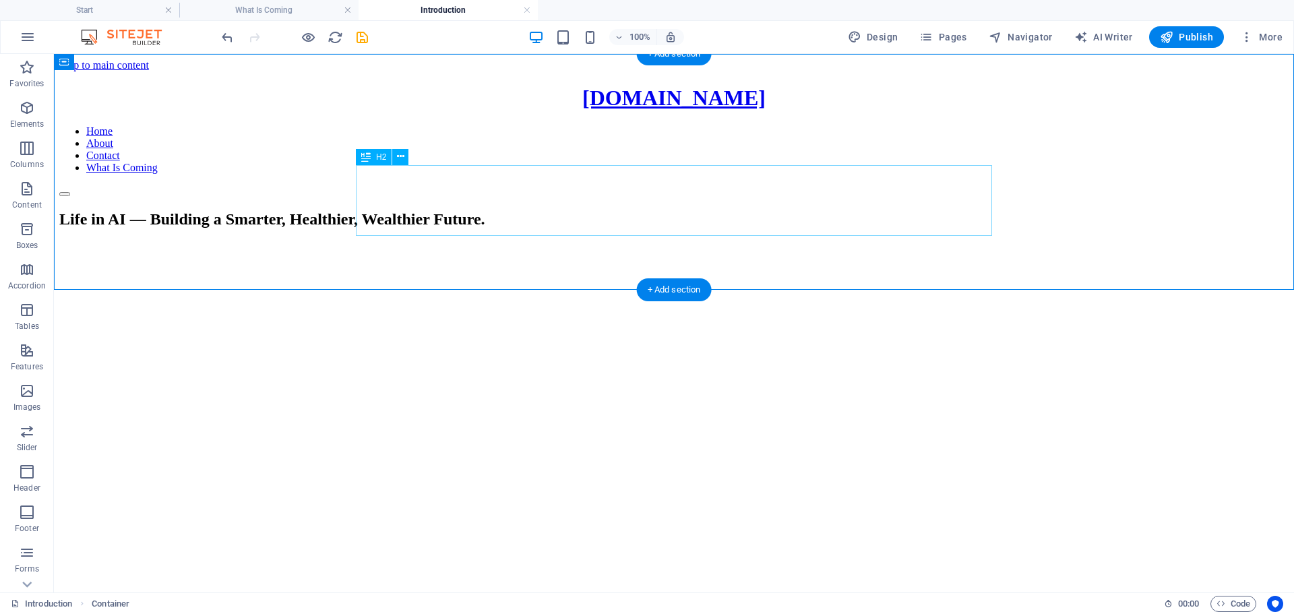
click at [607, 210] on div "Life in AI — Building a Smarter, Healthier, Wealthier Future." at bounding box center [673, 219] width 1229 height 18
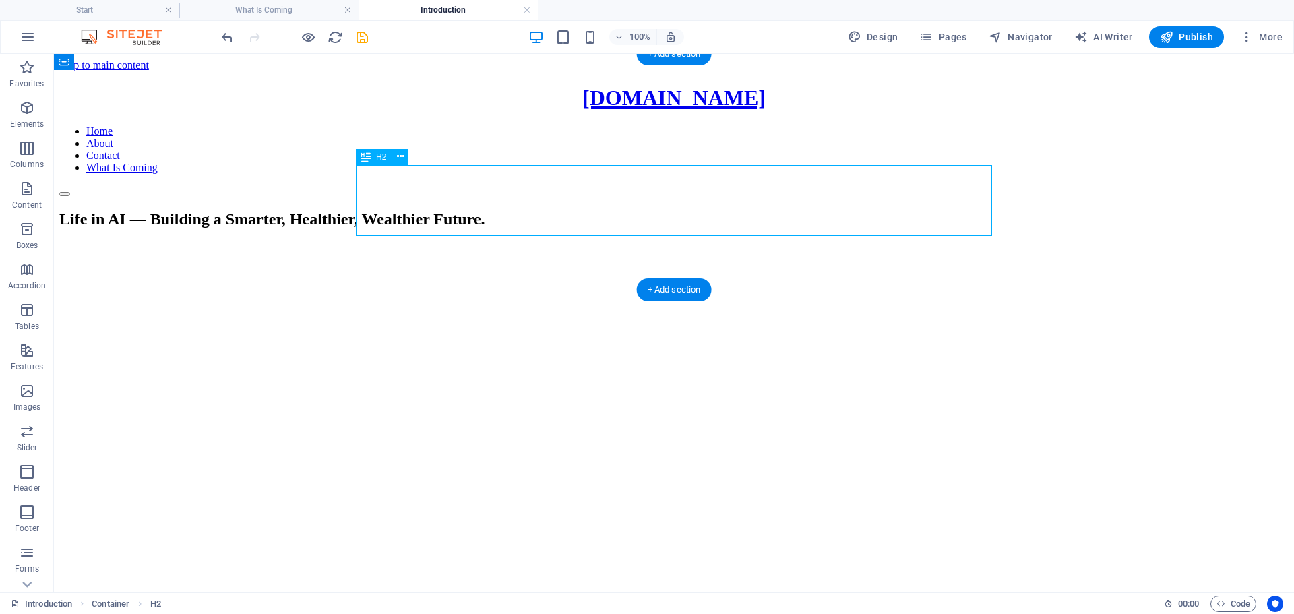
click at [602, 210] on div "Life in AI — Building a Smarter, Healthier, Wealthier Future." at bounding box center [673, 219] width 1229 height 18
click at [23, 112] on icon "button" at bounding box center [27, 108] width 16 height 16
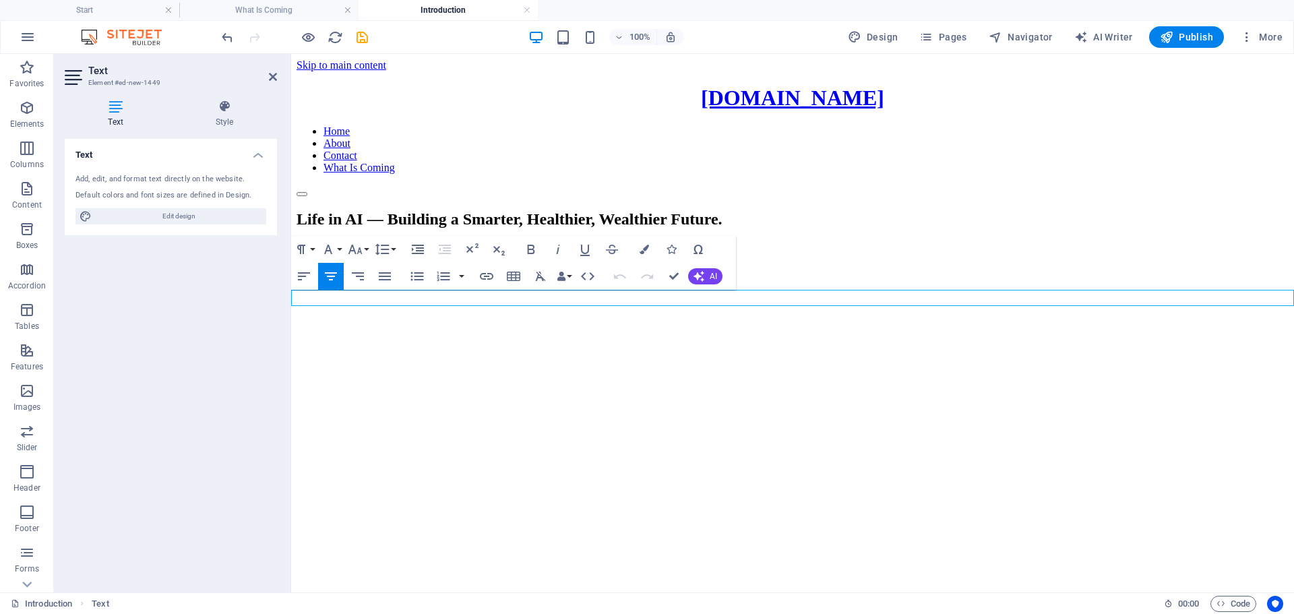
click at [868, 265] on html "Skip to main content [DOMAIN_NAME] Home About Contact What Is Coming Life in AI…" at bounding box center [792, 159] width 1003 height 211
click at [776, 254] on p "New text element" at bounding box center [792, 248] width 992 height 12
click at [775, 254] on p "New text element" at bounding box center [792, 248] width 992 height 12
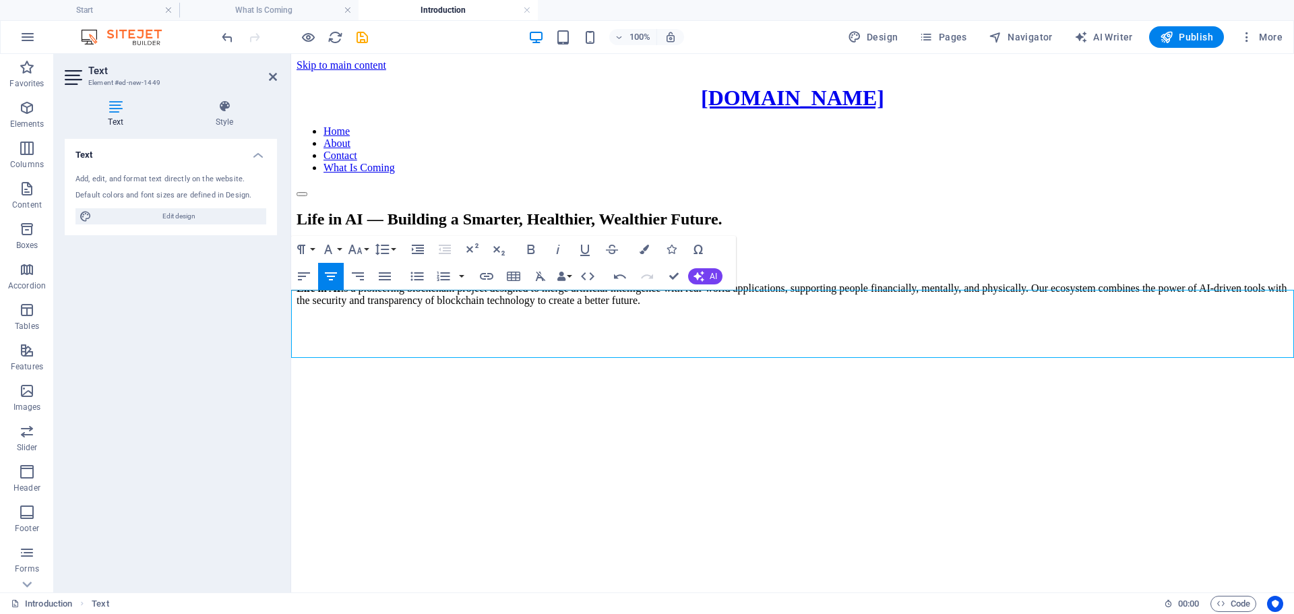
click at [658, 317] on html "Skip to main content [DOMAIN_NAME] Home About Contact What Is Coming Life in AI…" at bounding box center [792, 185] width 1003 height 263
click at [802, 216] on div "Life in AI — Building a Smarter, Healthier, Wealthier Future." at bounding box center [792, 219] width 992 height 18
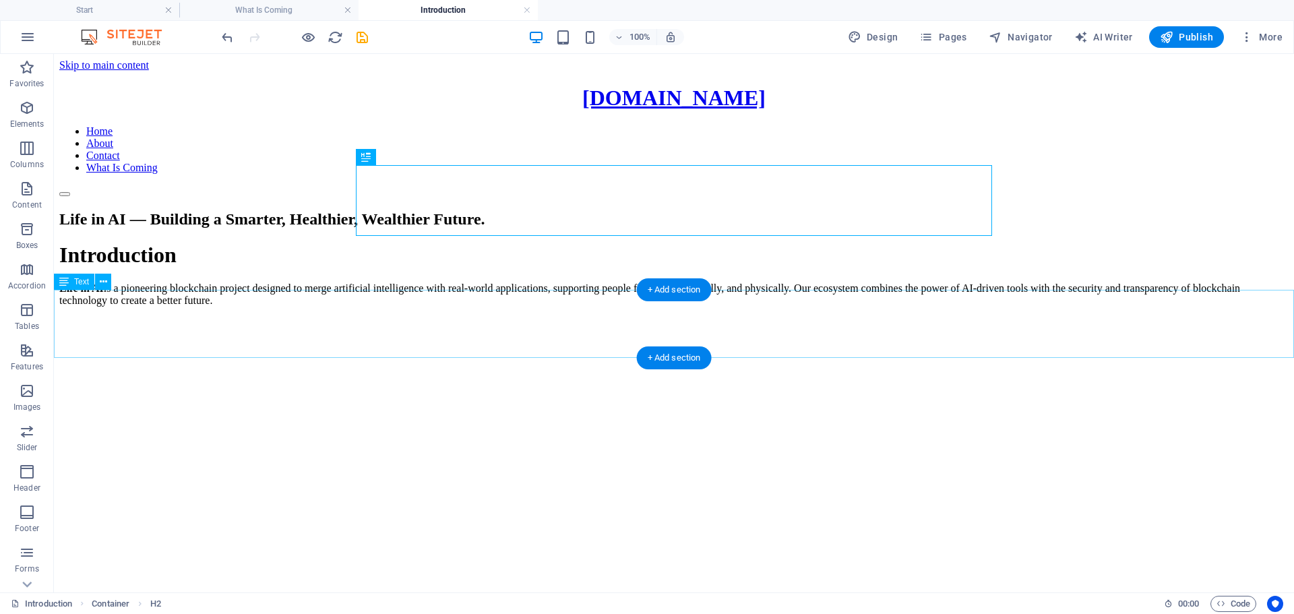
click at [686, 306] on div "Introduction Life in AI is a pioneering blockchain project designed to merge ar…" at bounding box center [673, 274] width 1229 height 63
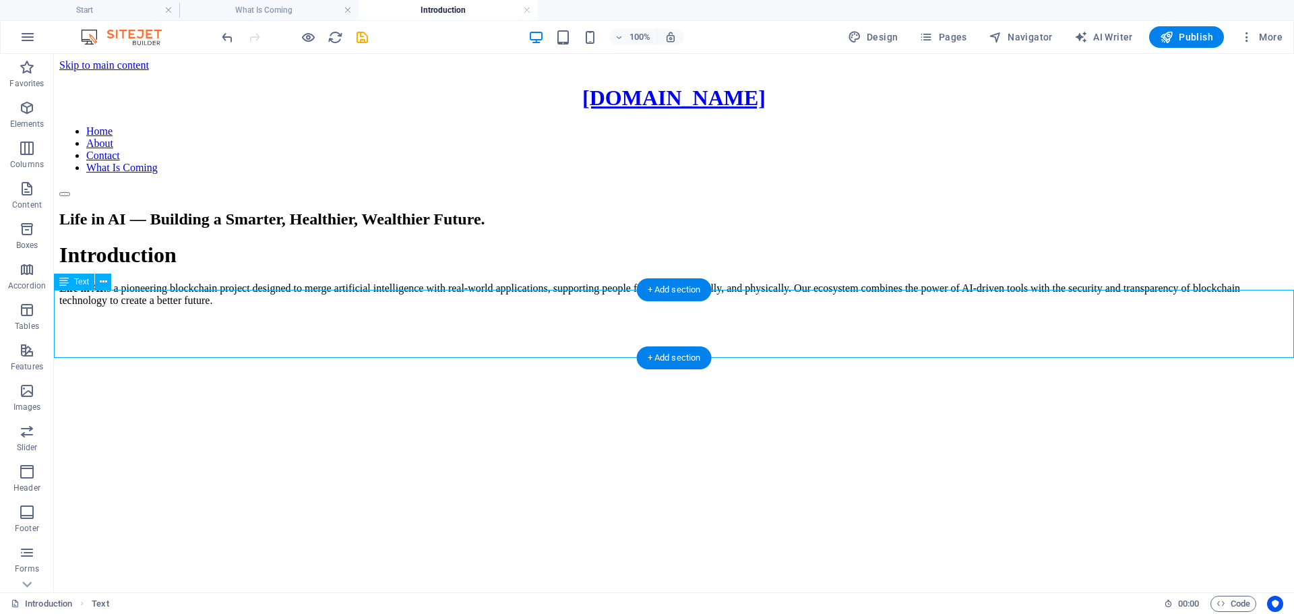
click at [607, 306] on div "Introduction Life in AI is a pioneering blockchain project designed to merge ar…" at bounding box center [673, 274] width 1229 height 63
click at [98, 284] on button at bounding box center [103, 282] width 16 height 16
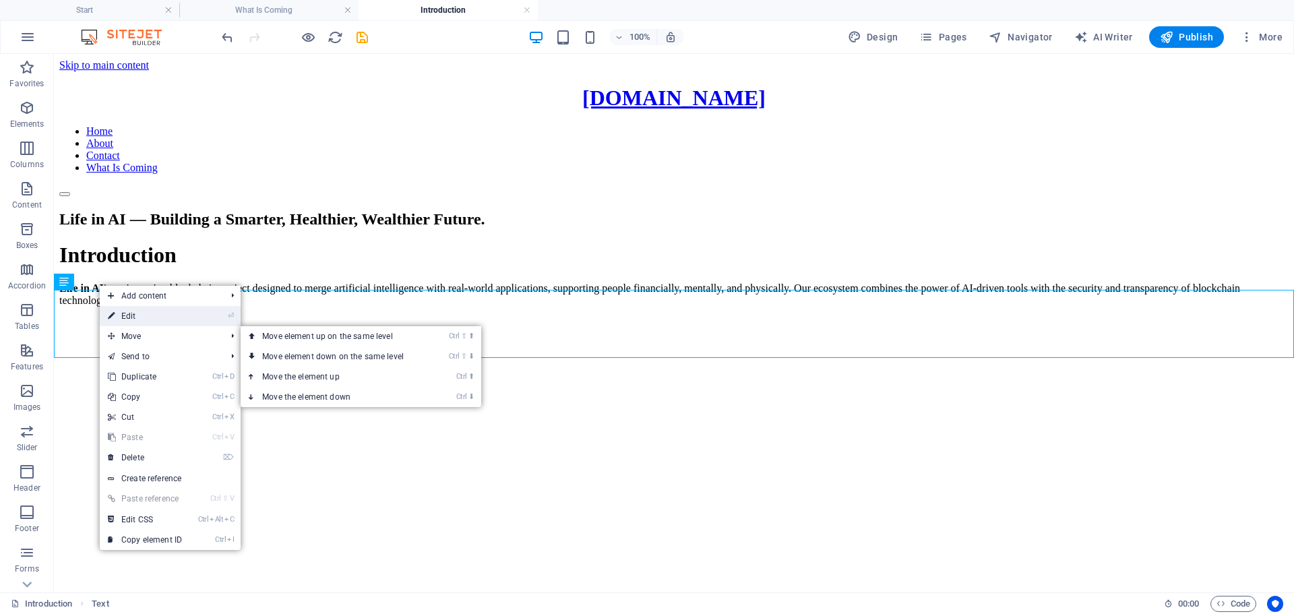
click at [141, 313] on link "⏎ Edit" at bounding box center [145, 316] width 90 height 20
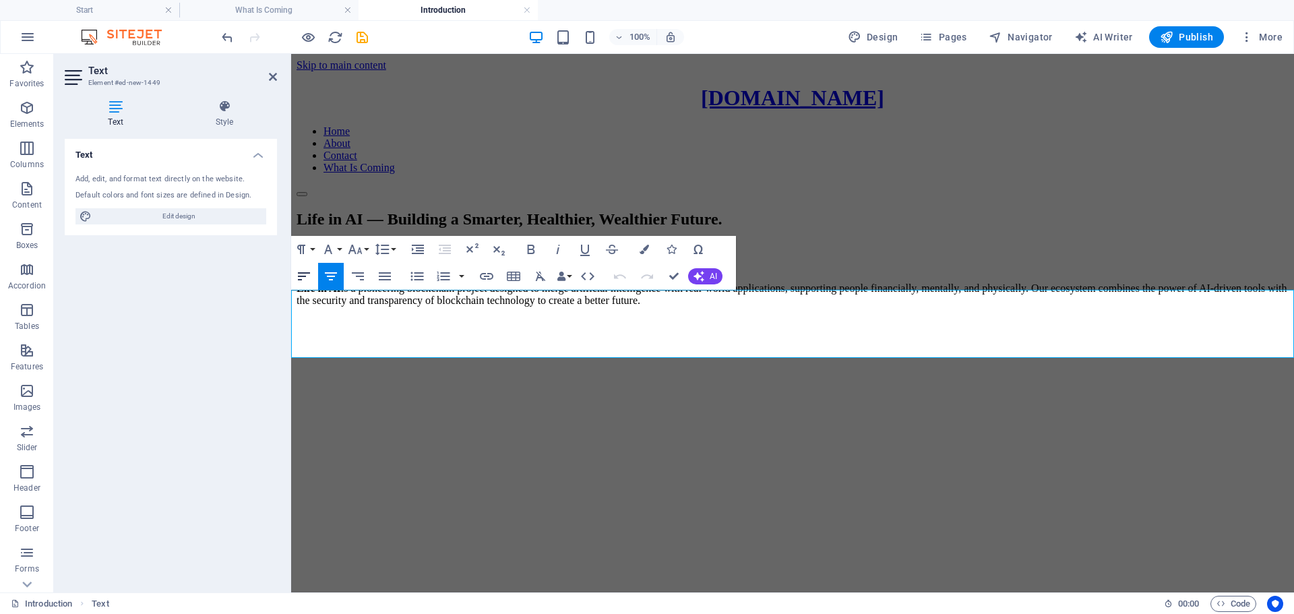
click at [303, 276] on icon "button" at bounding box center [304, 276] width 16 height 16
click at [300, 294] on strong "Life in AI" at bounding box center [318, 287] width 44 height 11
click at [304, 278] on icon "button" at bounding box center [304, 276] width 16 height 16
click at [352, 210] on div "Life in AI — Building a Smarter, Healthier, Wealthier Future." at bounding box center [792, 219] width 992 height 18
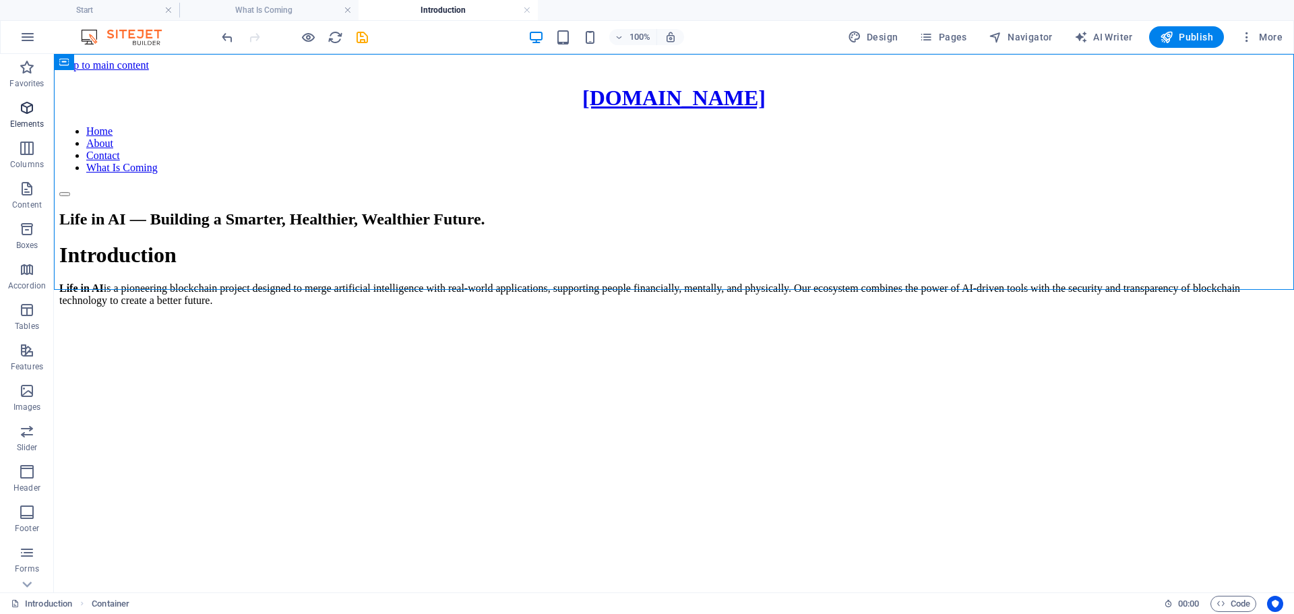
click at [30, 111] on icon "button" at bounding box center [27, 108] width 16 height 16
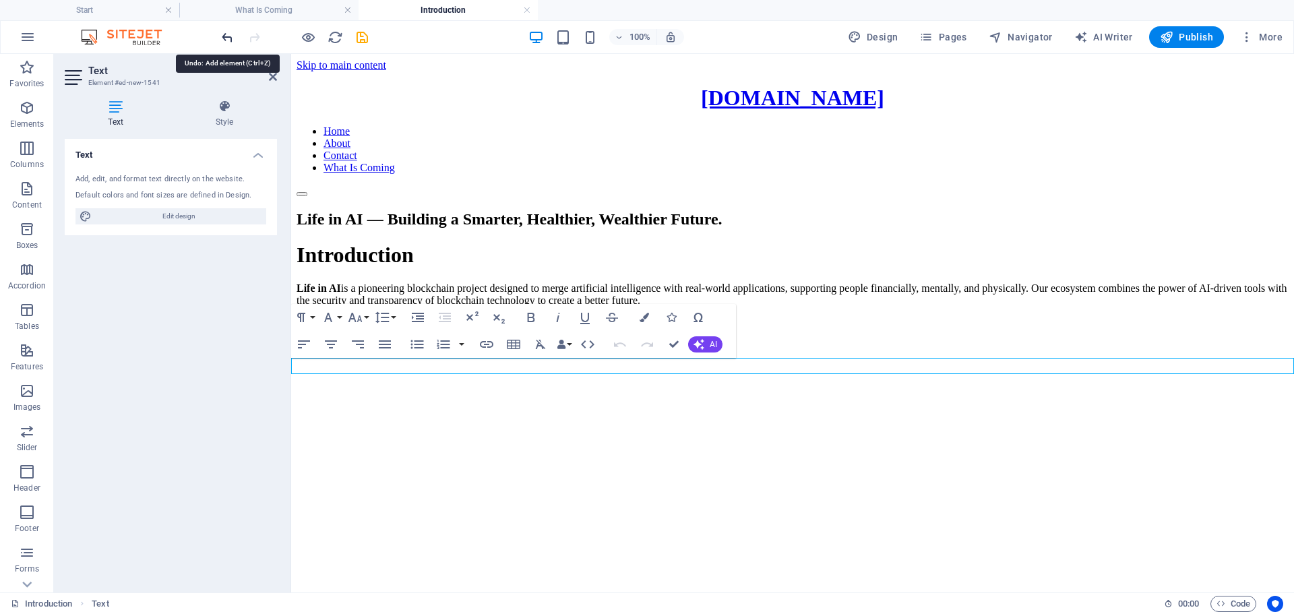
click at [227, 36] on icon "undo" at bounding box center [227, 37] width 15 height 15
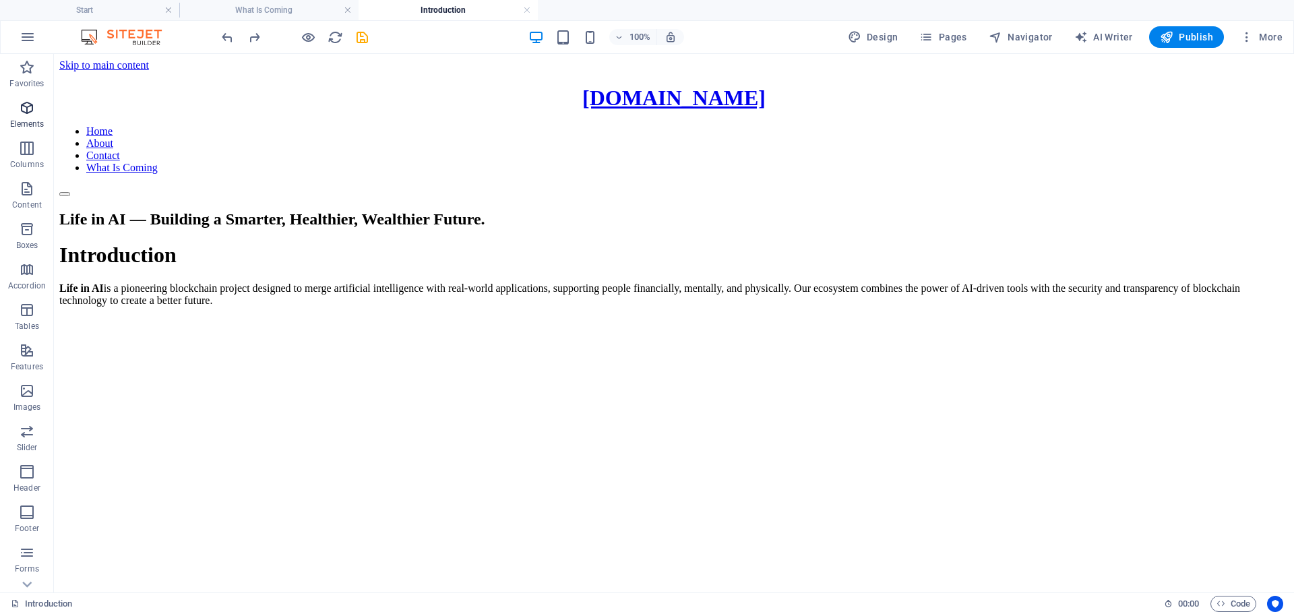
click at [26, 108] on icon "button" at bounding box center [27, 108] width 16 height 16
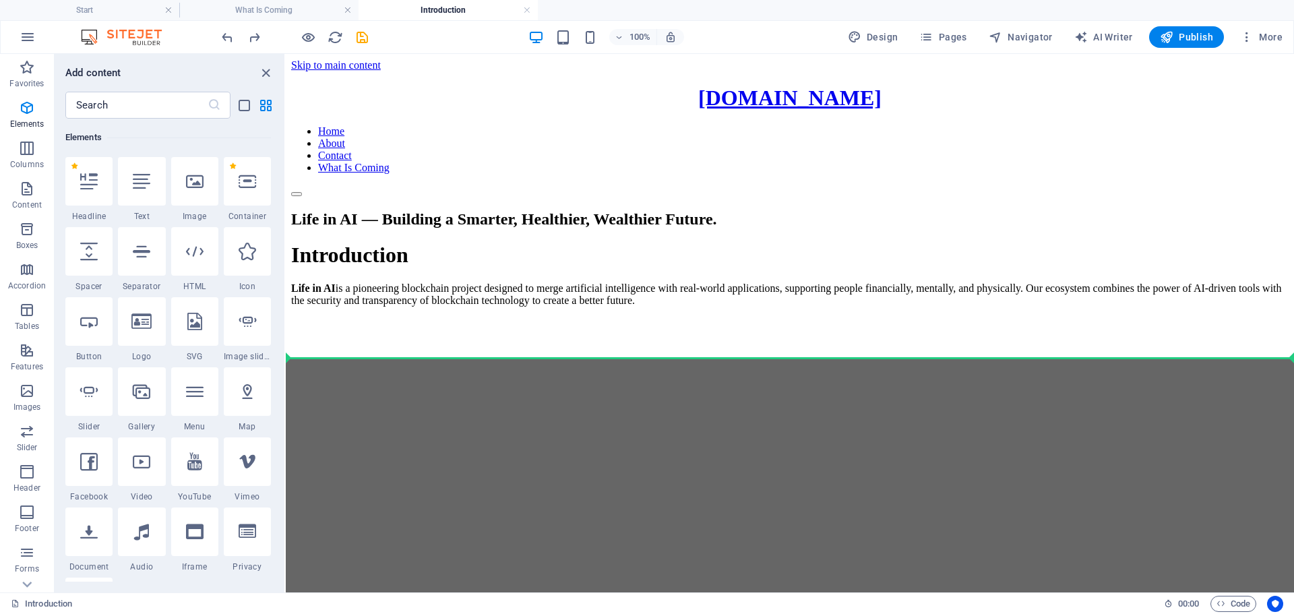
select select "px"
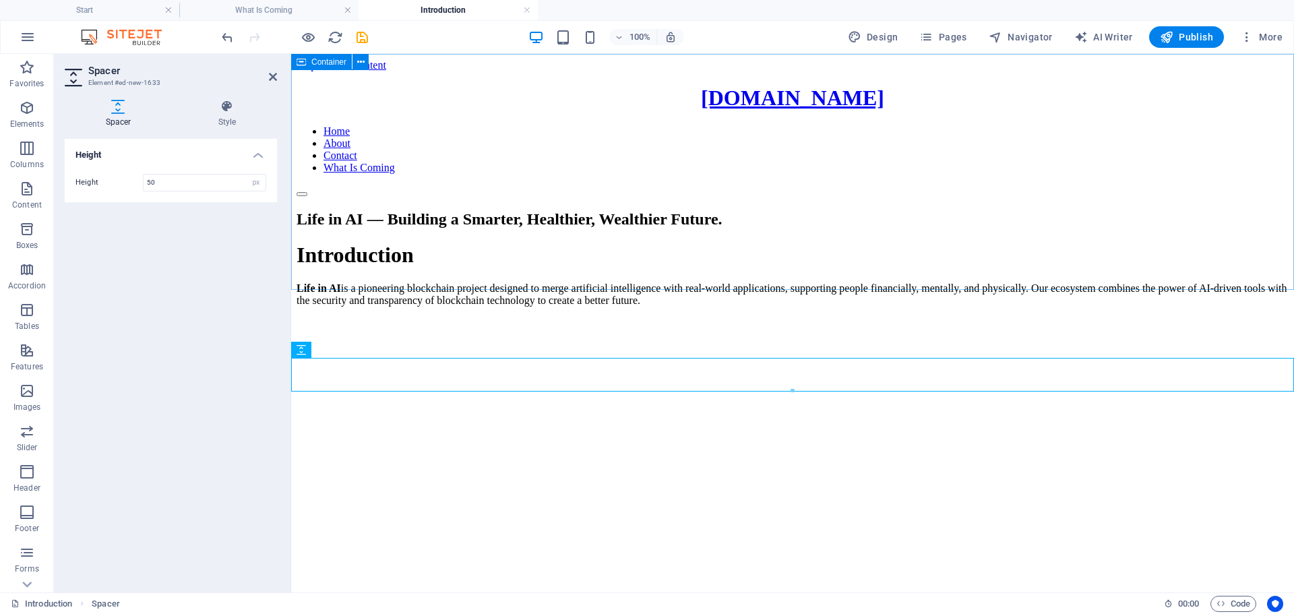
click at [403, 210] on div "Life in AI — Building a Smarter, Healthier, Wealthier Future." at bounding box center [792, 219] width 992 height 18
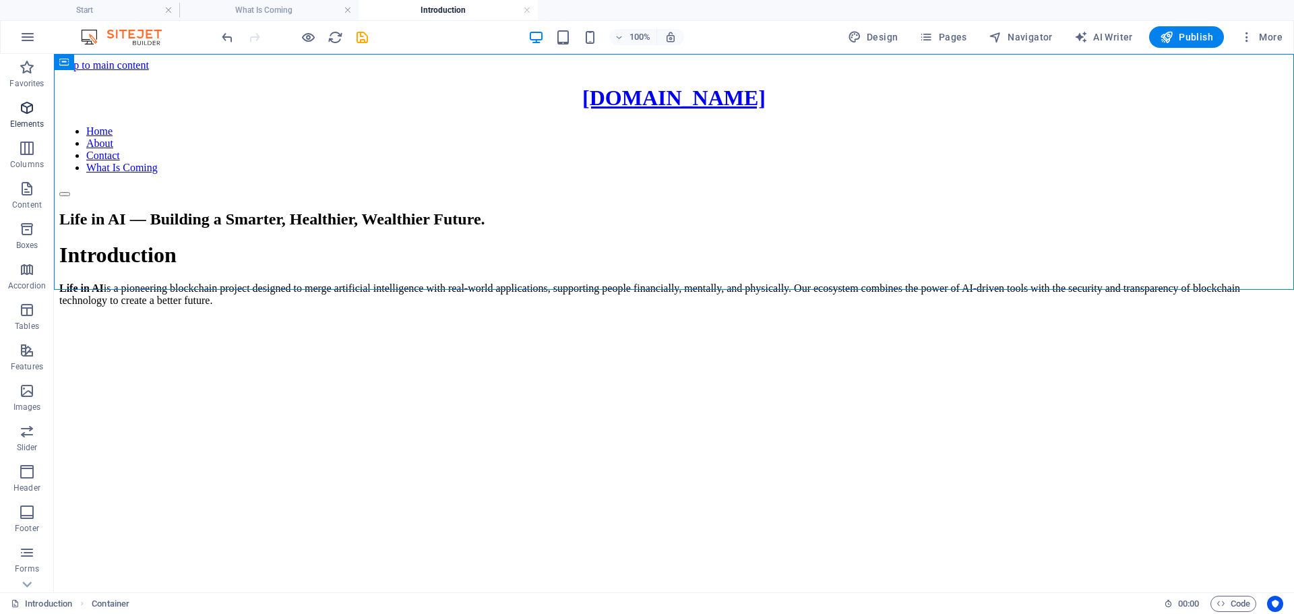
click at [29, 104] on icon "button" at bounding box center [27, 108] width 16 height 16
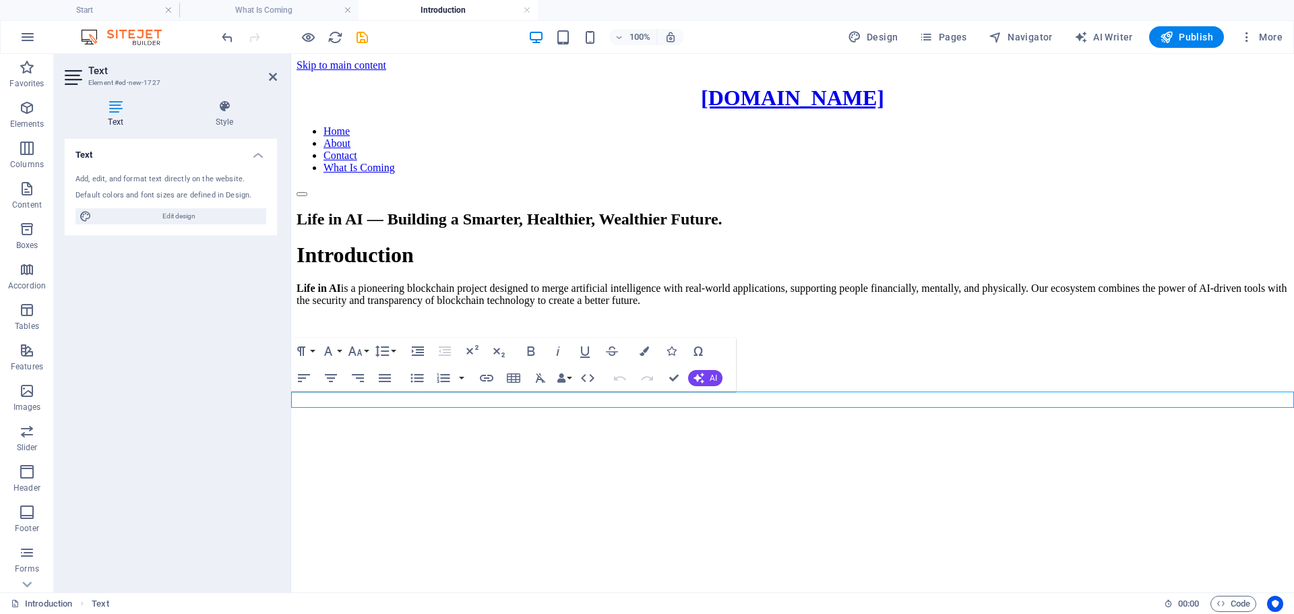
click at [781, 374] on p "New text element" at bounding box center [792, 368] width 992 height 12
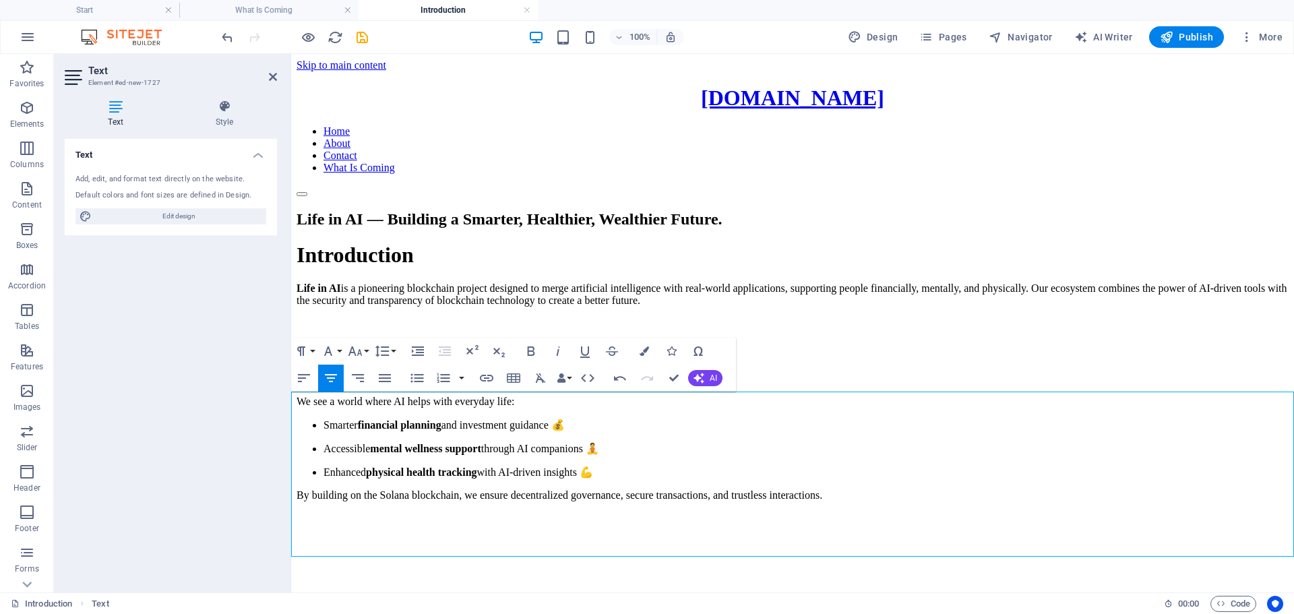
click at [614, 383] on h2 "Our Vision" at bounding box center [792, 373] width 992 height 18
click at [303, 375] on icon "button" at bounding box center [304, 378] width 12 height 8
click at [674, 408] on p "We see a world where AI helps with everyday life:" at bounding box center [792, 401] width 992 height 12
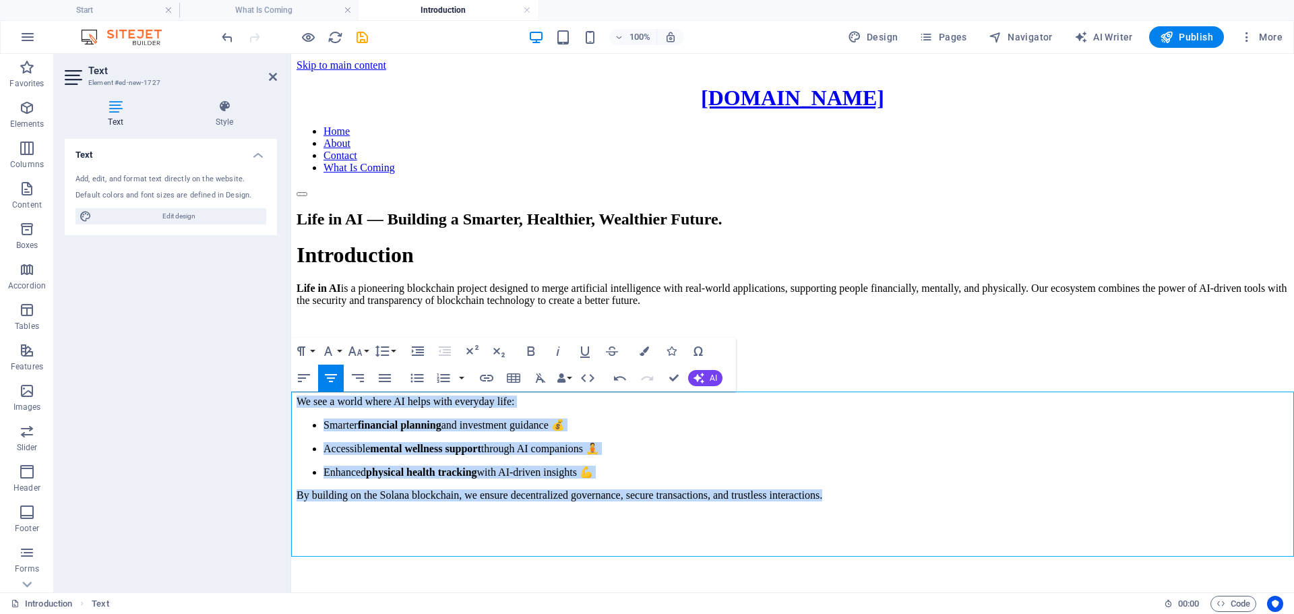
drag, startPoint x: 666, startPoint y: 437, endPoint x: 1112, endPoint y: 564, distance: 464.3
click at [1112, 512] on html "Skip to main content [DOMAIN_NAME] Home About Contact What Is Coming Life in AI…" at bounding box center [792, 283] width 1003 height 458
click at [309, 377] on icon "button" at bounding box center [304, 378] width 16 height 16
click at [670, 431] on p "Smarter financial planning and investment guidance 💰" at bounding box center [805, 424] width 965 height 13
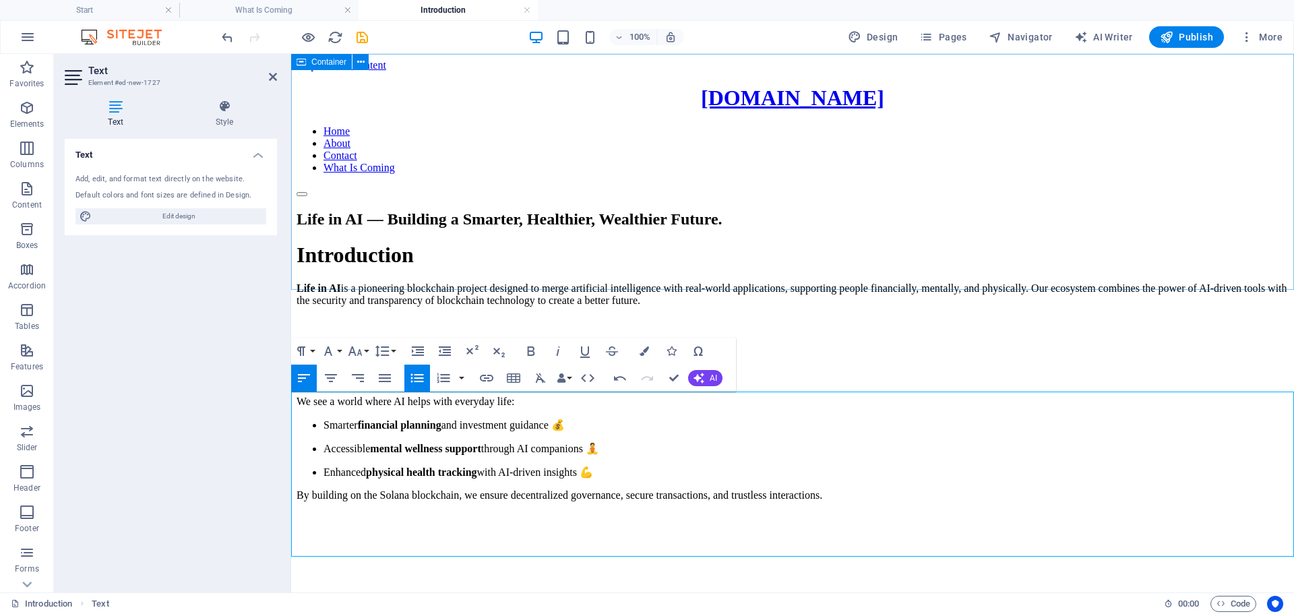
click at [818, 228] on div "Life in AI — Building a Smarter, Healthier, Wealthier Future." at bounding box center [792, 219] width 992 height 18
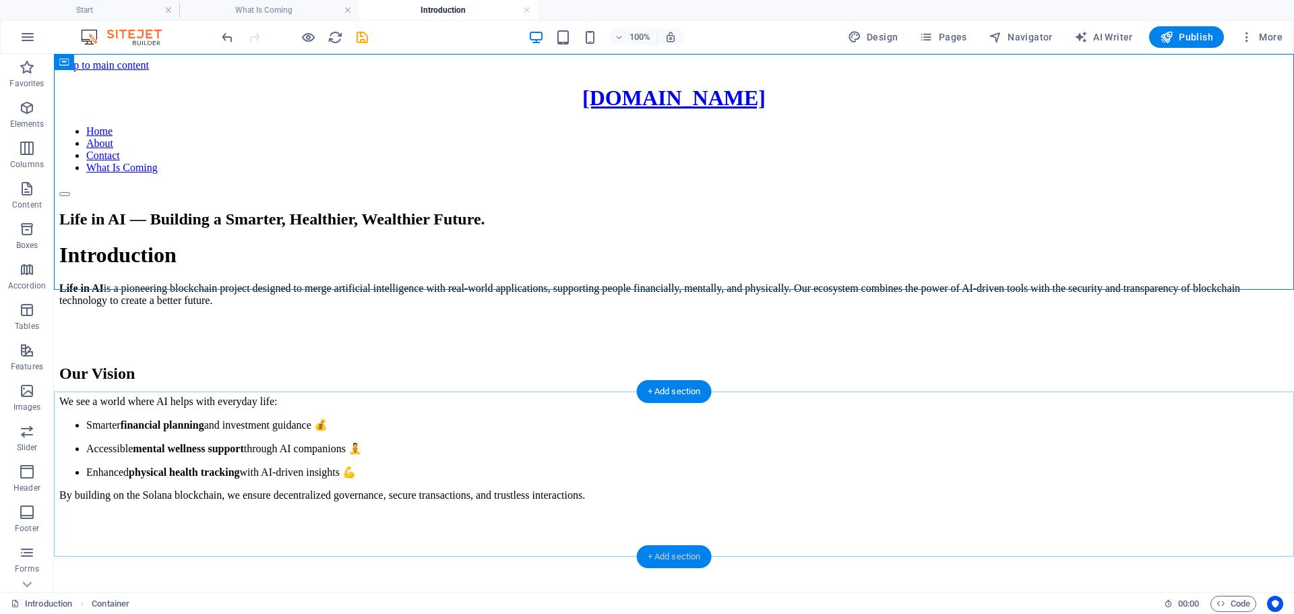
click at [662, 559] on div "+ Add section" at bounding box center [674, 556] width 75 height 23
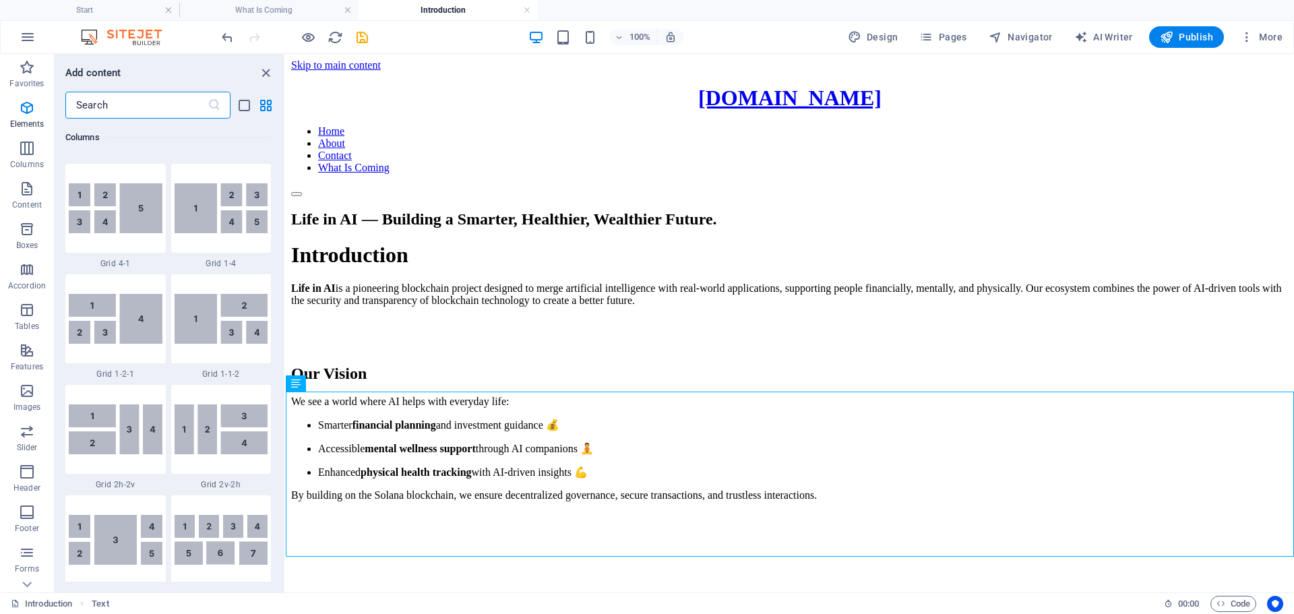
scroll to position [2357, 0]
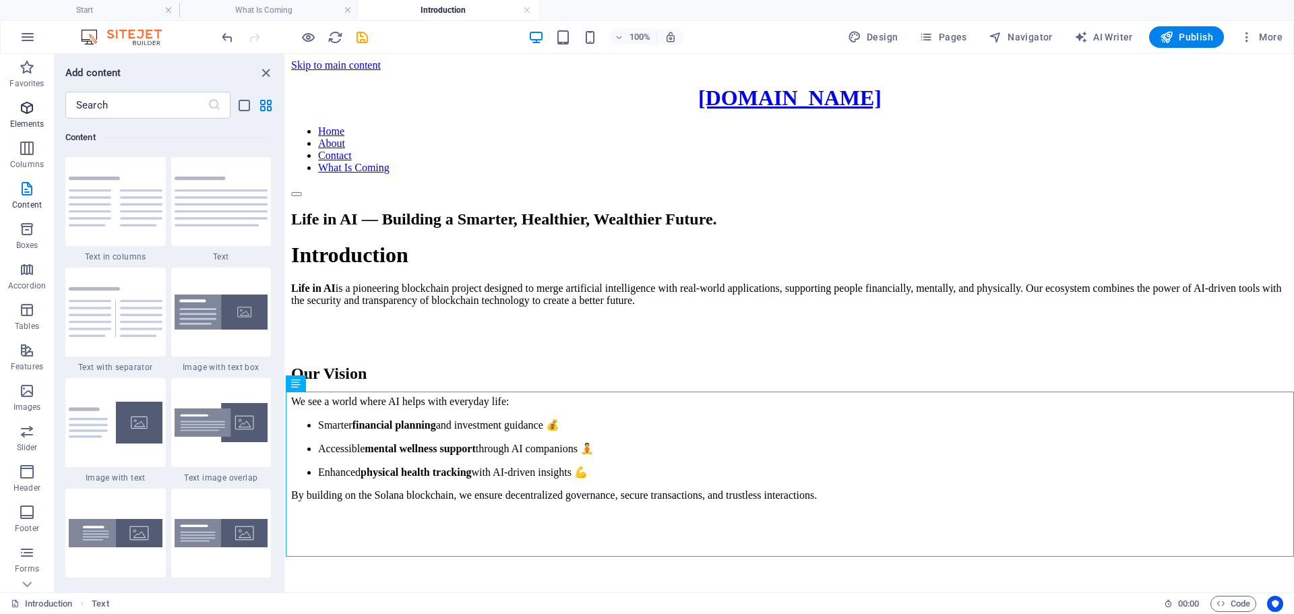
click at [27, 113] on icon "button" at bounding box center [27, 108] width 16 height 16
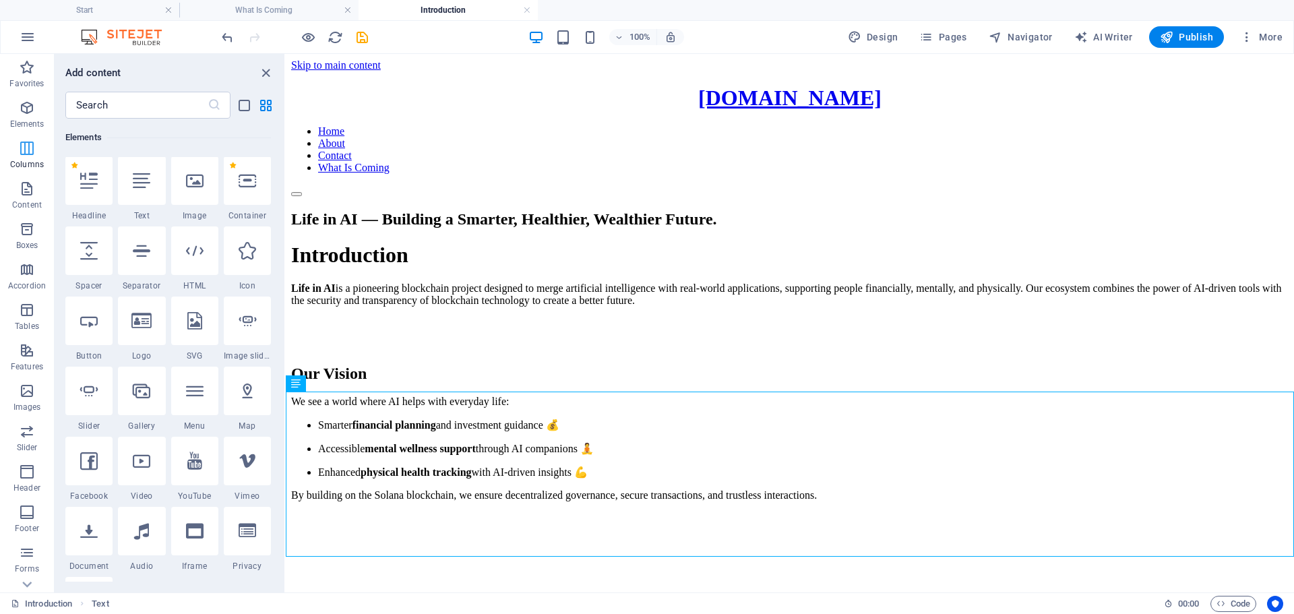
scroll to position [144, 0]
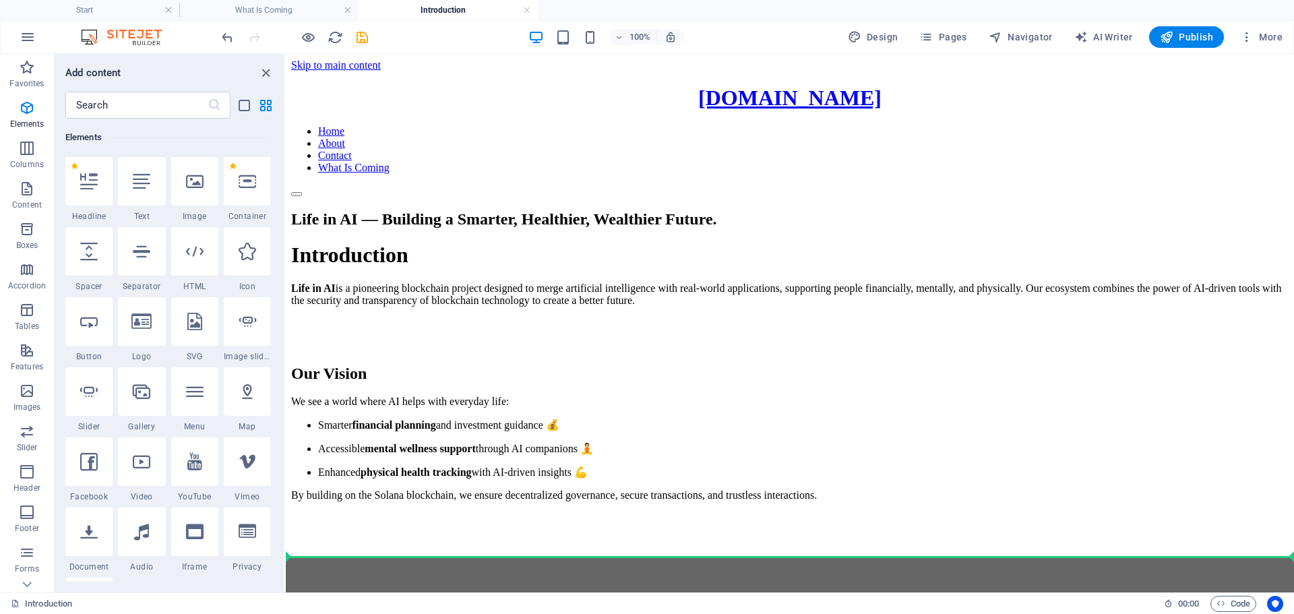
select select "px"
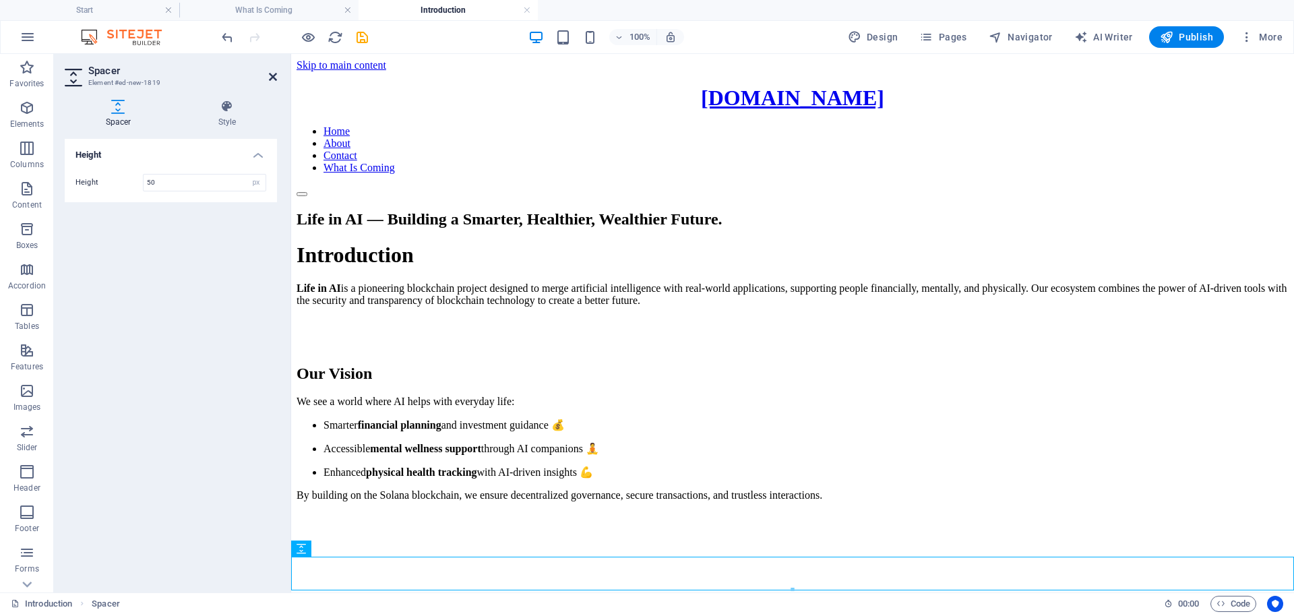
click at [272, 75] on icon at bounding box center [273, 76] width 8 height 11
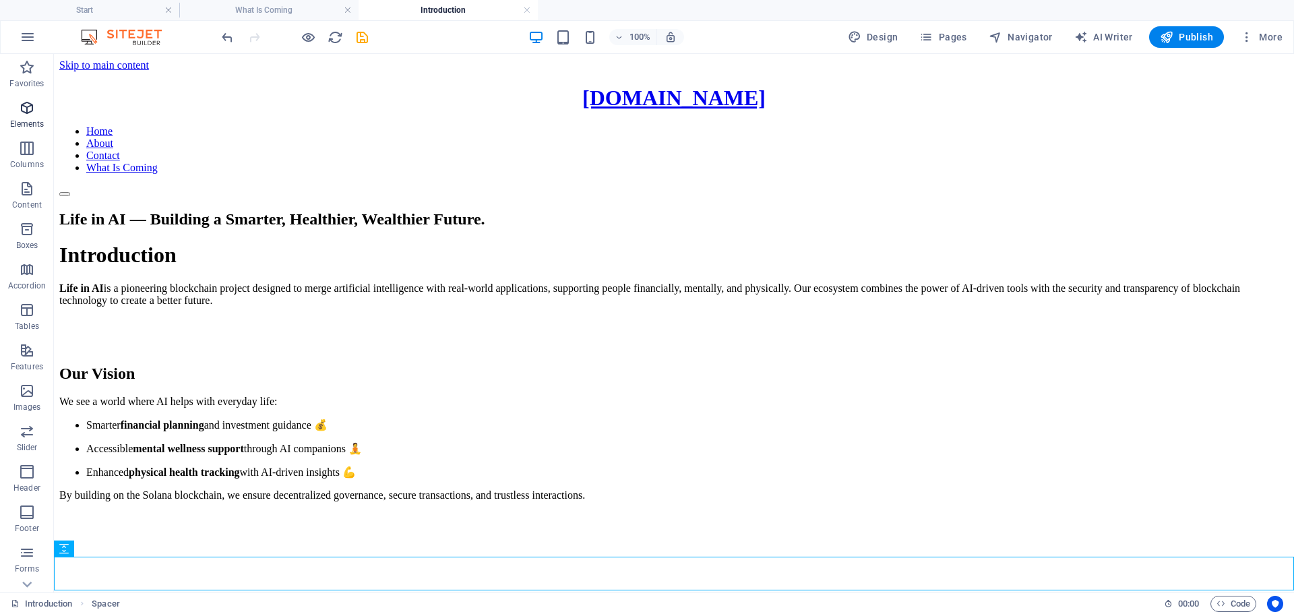
click at [27, 104] on icon "button" at bounding box center [27, 108] width 16 height 16
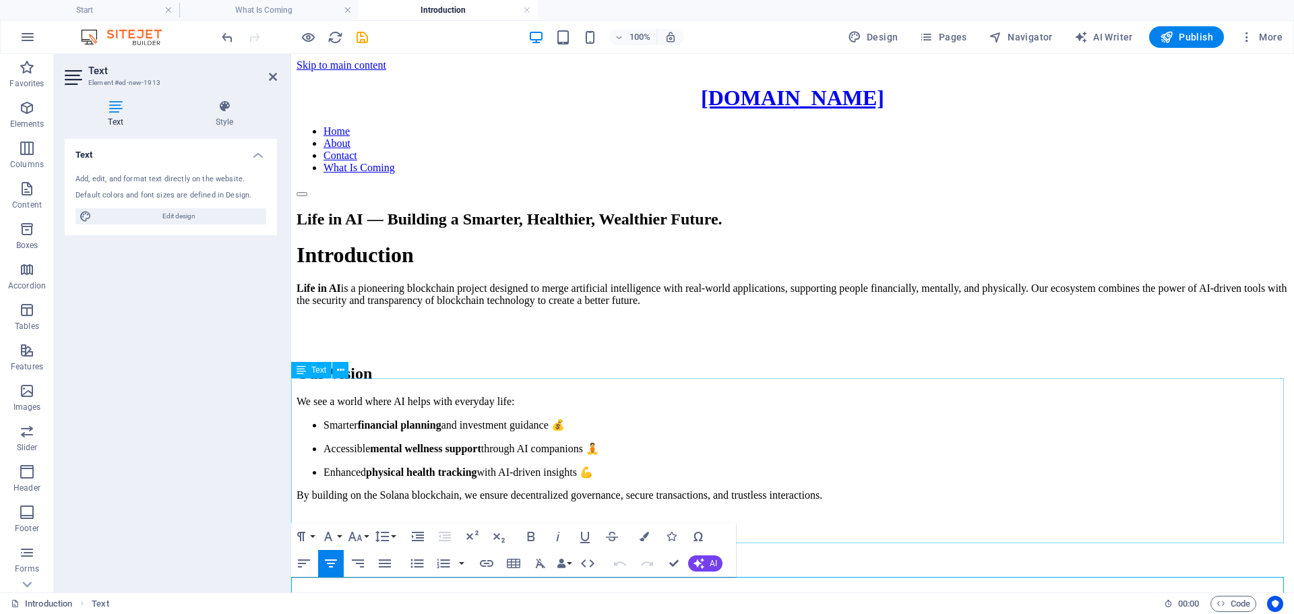
scroll to position [14, 0]
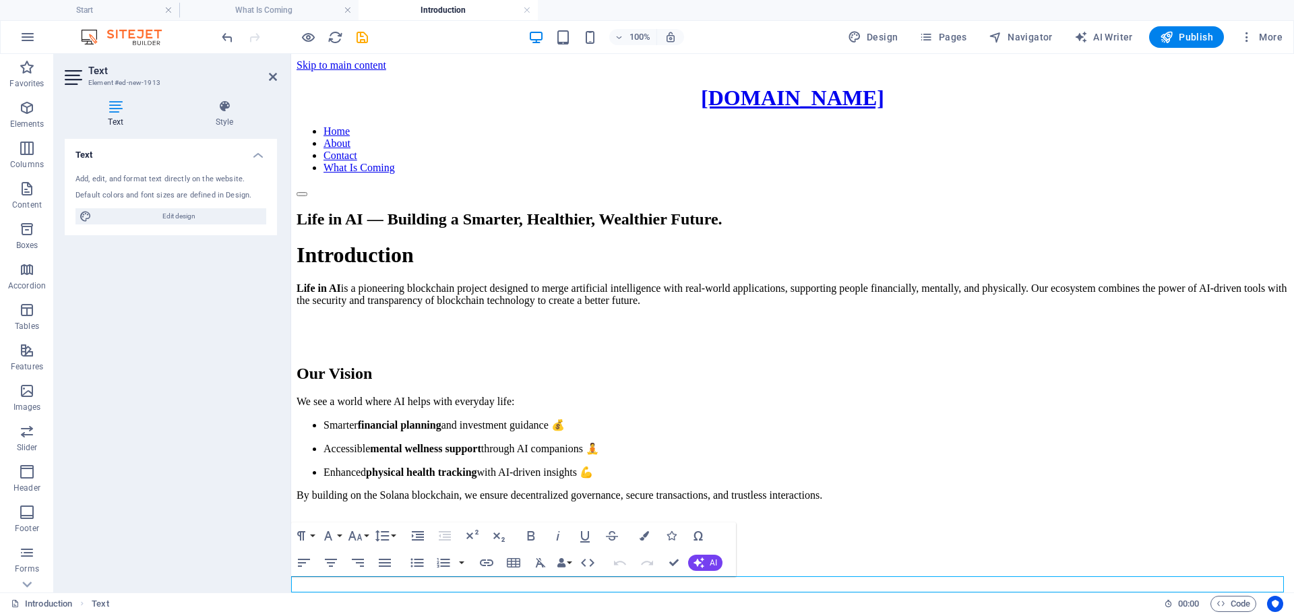
click at [757, 569] on p "New text element" at bounding box center [792, 563] width 992 height 12
click at [756, 569] on p "New text element" at bounding box center [792, 563] width 992 height 12
click at [755, 569] on p "New text element" at bounding box center [792, 563] width 992 height 12
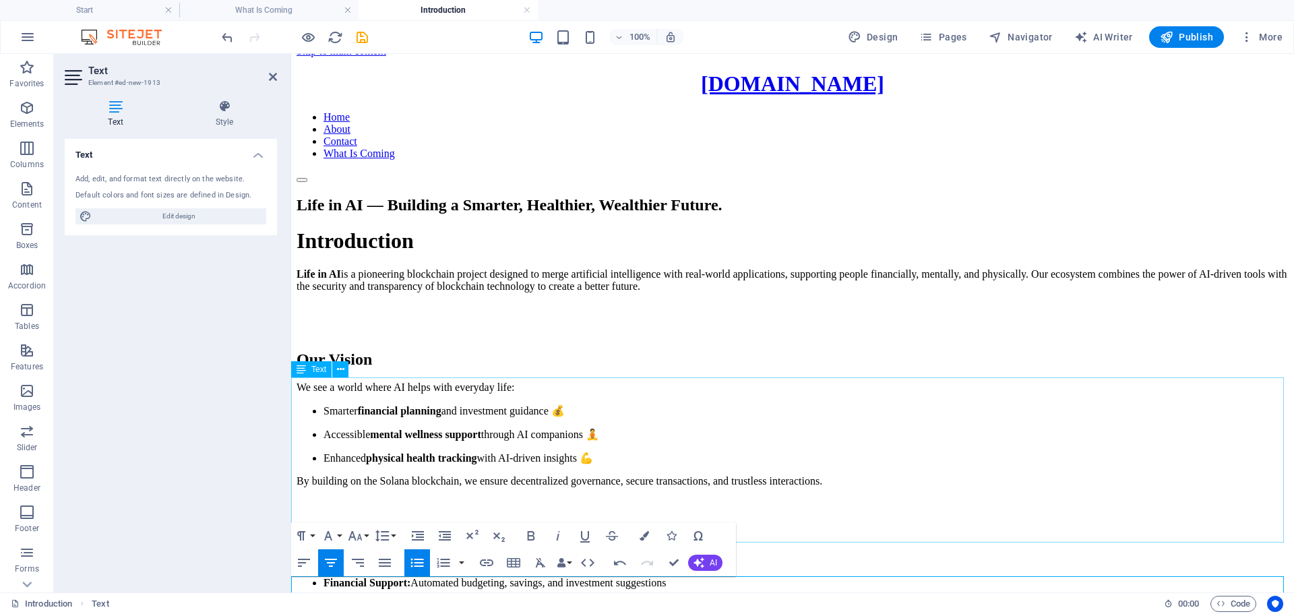
scroll to position [163, 0]
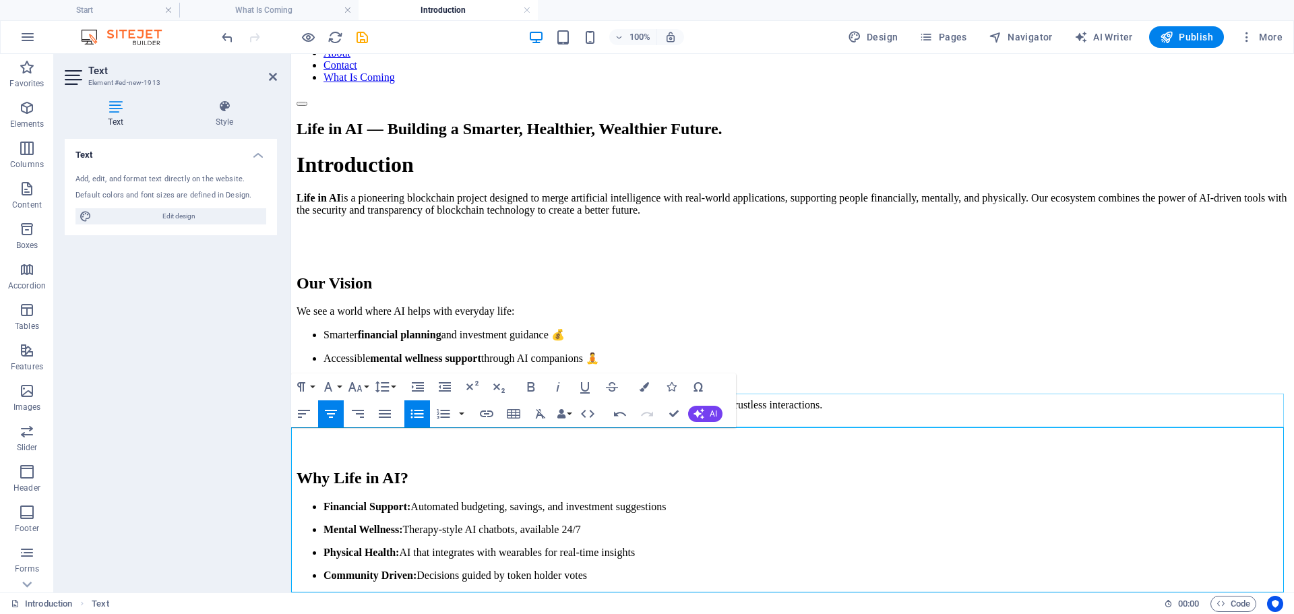
click at [889, 422] on div at bounding box center [792, 439] width 992 height 34
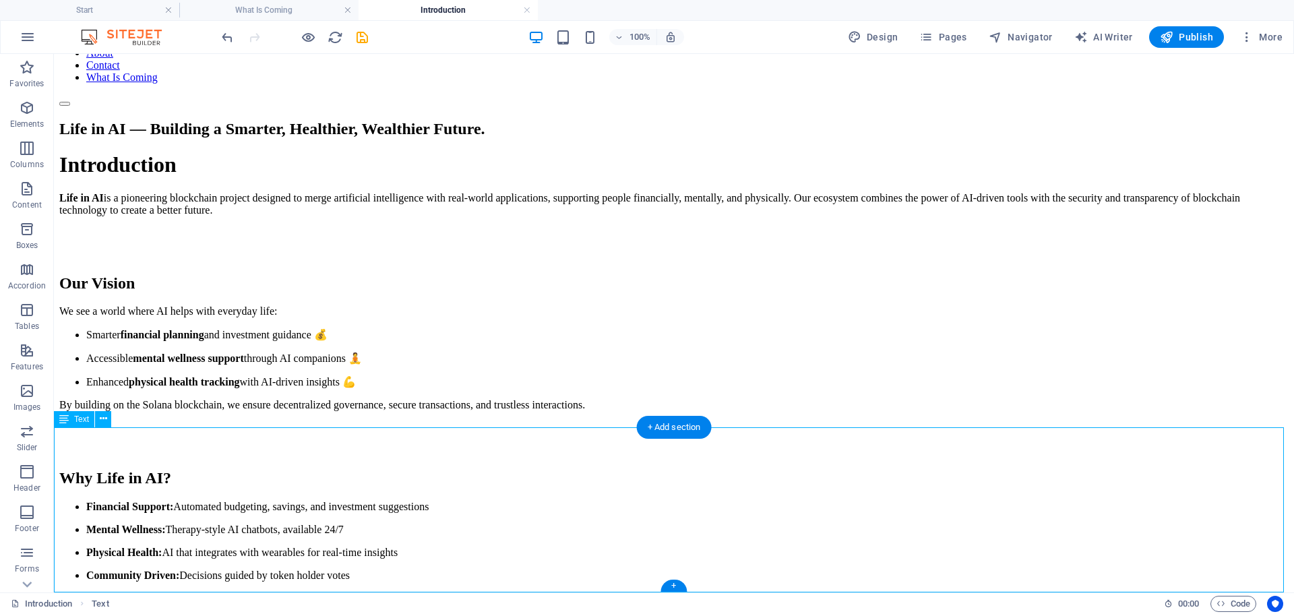
drag, startPoint x: 523, startPoint y: 440, endPoint x: 602, endPoint y: 528, distance: 118.3
click at [602, 528] on div "Why Life in AI? Financial Support: Automated budgeting, savings, and investment…" at bounding box center [673, 525] width 1229 height 113
click at [530, 469] on div "Why Life in AI? Financial Support: Automated budgeting, savings, and investment…" at bounding box center [673, 525] width 1229 height 113
drag, startPoint x: 532, startPoint y: 435, endPoint x: 543, endPoint y: 443, distance: 13.5
click at [542, 469] on div "Why Life in AI? Financial Support: Automated budgeting, savings, and investment…" at bounding box center [673, 525] width 1229 height 113
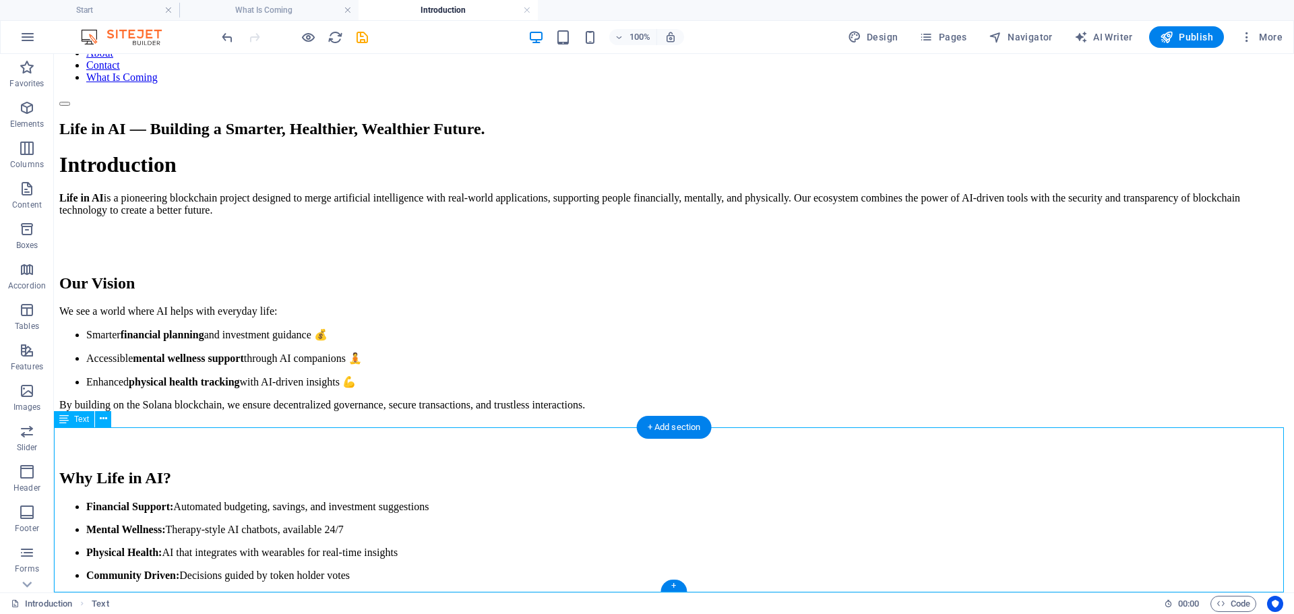
drag, startPoint x: 544, startPoint y: 438, endPoint x: 530, endPoint y: 470, distance: 34.4
click at [554, 495] on div "Why Life in AI? Financial Support: Automated budgeting, savings, and investment…" at bounding box center [673, 525] width 1229 height 113
click at [542, 469] on div "Why Life in AI? Financial Support: Automated budgeting, savings, and investment…" at bounding box center [673, 525] width 1229 height 113
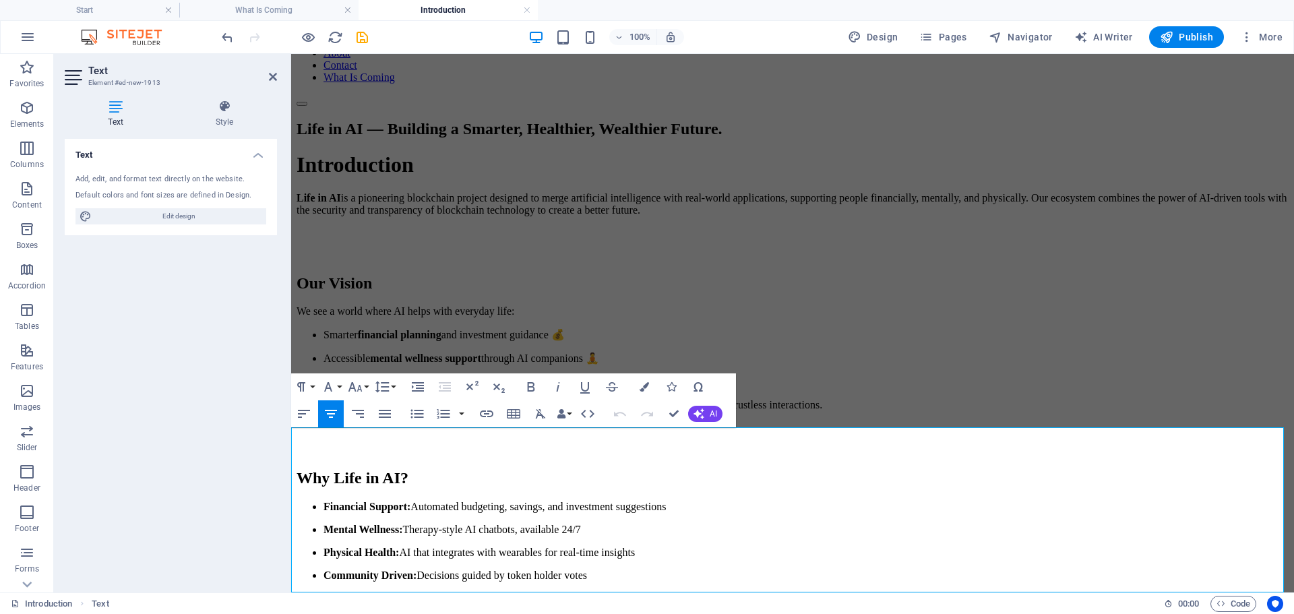
drag, startPoint x: 658, startPoint y: 442, endPoint x: 1239, endPoint y: 654, distance: 619.0
click at [965, 592] on html "Skip to main content [DOMAIN_NAME] Home About Contact What Is Coming Life in AI…" at bounding box center [792, 278] width 1003 height 629
click at [300, 409] on icon "button" at bounding box center [304, 414] width 16 height 16
click at [970, 305] on div "Our Vision We see a world where AI helps with everyday life: Smarter financial …" at bounding box center [792, 342] width 992 height 137
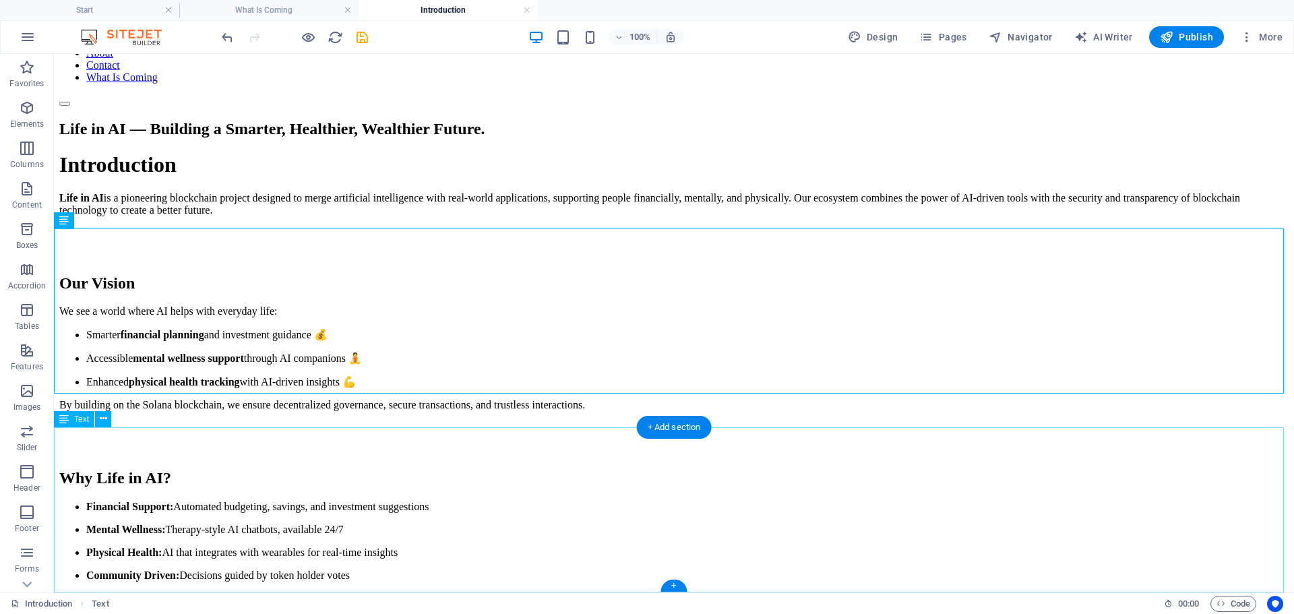
click at [655, 469] on div "Why Life in AI? Financial Support: Automated budgeting, savings, and investment…" at bounding box center [673, 525] width 1229 height 113
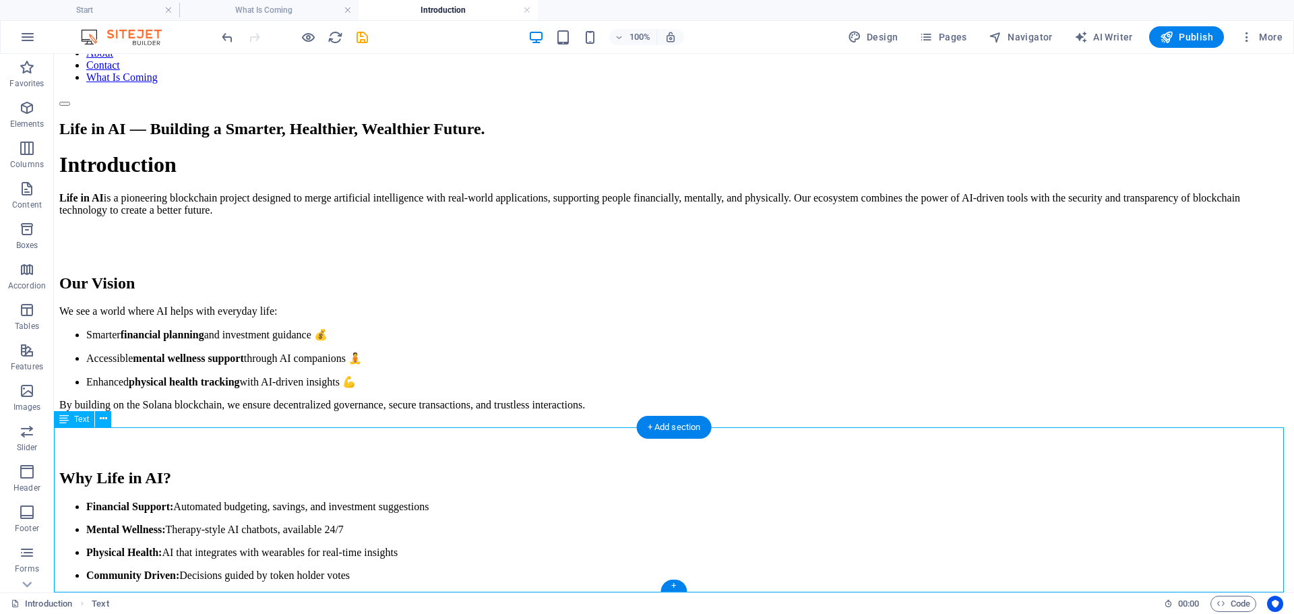
drag, startPoint x: 648, startPoint y: 461, endPoint x: 680, endPoint y: 515, distance: 63.1
click at [680, 515] on div "Why Life in AI? Financial Support: Automated budgeting, savings, and investment…" at bounding box center [673, 525] width 1229 height 113
click at [277, 470] on div "Why Life in AI? Financial Support: Automated budgeting, savings, and investment…" at bounding box center [673, 525] width 1229 height 113
click at [276, 470] on div "Why Life in AI? Financial Support: Automated budgeting, savings, and investment…" at bounding box center [673, 525] width 1229 height 113
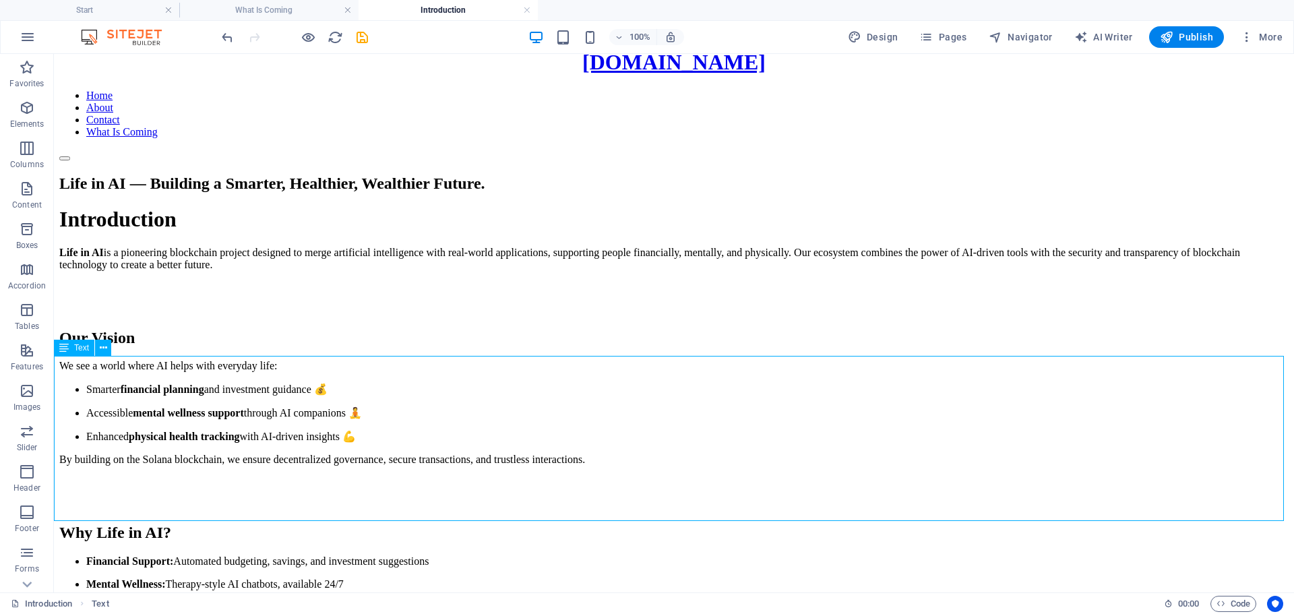
drag, startPoint x: 535, startPoint y: 398, endPoint x: 746, endPoint y: 451, distance: 217.5
click at [802, 466] on div "Our Vision We see a world where AI helps with everyday life: Smarter financial …" at bounding box center [673, 397] width 1229 height 137
drag, startPoint x: 672, startPoint y: 394, endPoint x: 647, endPoint y: 445, distance: 56.1
click at [683, 466] on div "Our Vision We see a world where AI helps with everyday life: Smarter financial …" at bounding box center [673, 397] width 1229 height 137
drag, startPoint x: 667, startPoint y: 447, endPoint x: 579, endPoint y: 453, distance: 88.4
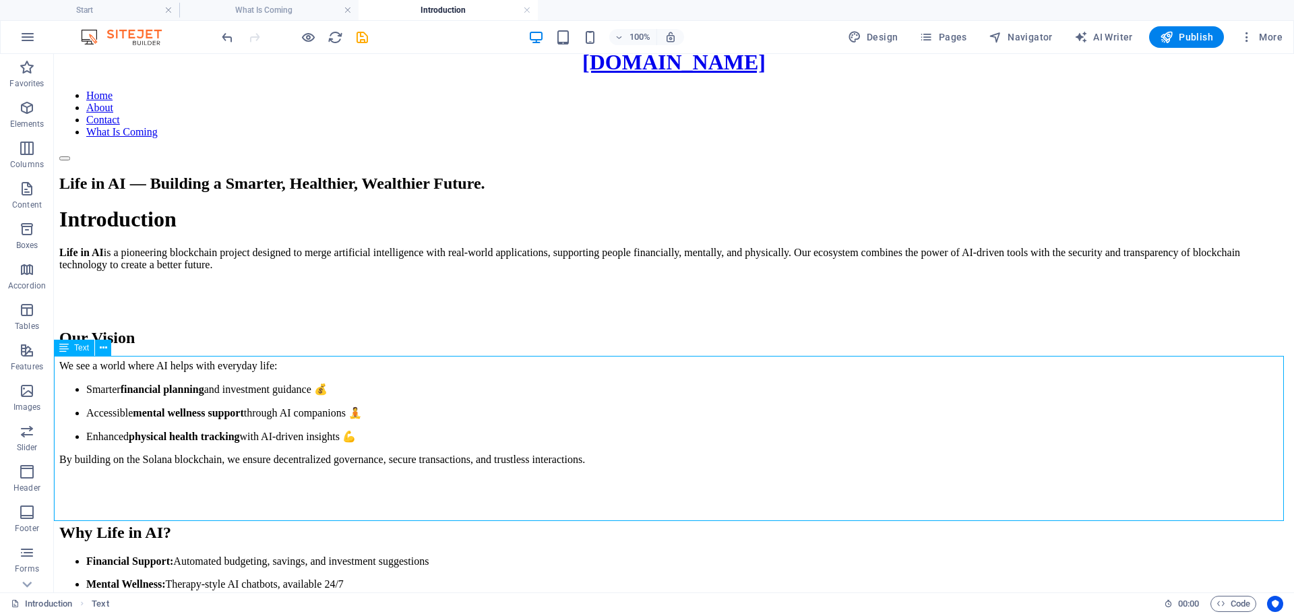
click at [571, 459] on div "Our Vision We see a world where AI helps with everyday life: Smarter financial …" at bounding box center [673, 397] width 1229 height 137
drag, startPoint x: 670, startPoint y: 445, endPoint x: 666, endPoint y: 438, distance: 7.9
click at [669, 445] on div "Our Vision We see a world where AI helps with everyday life: Smarter financial …" at bounding box center [673, 397] width 1229 height 137
click at [670, 415] on div "Our Vision We see a world where AI helps with everyday life: Smarter financial …" at bounding box center [673, 397] width 1229 height 137
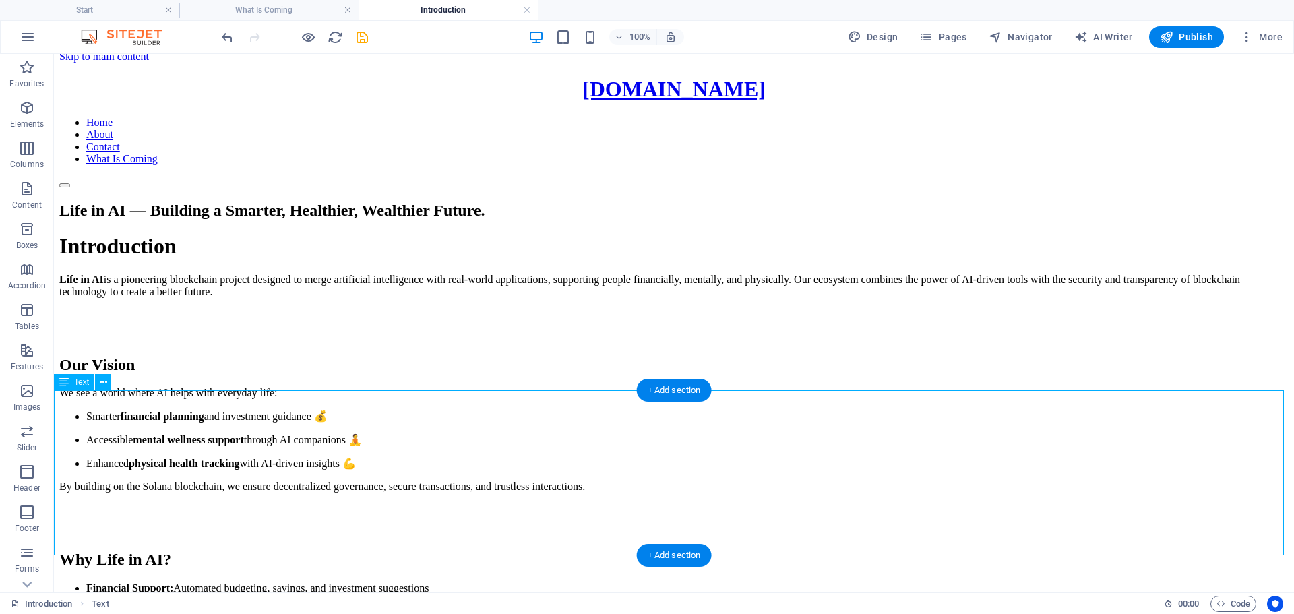
scroll to position [0, 0]
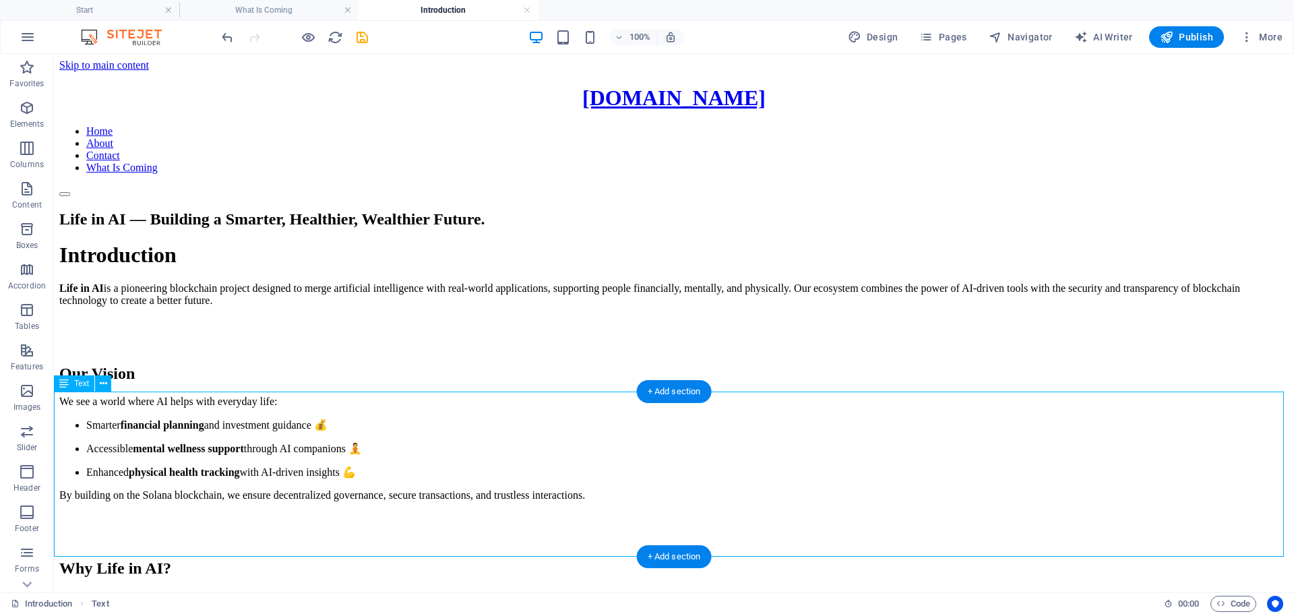
click at [243, 435] on div "Our Vision We see a world where AI helps with everyday life: Smarter financial …" at bounding box center [673, 432] width 1229 height 137
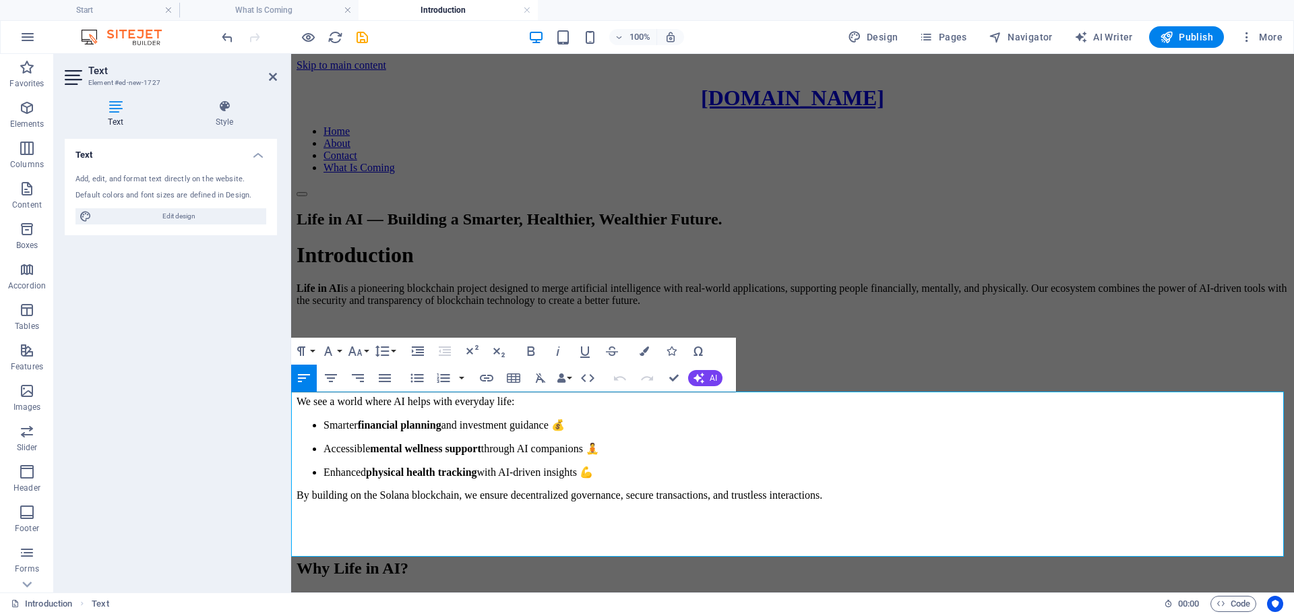
click at [787, 431] on li "Smarter financial planning and investment guidance 💰" at bounding box center [805, 424] width 965 height 13
click at [610, 455] on p "Accessible mental wellness support through AI companions 🧘" at bounding box center [805, 448] width 965 height 13
click at [782, 431] on li "Smarter financial planning and investment guidance 💰" at bounding box center [805, 424] width 965 height 13
click at [607, 431] on li "Smarter financial planning and investment guidance 💰" at bounding box center [805, 424] width 965 height 13
click at [482, 431] on li "Smarter financial planning and investment guidance 💰" at bounding box center [805, 424] width 965 height 13
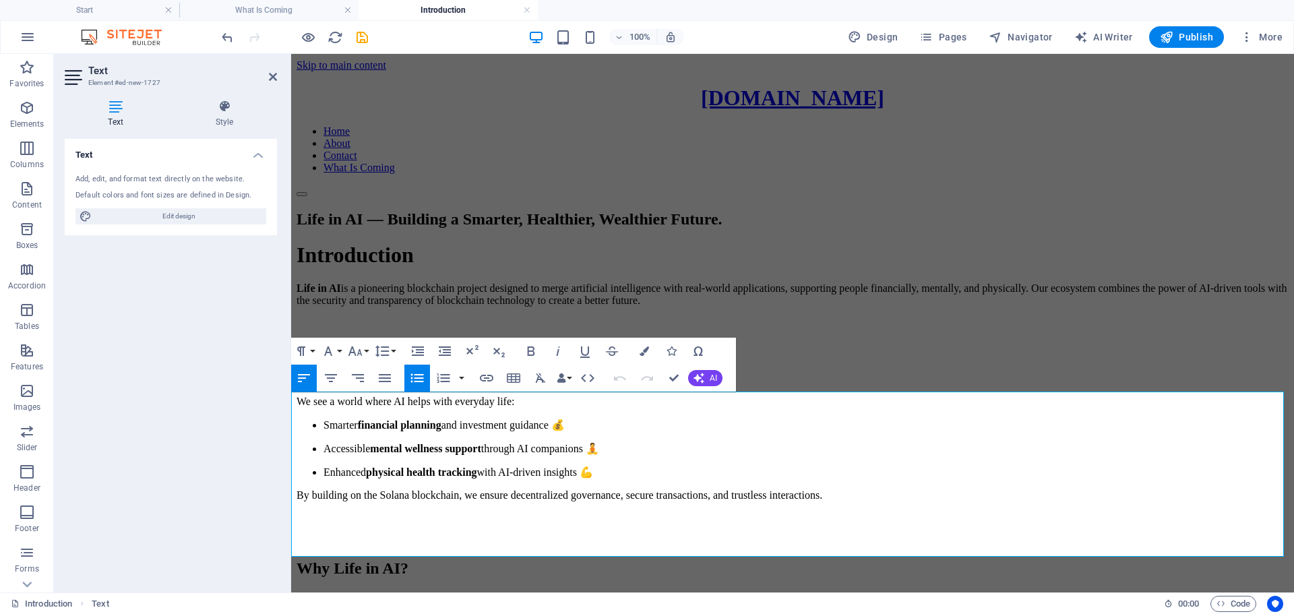
click at [323, 431] on li "Smarter financial planning and investment guidance 💰" at bounding box center [805, 424] width 965 height 13
click at [648, 431] on p "Smarter financial planning and investment guidance 💰" at bounding box center [805, 424] width 965 height 13
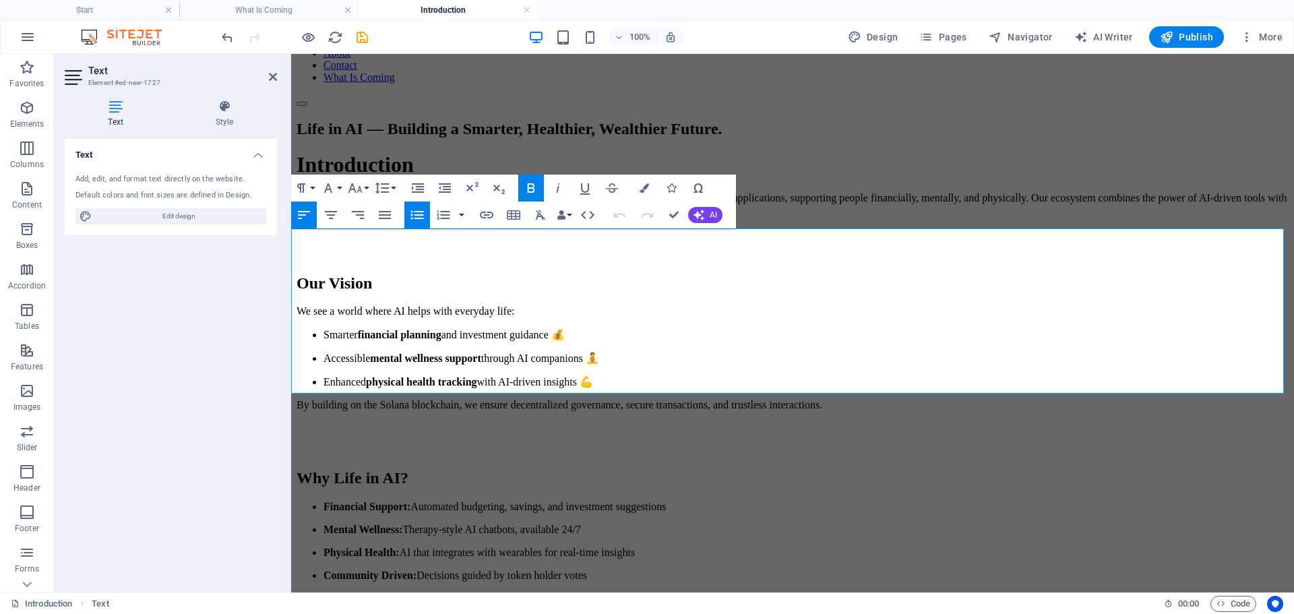
click at [773, 375] on p "Enhanced physical health tracking with AI-driven insights 💪" at bounding box center [805, 381] width 965 height 13
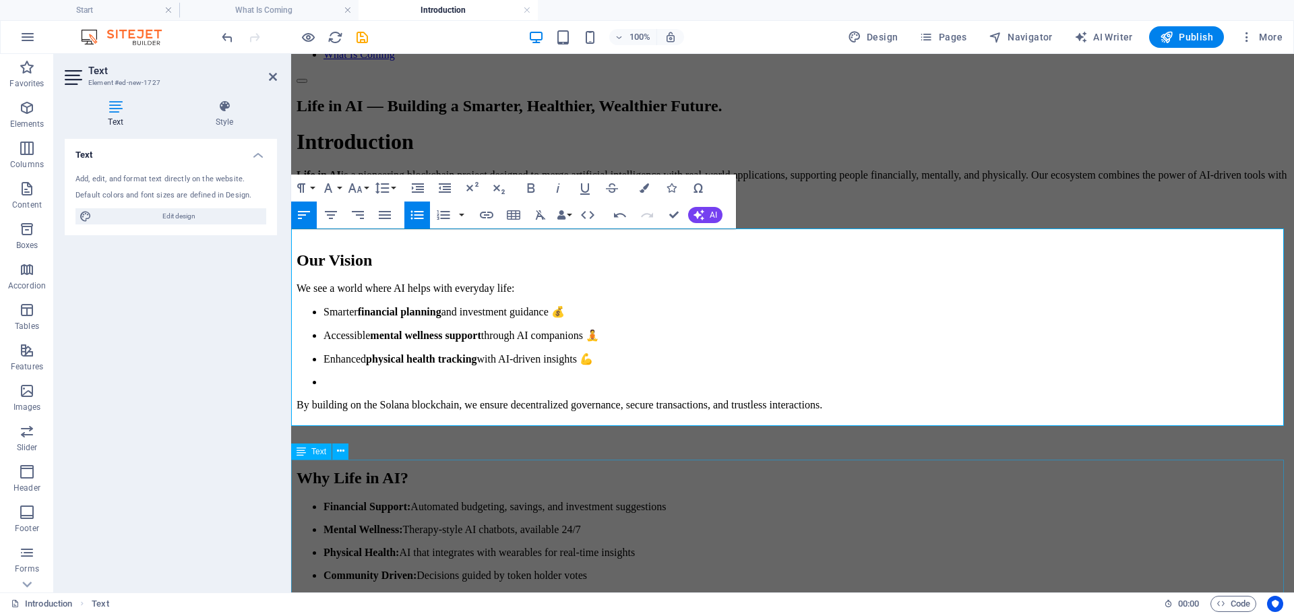
click at [885, 486] on div "Why Life in AI? Financial Support: Automated budgeting, savings, and investment…" at bounding box center [792, 525] width 992 height 113
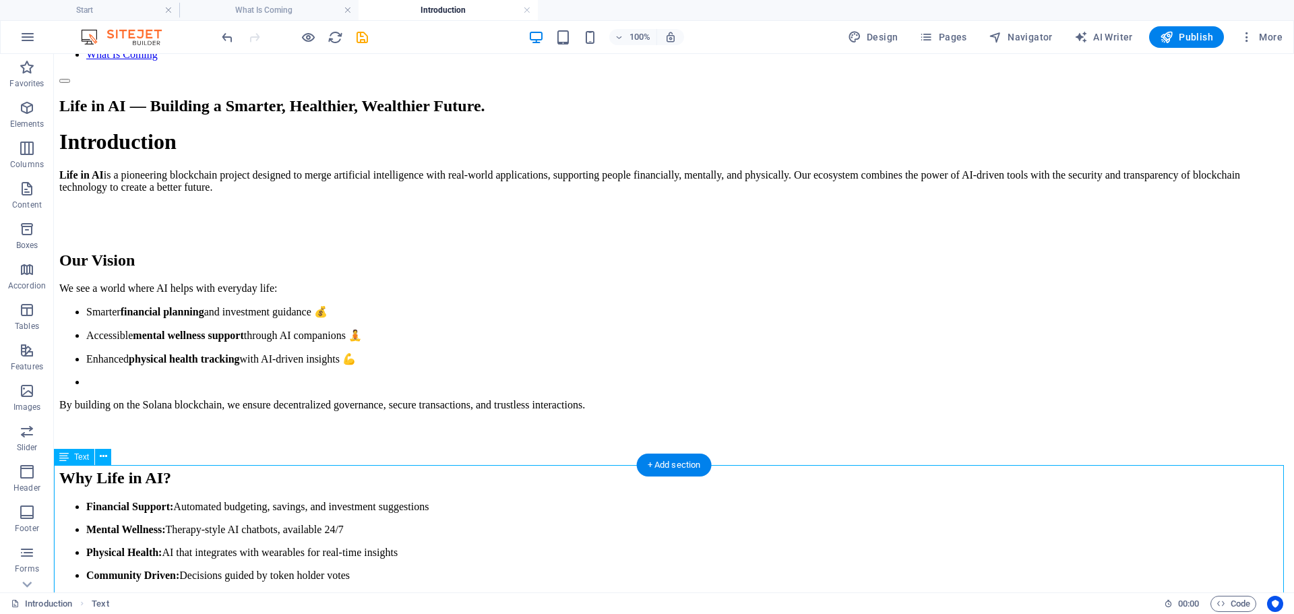
scroll to position [195, 0]
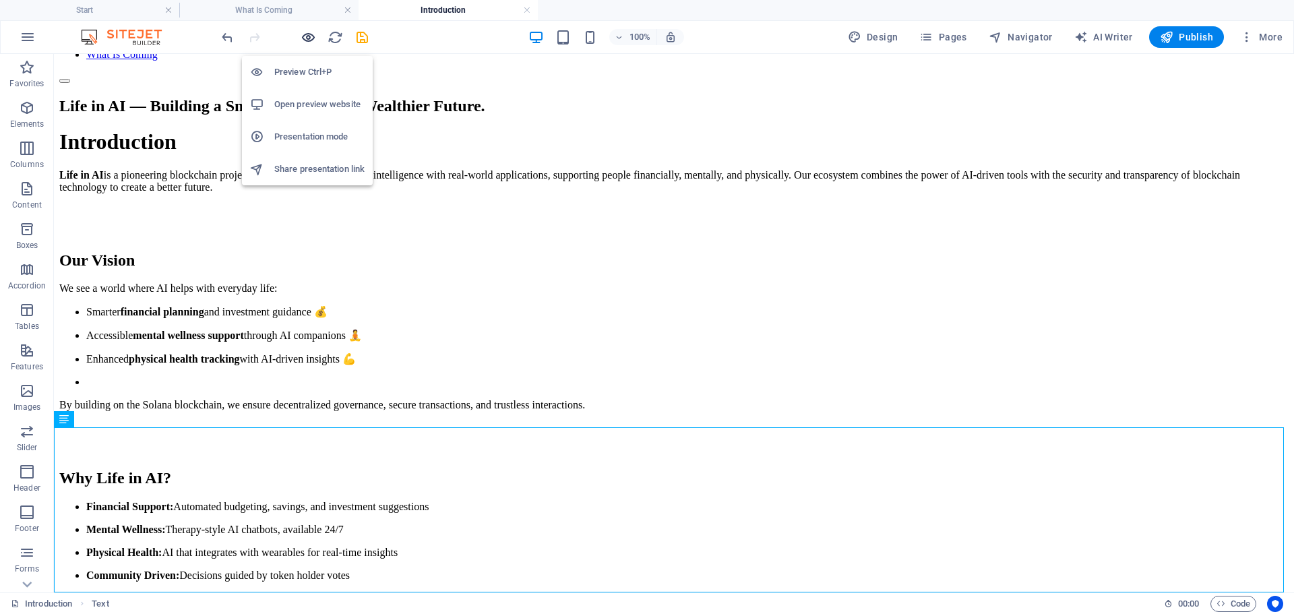
click at [307, 34] on icon "button" at bounding box center [307, 37] width 15 height 15
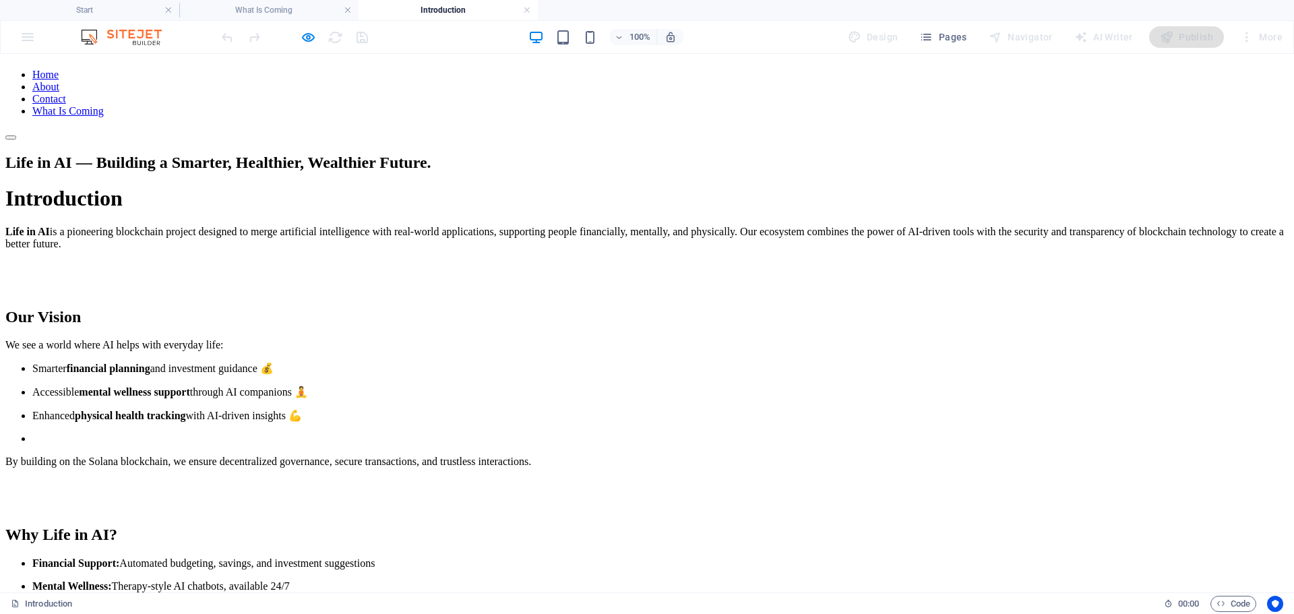
scroll to position [0, 0]
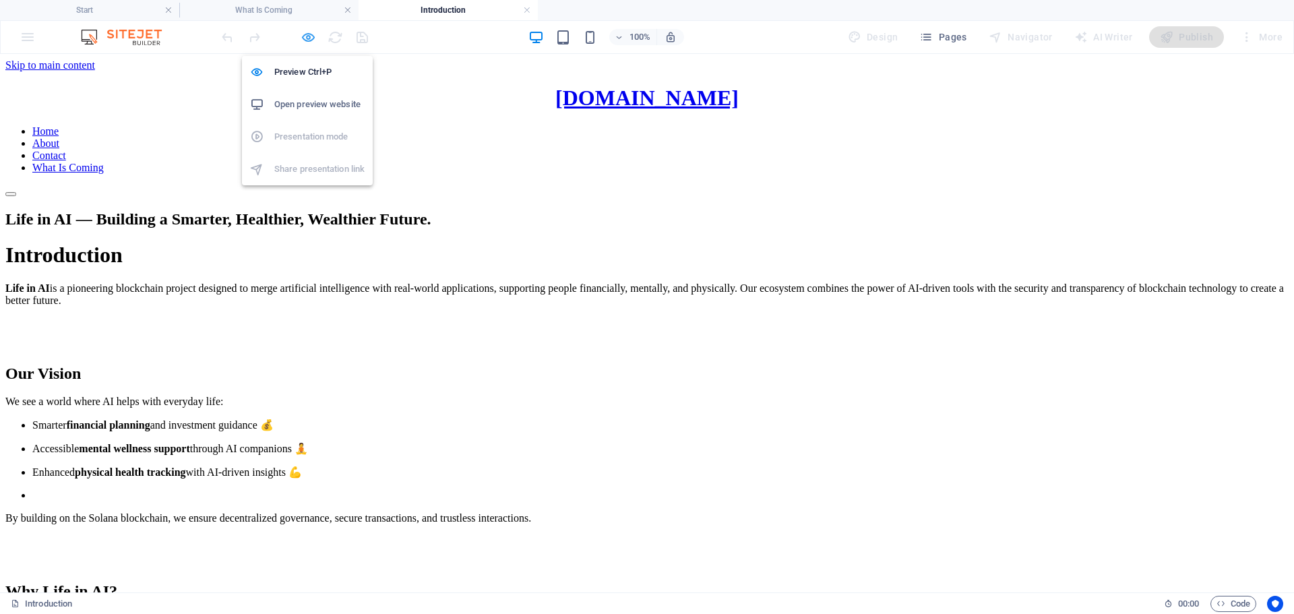
click at [309, 33] on icon "button" at bounding box center [307, 37] width 15 height 15
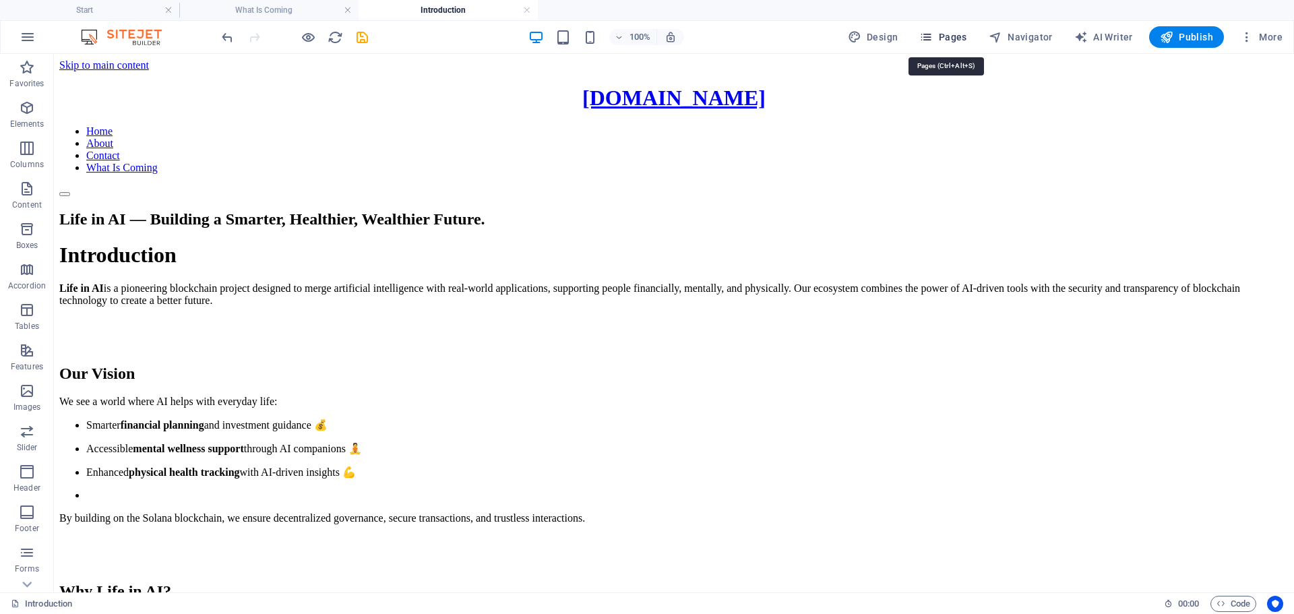
click at [952, 36] on span "Pages" at bounding box center [942, 36] width 47 height 13
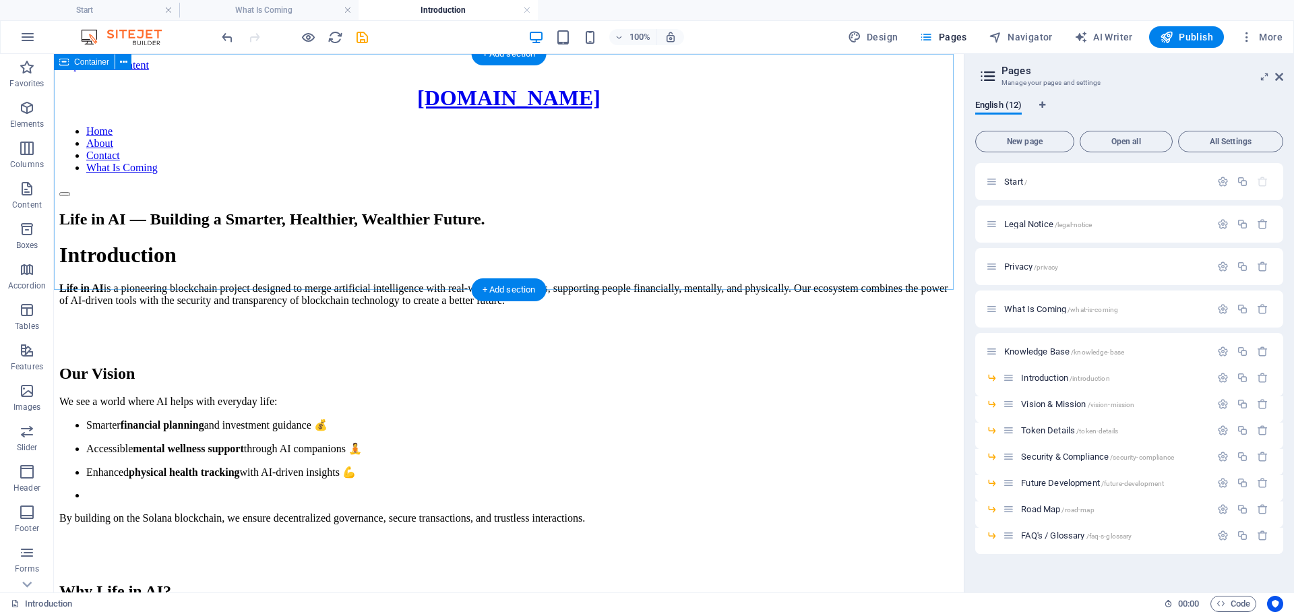
click at [141, 210] on div "Life in AI — Building a Smarter, Healthier, Wealthier Future." at bounding box center [508, 219] width 899 height 18
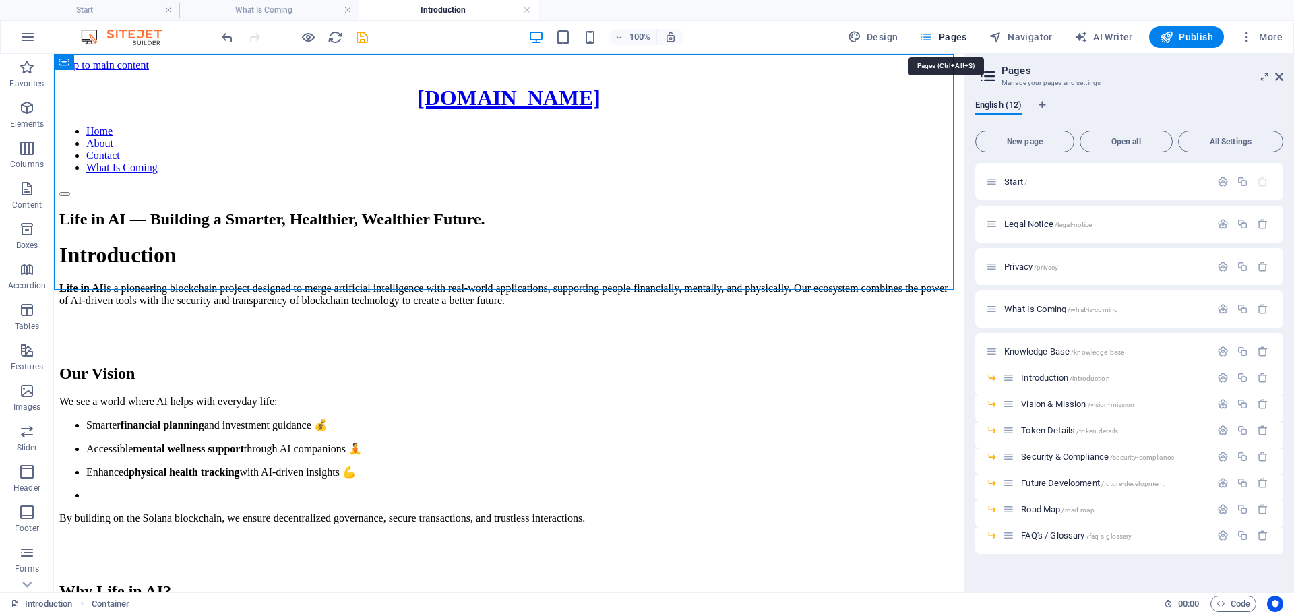
click at [941, 32] on span "Pages" at bounding box center [942, 36] width 47 height 13
click at [1007, 182] on span "Start /" at bounding box center [1015, 182] width 23 height 10
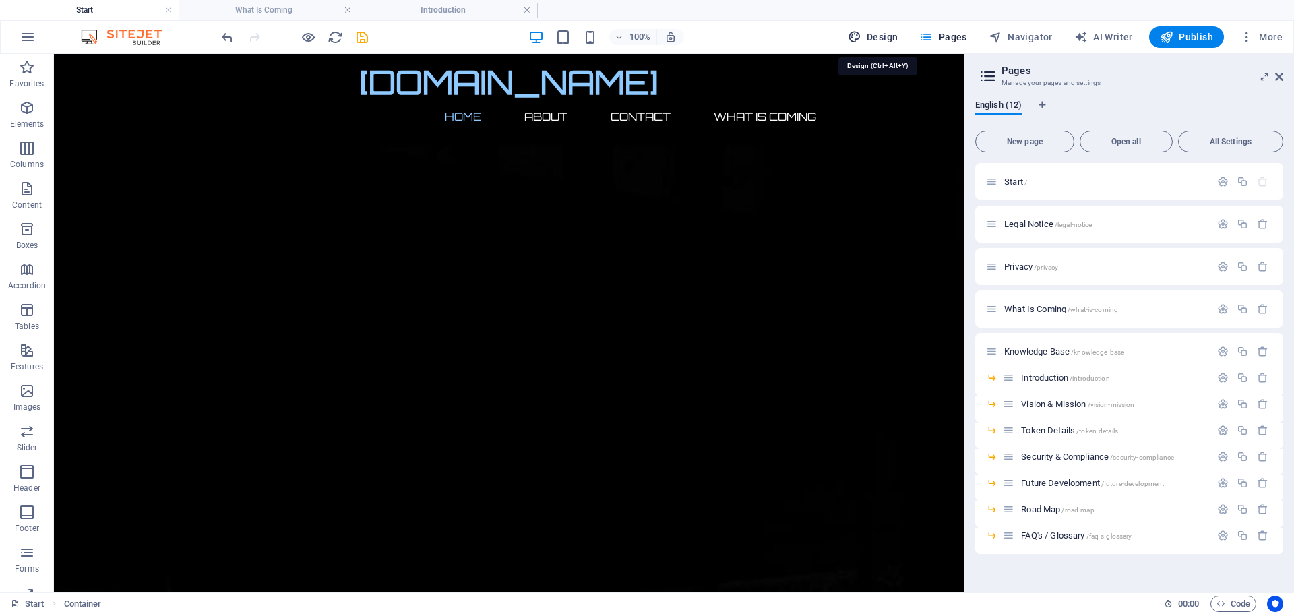
click at [877, 36] on span "Design" at bounding box center [873, 36] width 51 height 13
select select "px"
select select "300"
select select "px"
select select "rem"
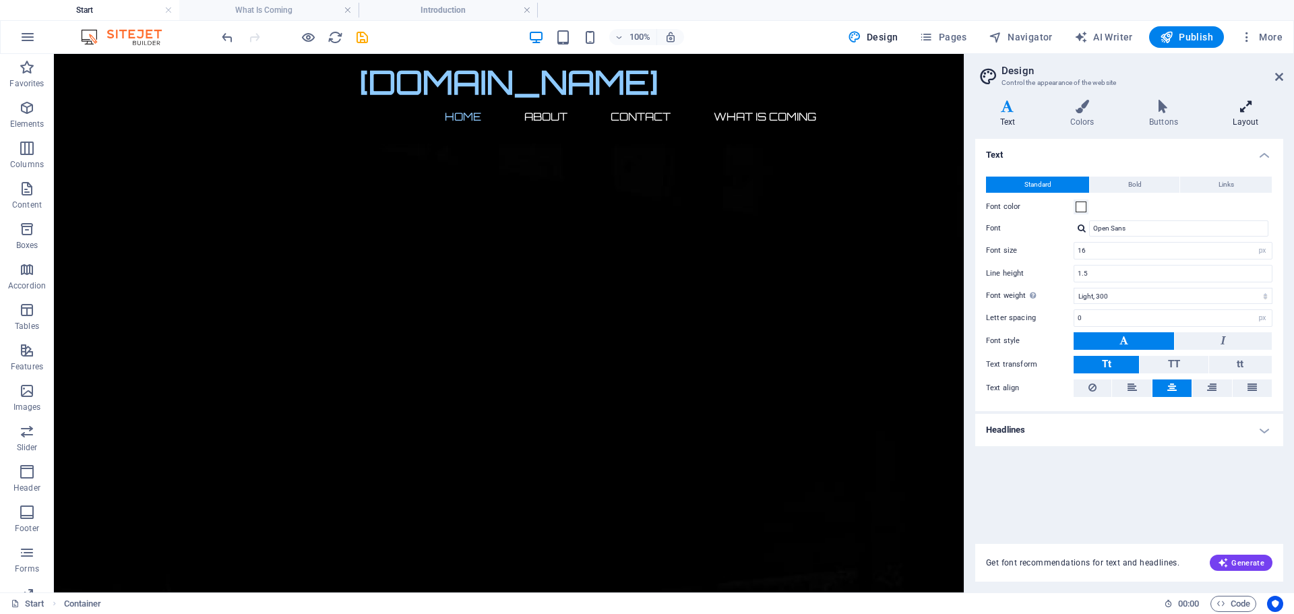
click at [1244, 102] on icon at bounding box center [1245, 106] width 75 height 13
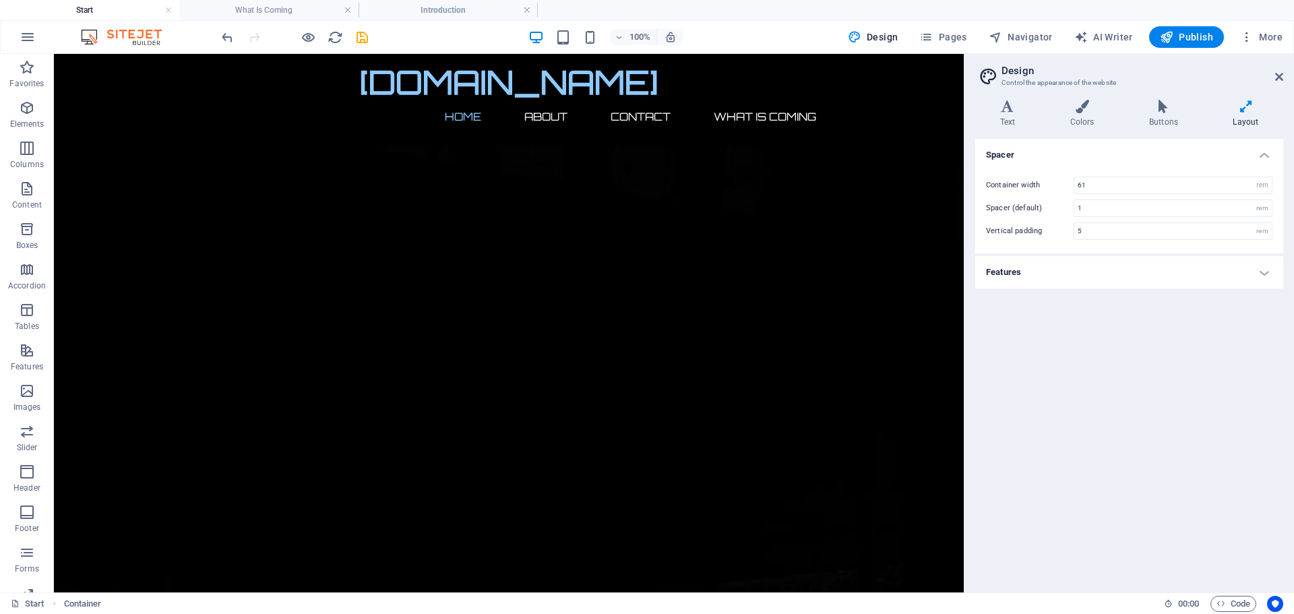
click at [1028, 276] on h4 "Features" at bounding box center [1129, 272] width 308 height 32
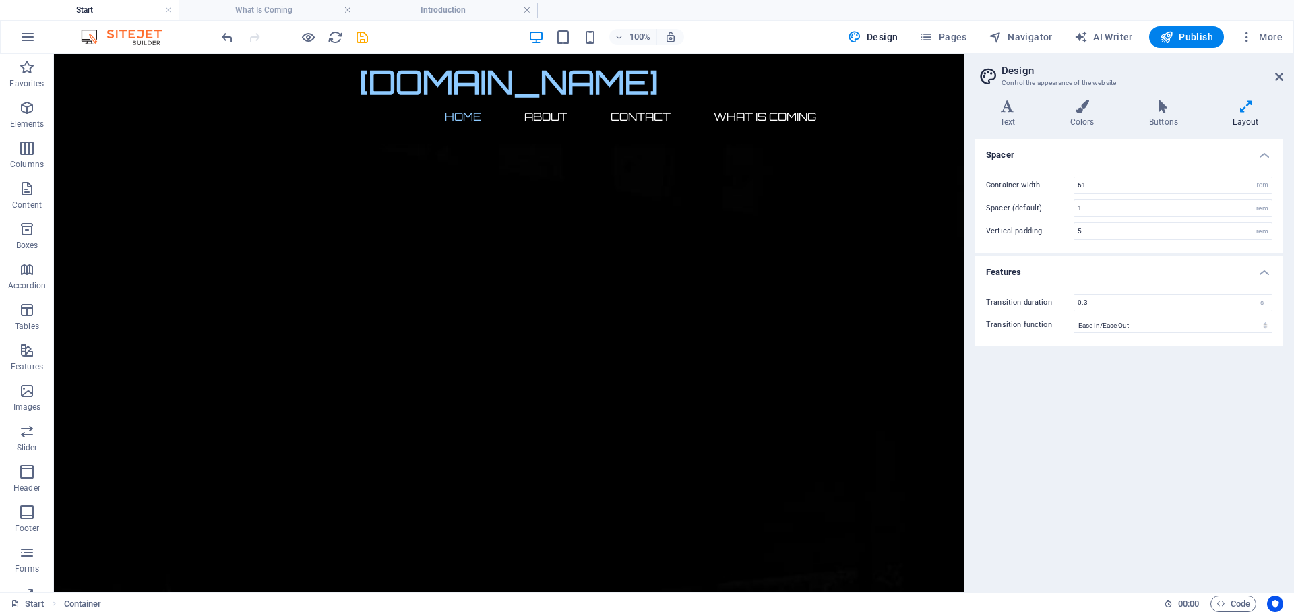
click at [1028, 276] on h4 "Features" at bounding box center [1129, 268] width 308 height 24
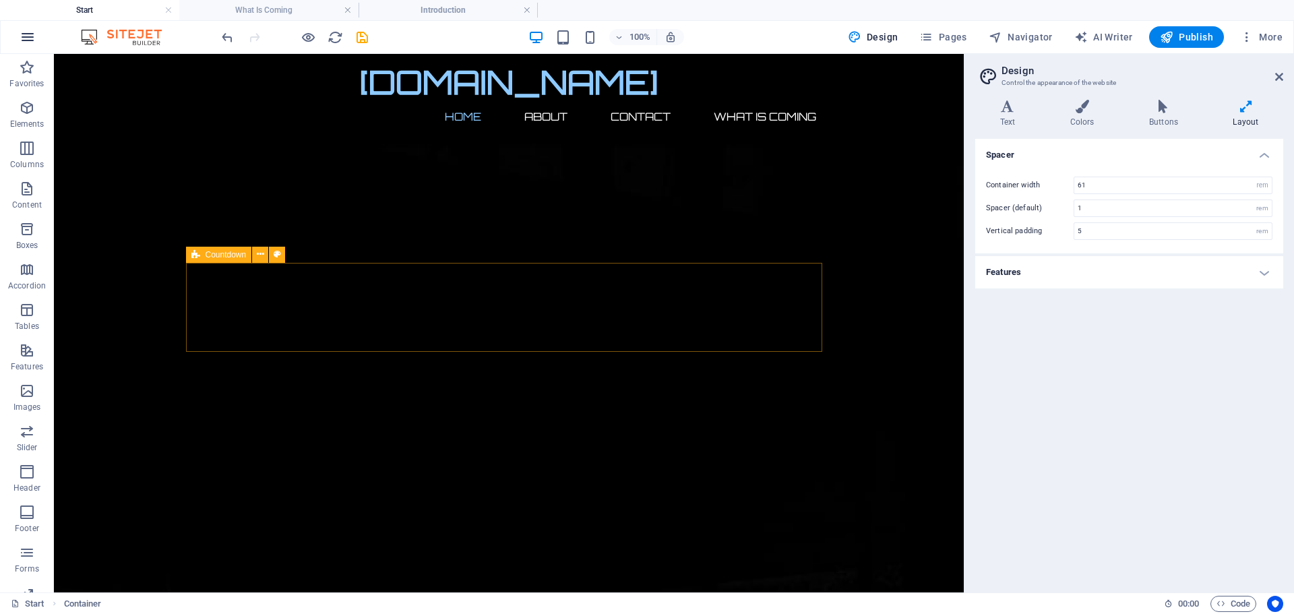
click at [21, 36] on icon "button" at bounding box center [28, 37] width 16 height 16
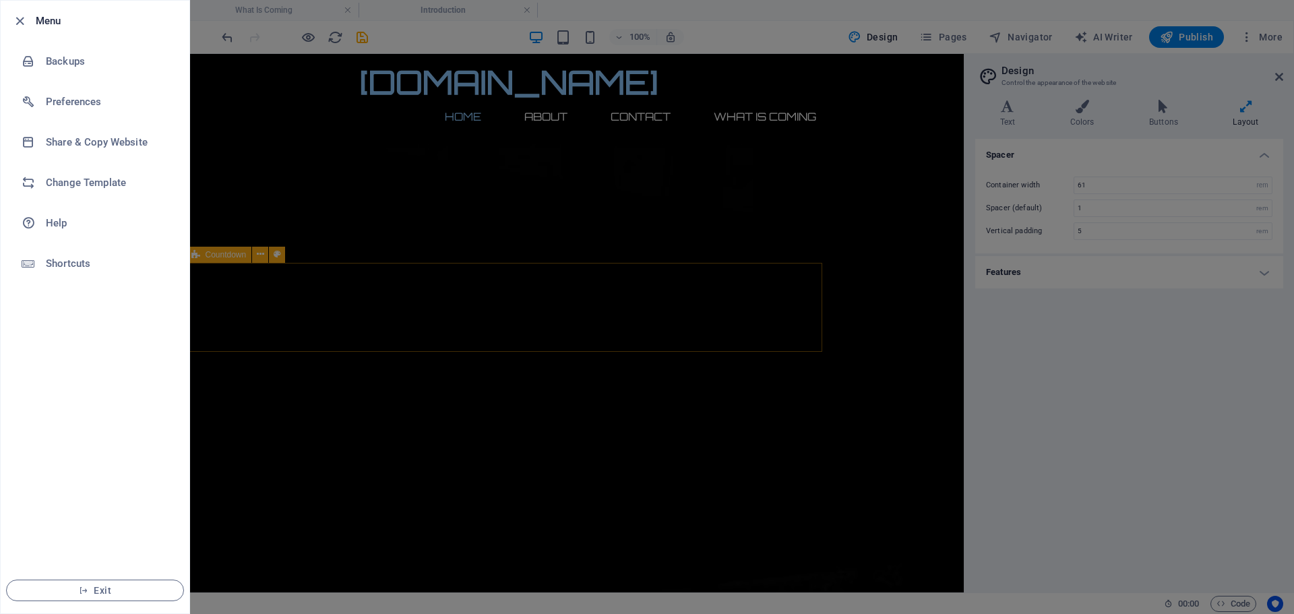
click at [288, 132] on div at bounding box center [647, 307] width 1294 height 614
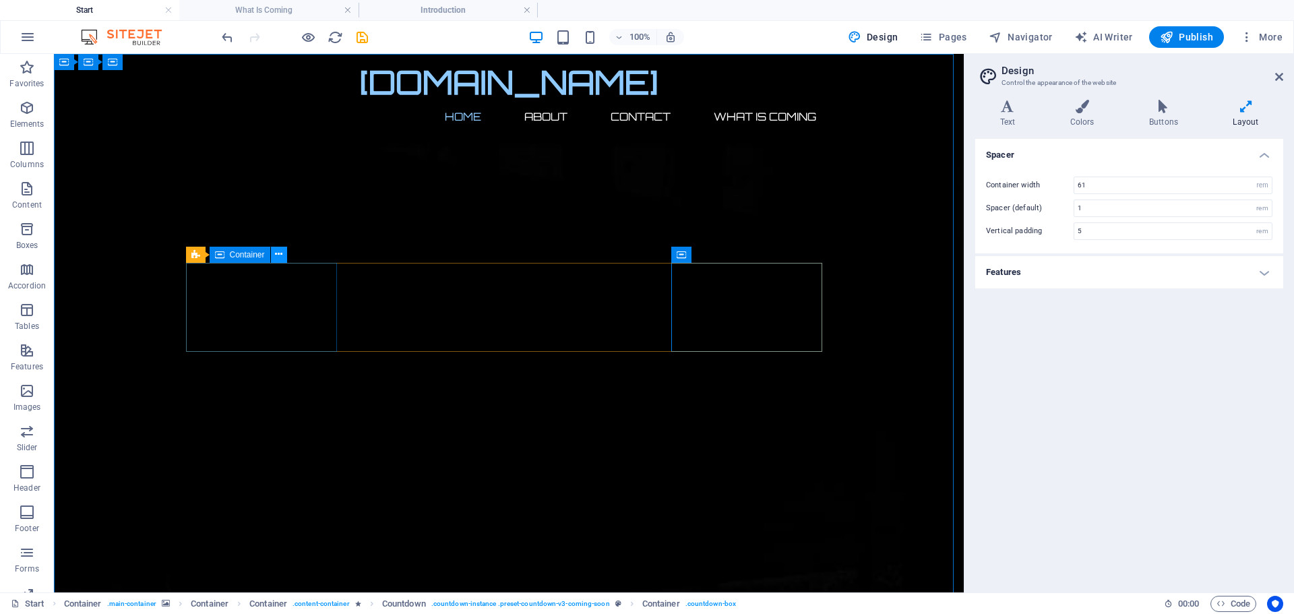
click at [280, 256] on icon at bounding box center [278, 254] width 7 height 14
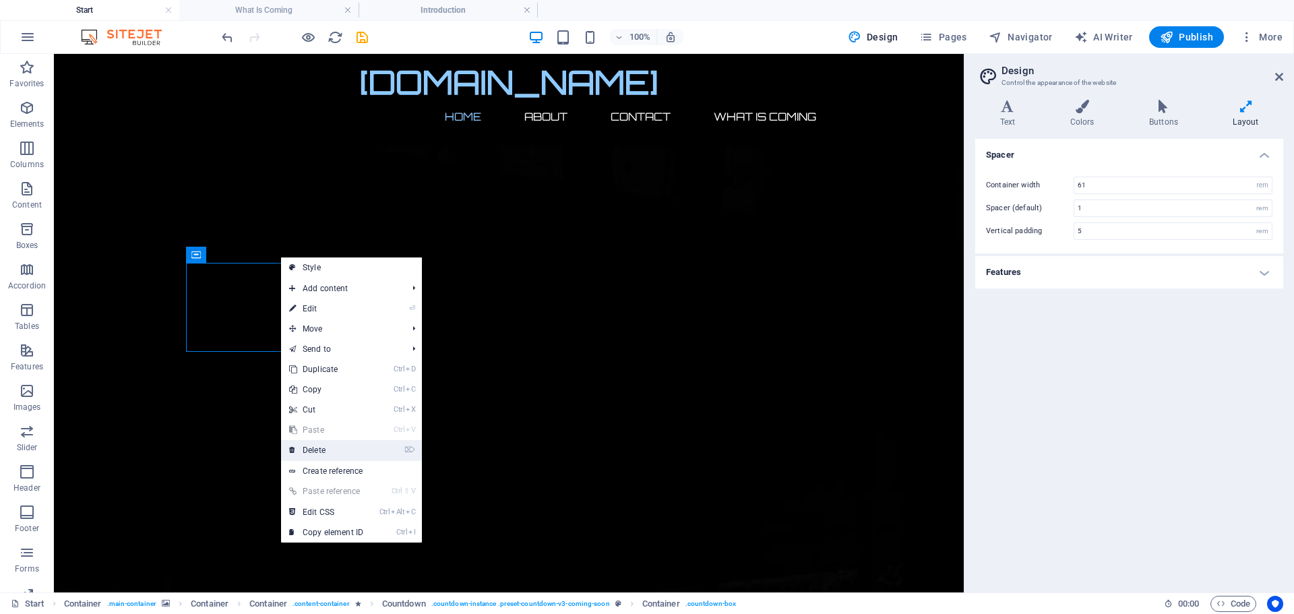
click at [321, 451] on link "⌦ Delete" at bounding box center [326, 450] width 90 height 20
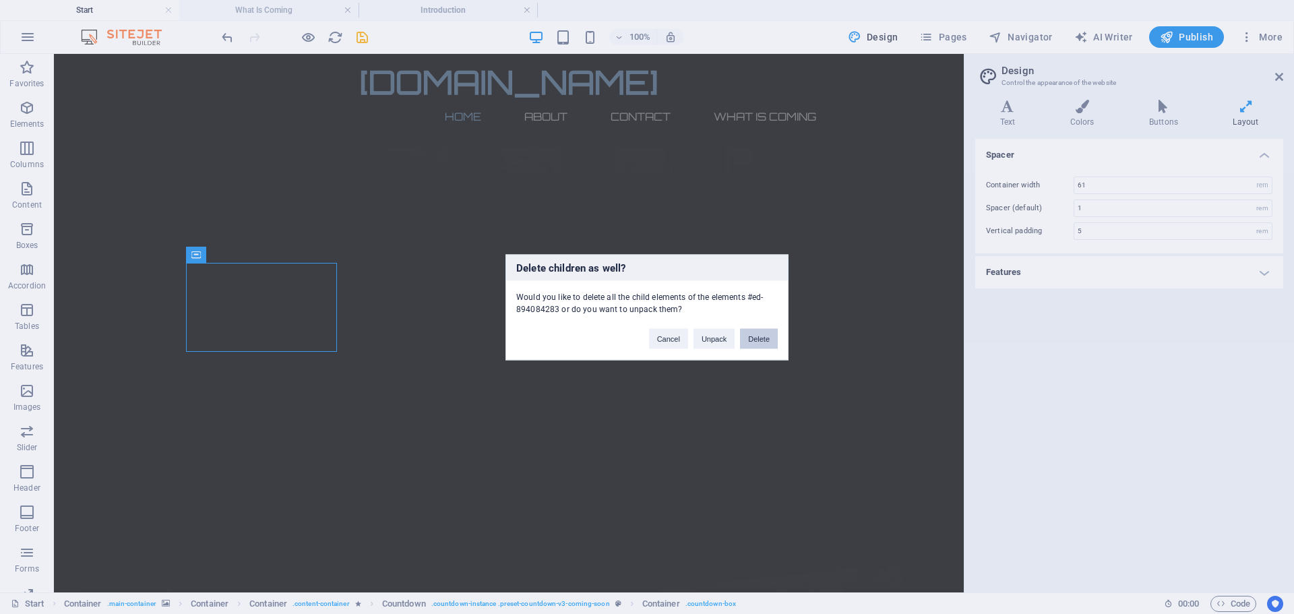
click at [762, 340] on button "Delete" at bounding box center [759, 338] width 38 height 20
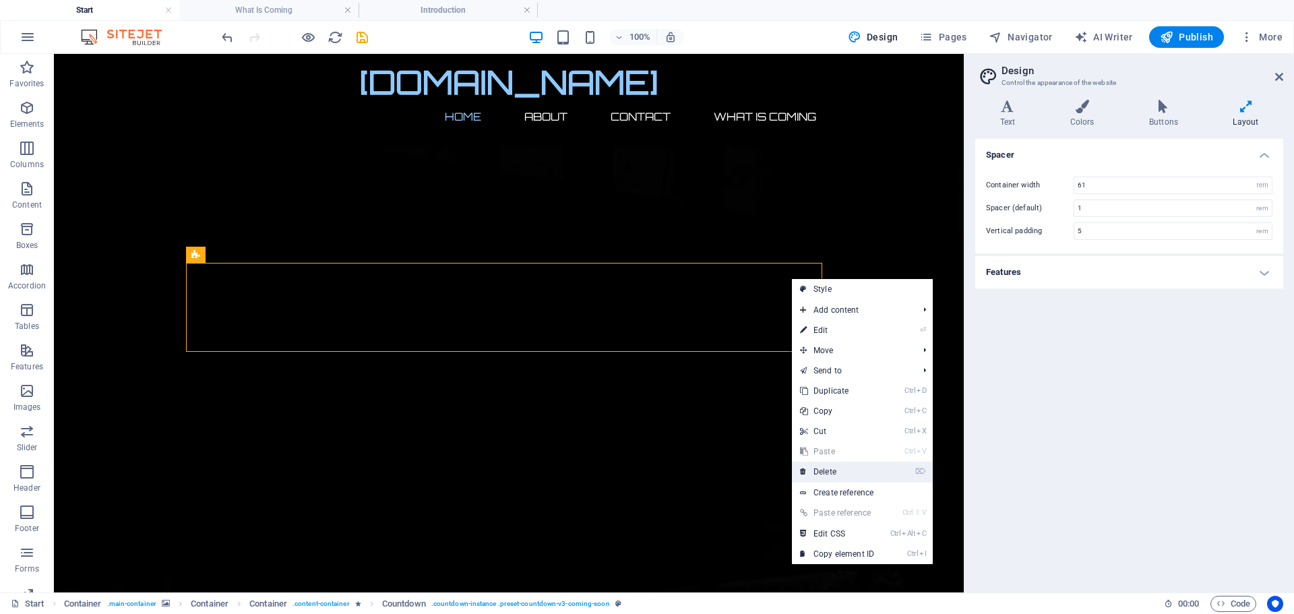
click at [830, 470] on link "⌦ Delete" at bounding box center [837, 472] width 90 height 20
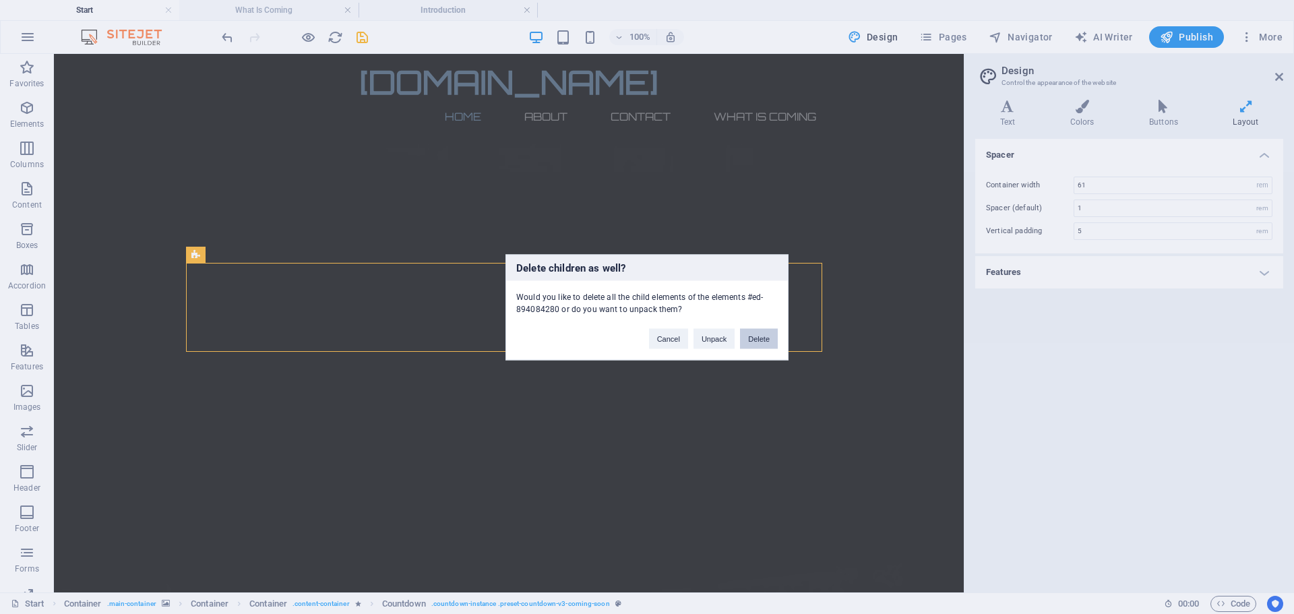
click at [754, 334] on button "Delete" at bounding box center [759, 338] width 38 height 20
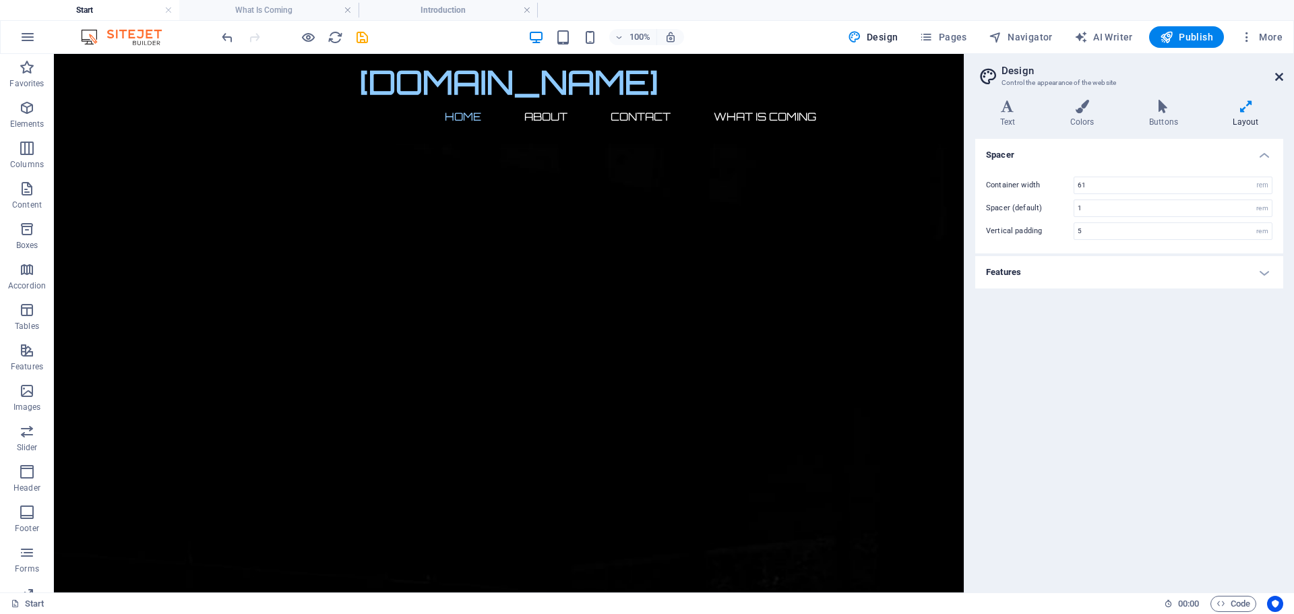
click at [1279, 75] on icon at bounding box center [1279, 76] width 8 height 11
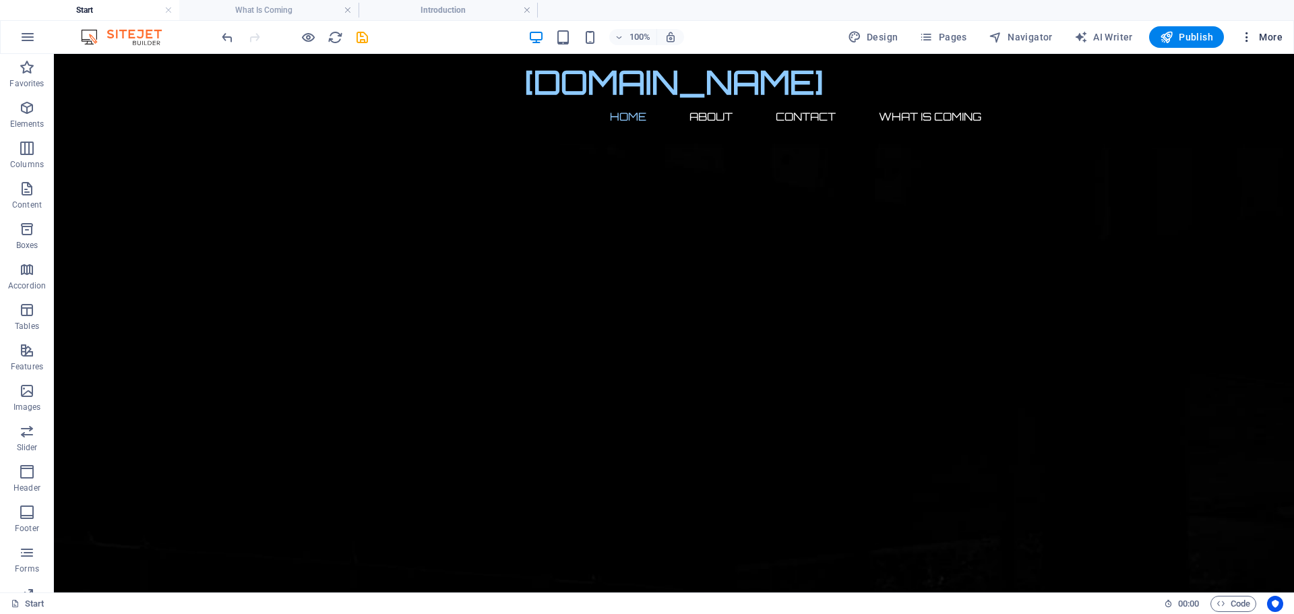
click at [1242, 36] on icon "button" at bounding box center [1246, 36] width 13 height 13
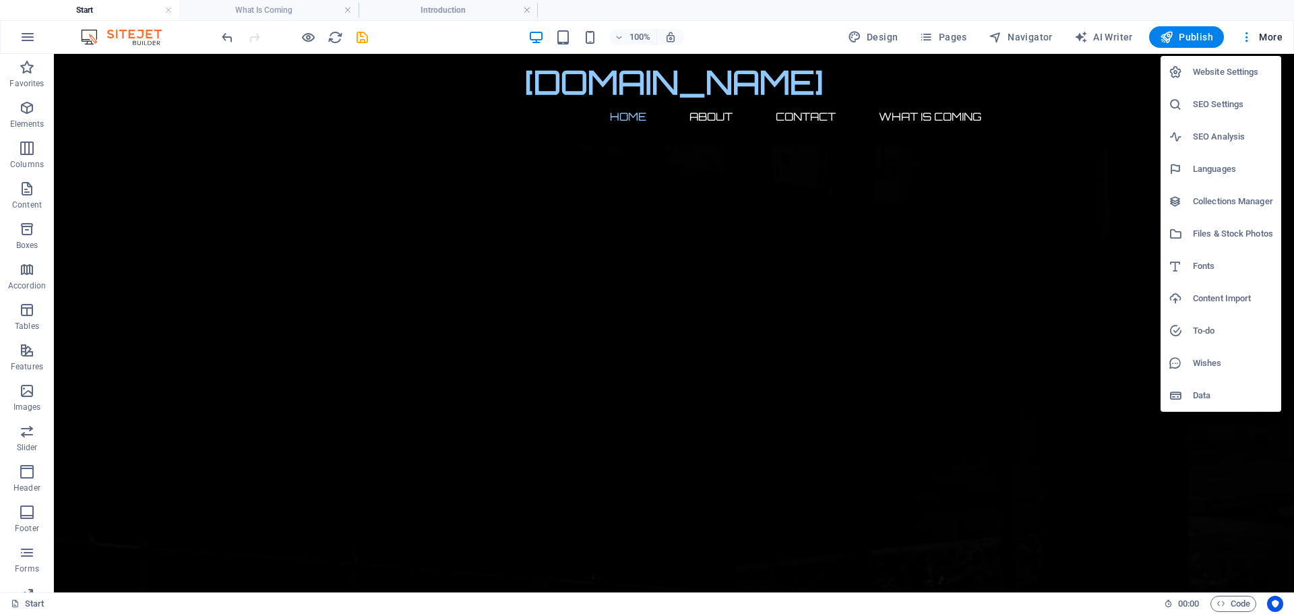
click at [1228, 77] on h6 "Website Settings" at bounding box center [1233, 72] width 80 height 16
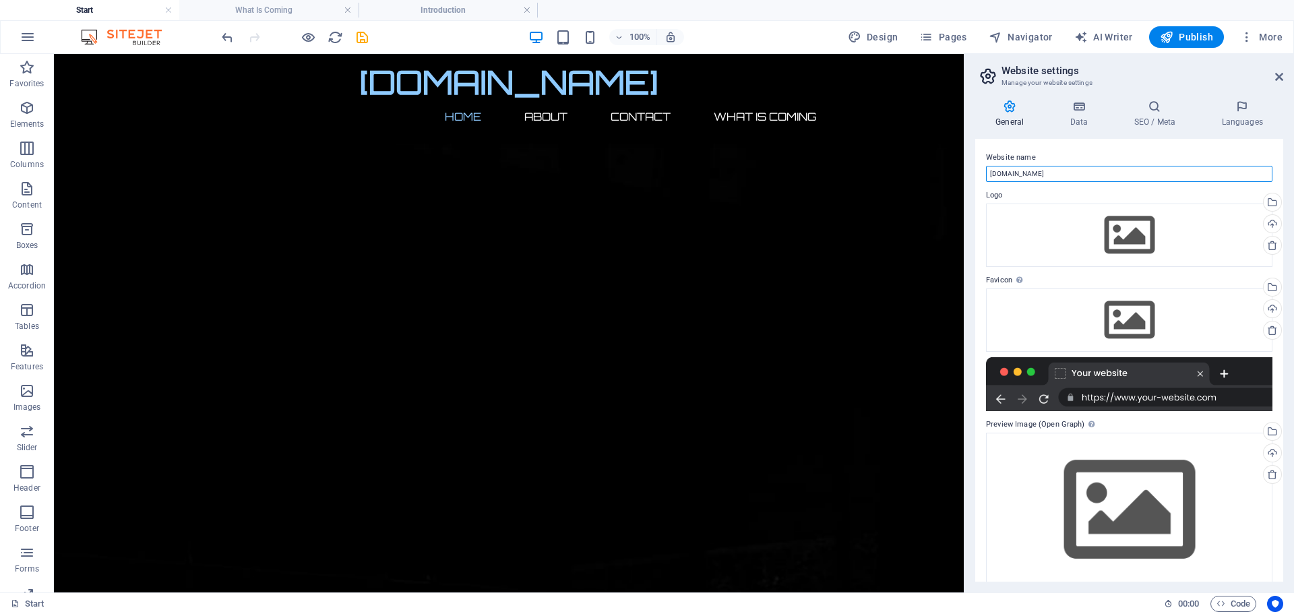
click at [1041, 177] on input "[DOMAIN_NAME]" at bounding box center [1129, 174] width 286 height 16
click at [1074, 108] on icon at bounding box center [1078, 106] width 59 height 13
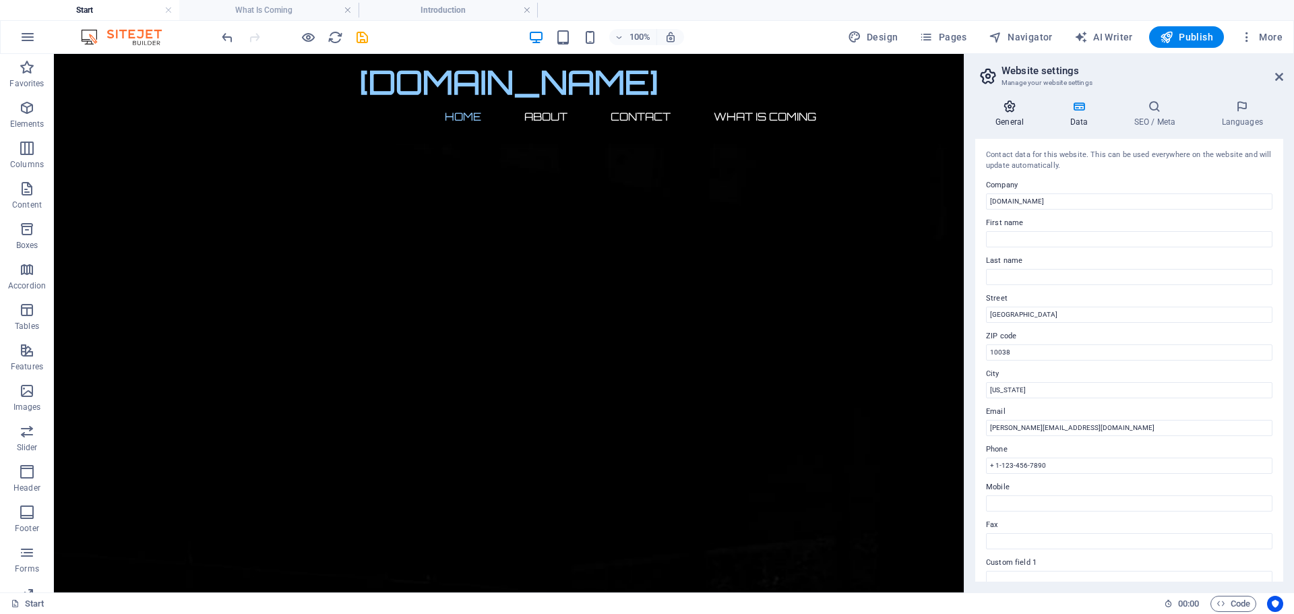
click at [1006, 110] on icon at bounding box center [1009, 106] width 69 height 13
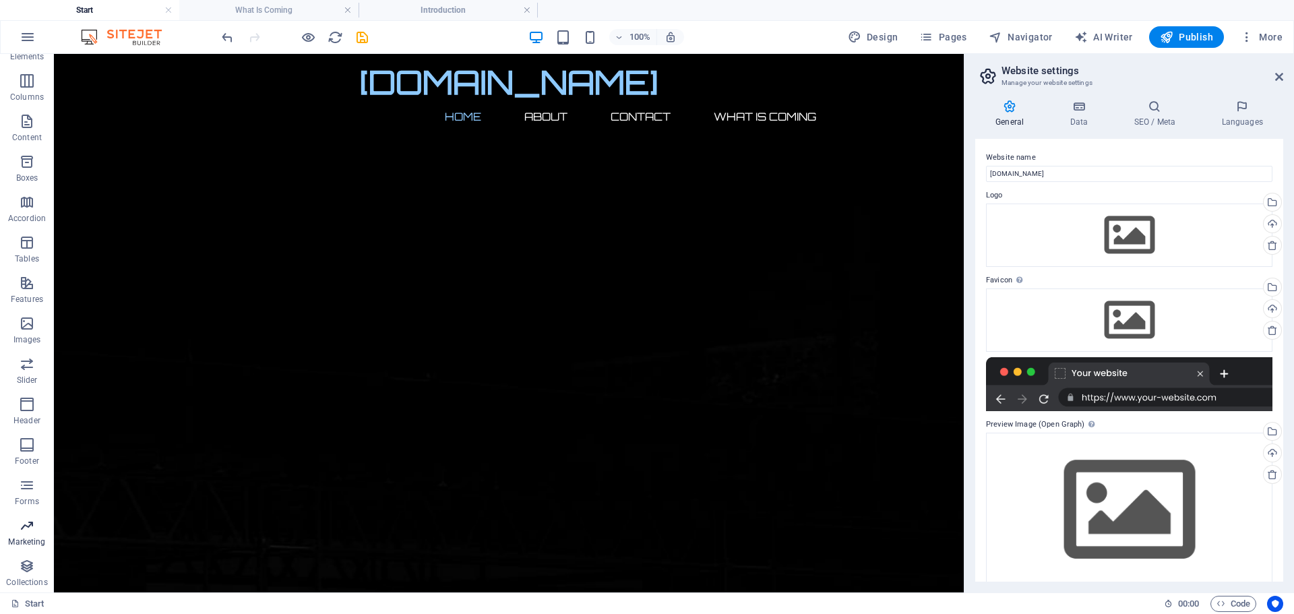
scroll to position [68, 0]
click at [27, 35] on icon "button" at bounding box center [28, 37] width 16 height 16
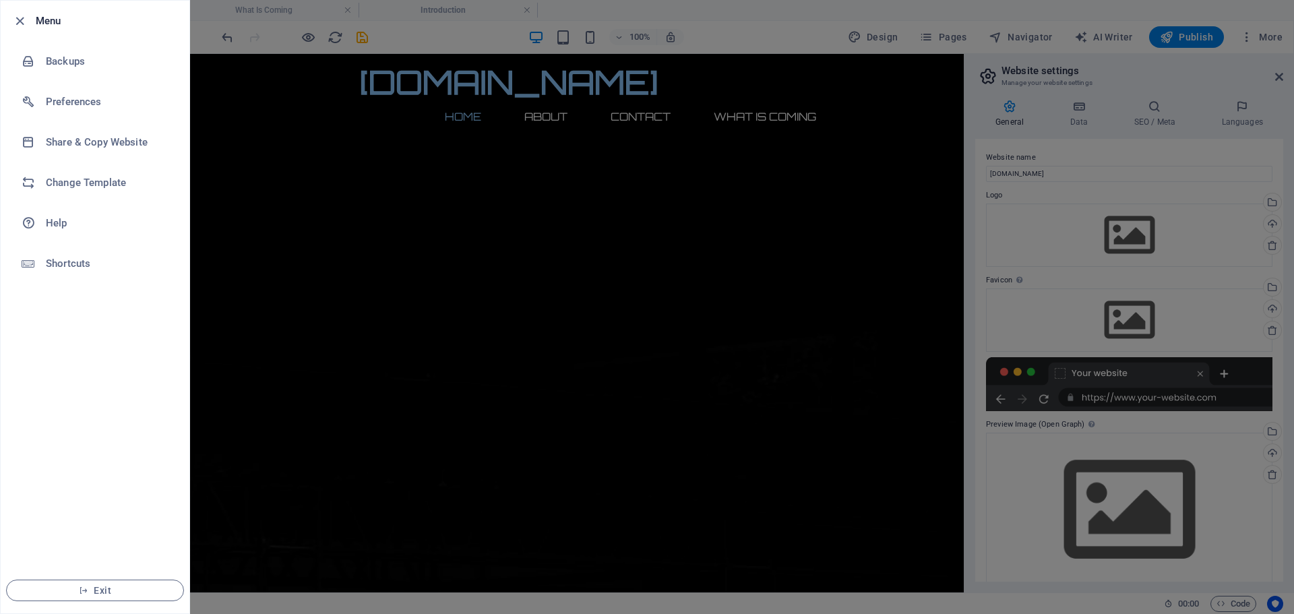
click at [27, 35] on li "Menu" at bounding box center [95, 21] width 189 height 40
click at [16, 15] on icon "button" at bounding box center [19, 20] width 15 height 15
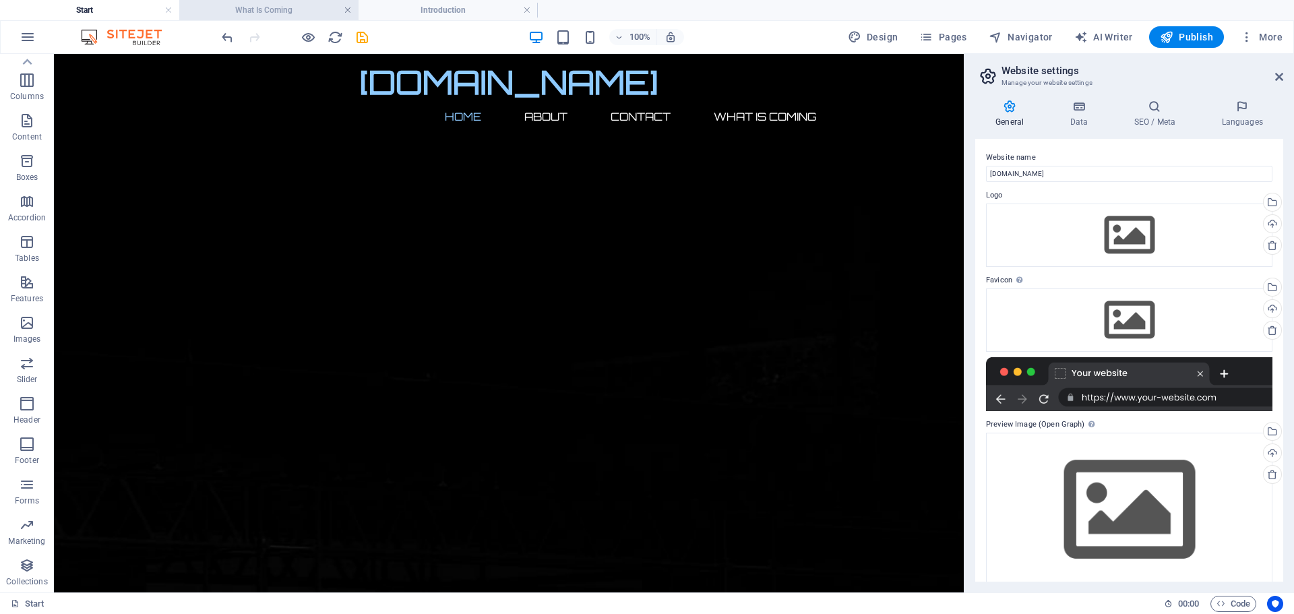
click at [351, 9] on link at bounding box center [348, 10] width 8 height 13
click at [171, 12] on link at bounding box center [168, 10] width 8 height 13
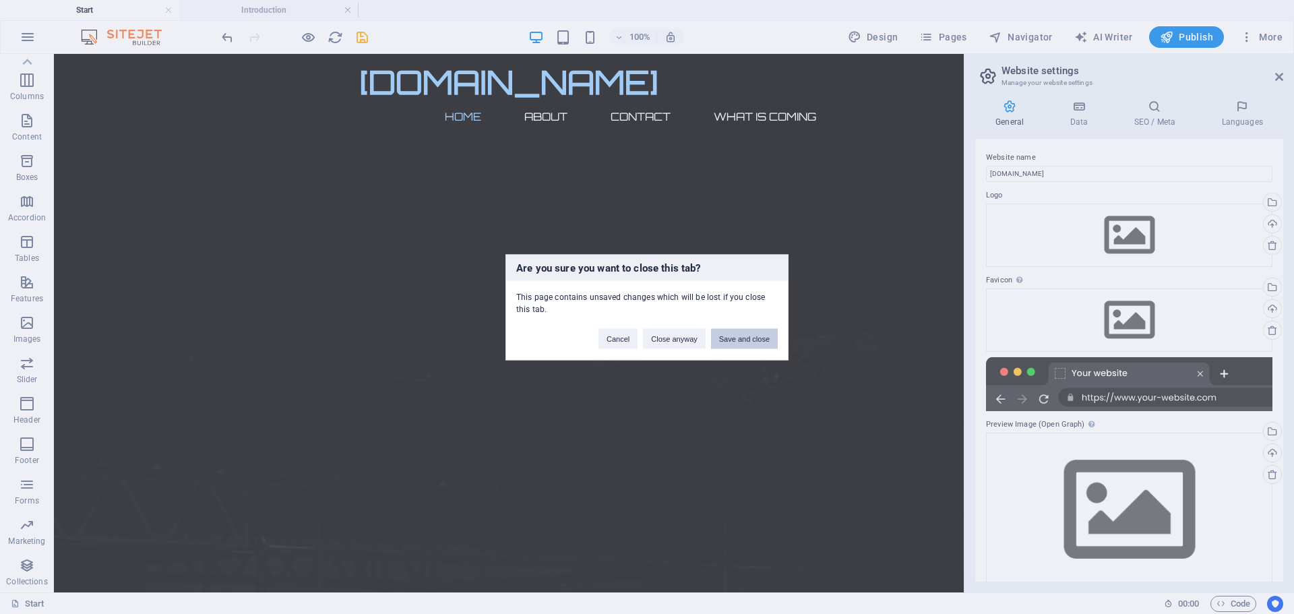
click at [736, 338] on button "Save and close" at bounding box center [744, 338] width 67 height 20
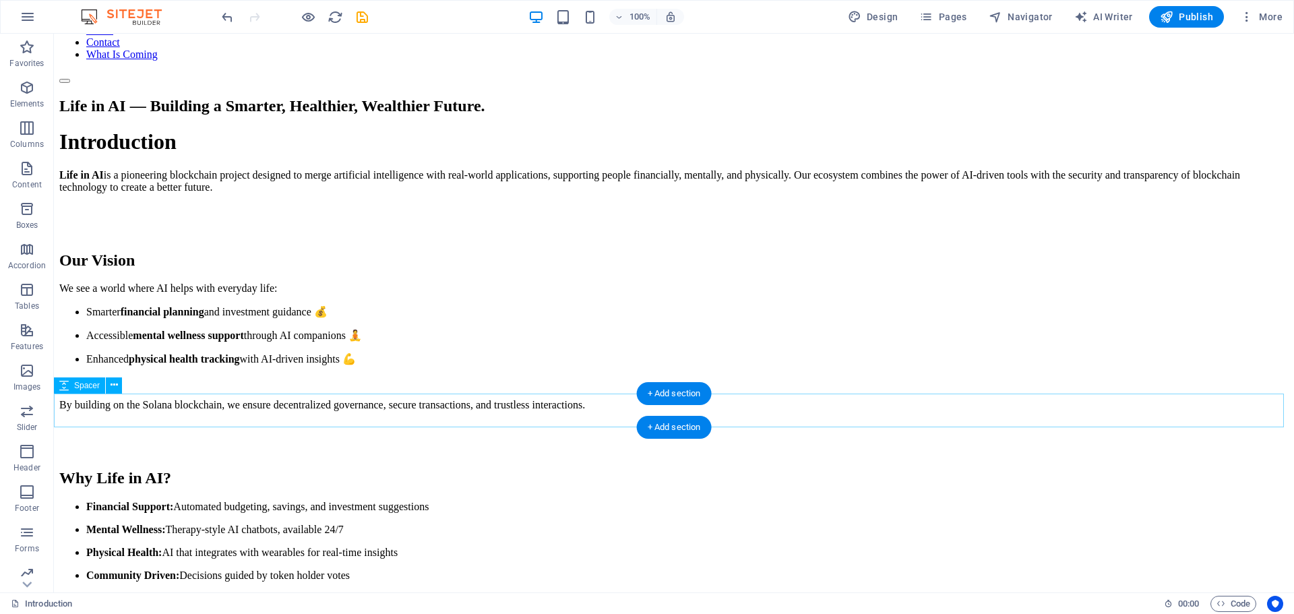
scroll to position [0, 0]
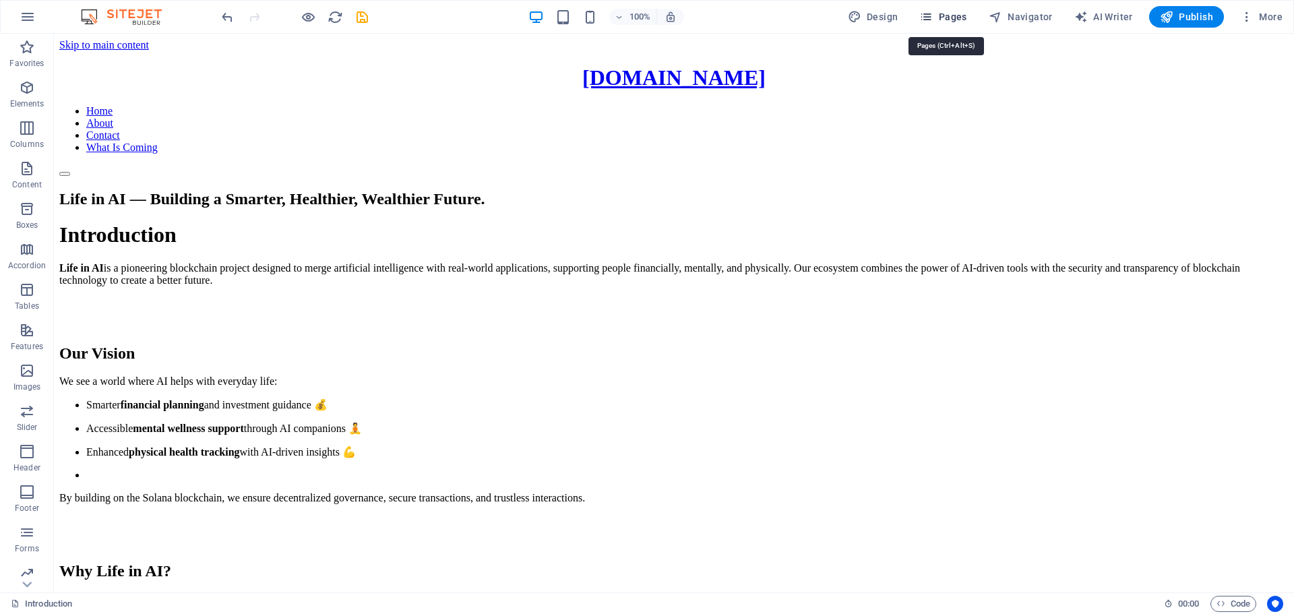
click at [932, 20] on icon "button" at bounding box center [925, 16] width 13 height 13
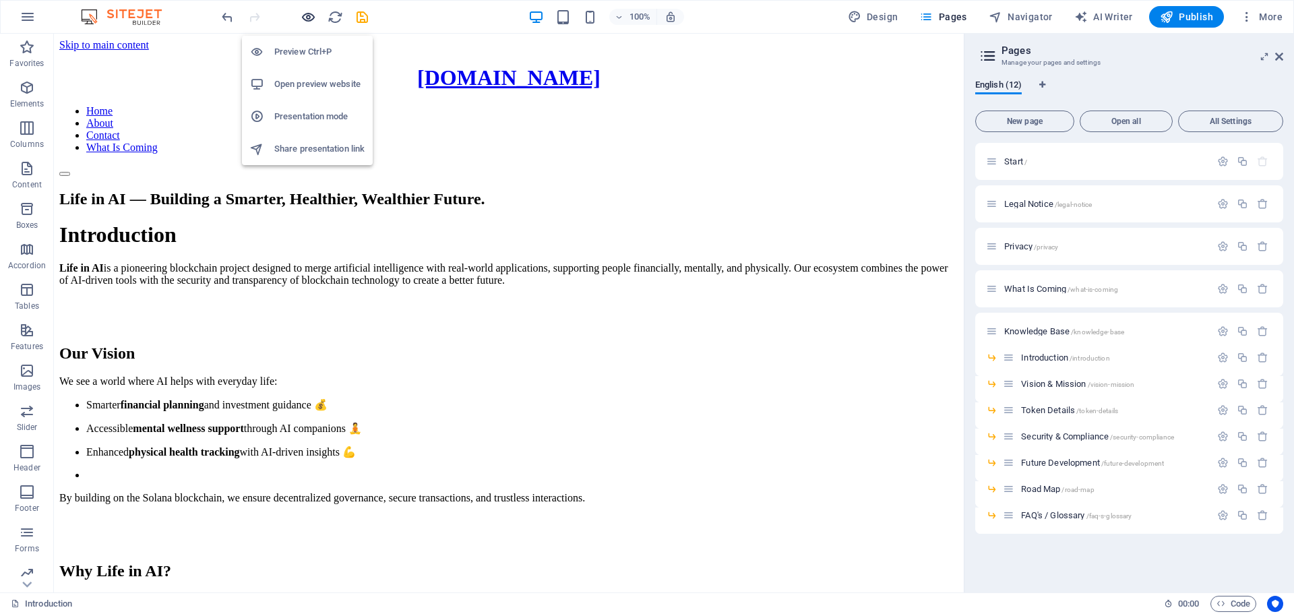
click at [304, 18] on icon "button" at bounding box center [307, 16] width 15 height 15
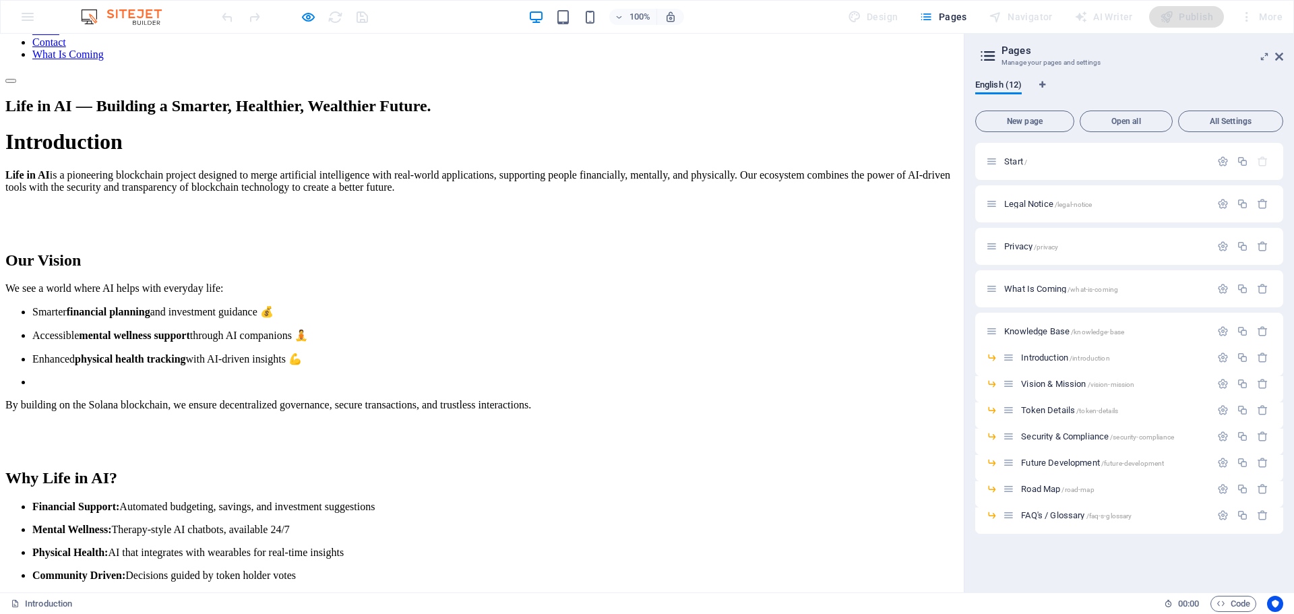
scroll to position [175, 0]
click at [1279, 55] on icon at bounding box center [1279, 56] width 8 height 11
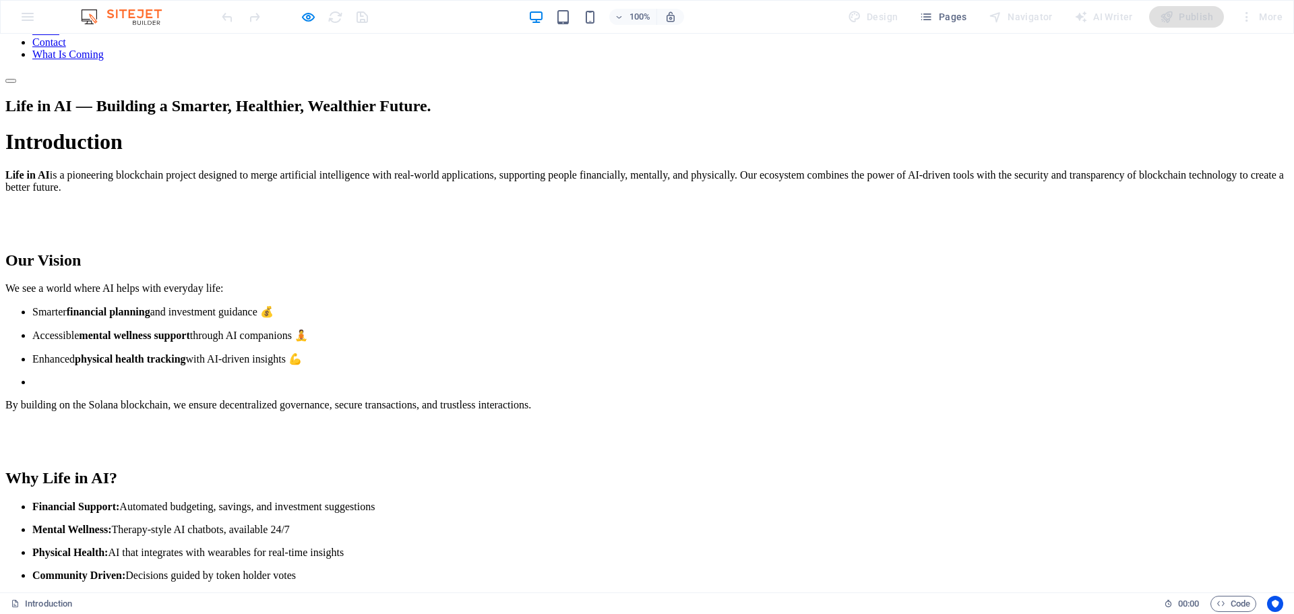
click at [59, 24] on link "Home" at bounding box center [45, 17] width 26 height 11
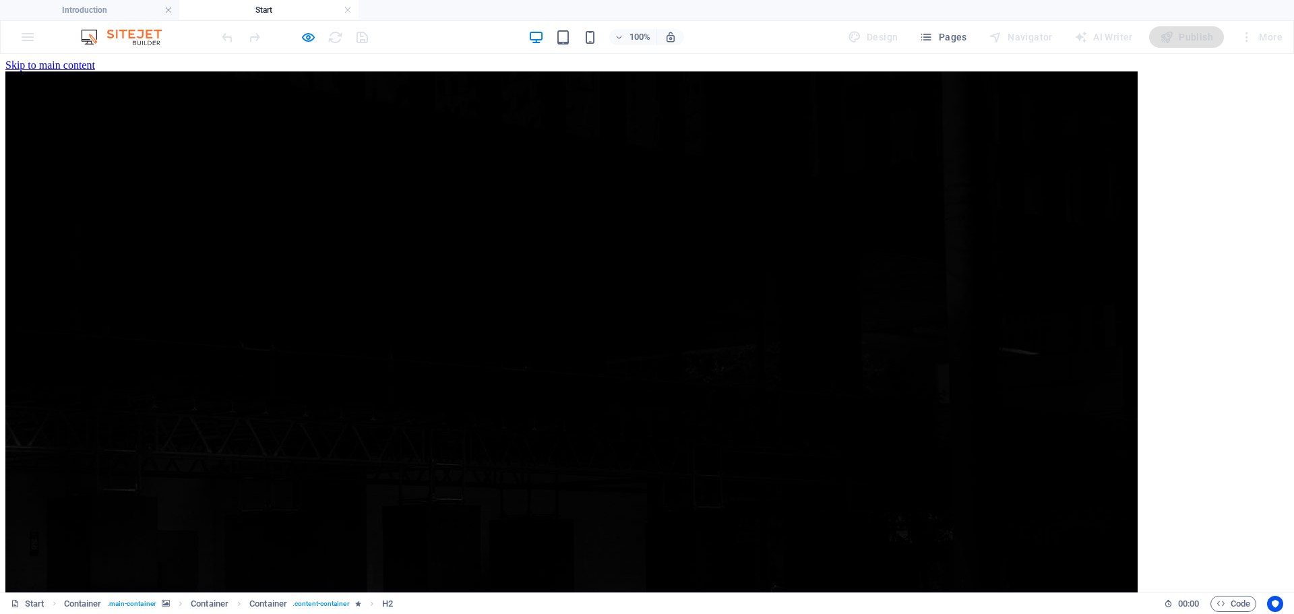
scroll to position [0, 0]
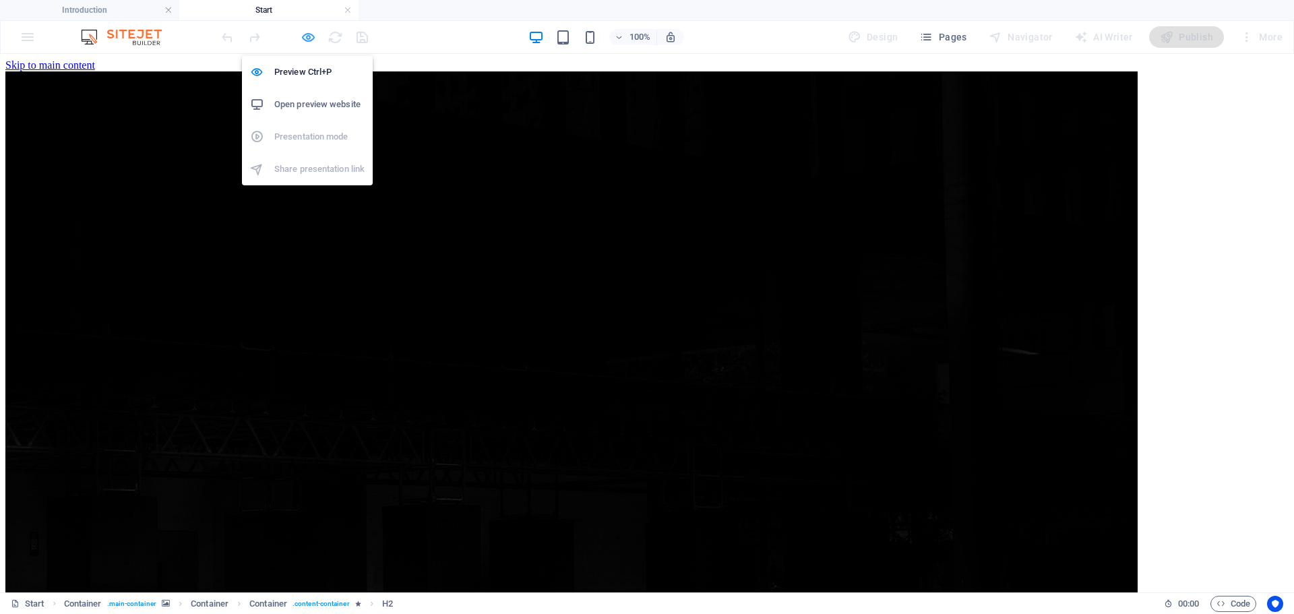
click at [309, 36] on icon "button" at bounding box center [307, 37] width 15 height 15
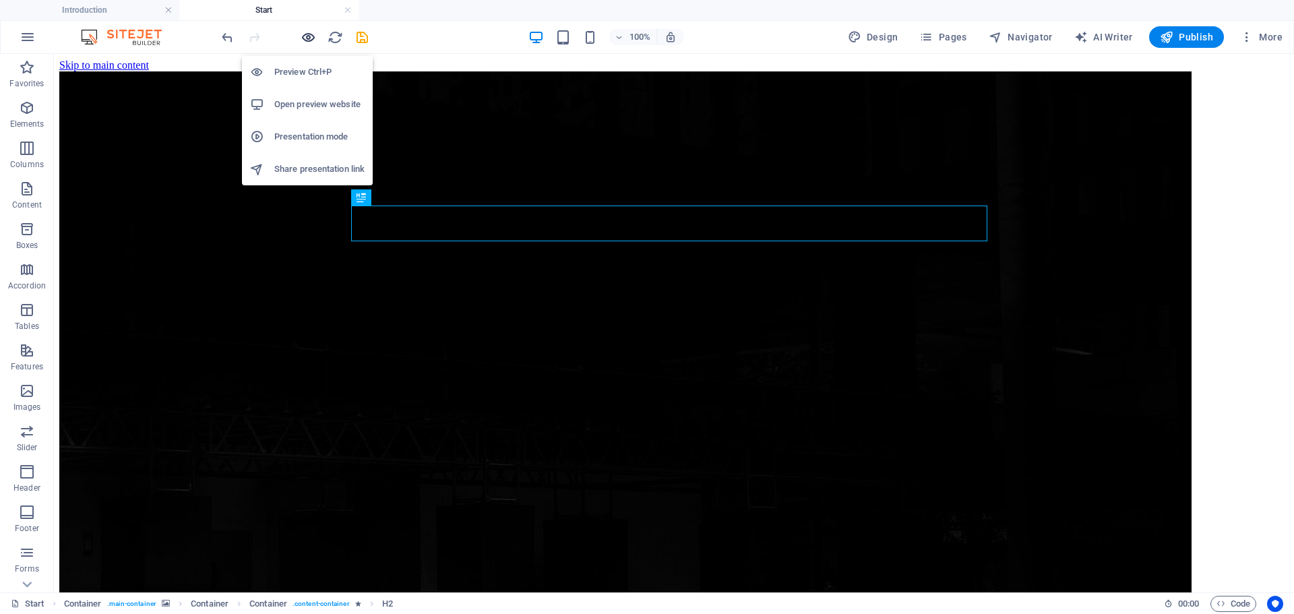
click at [309, 35] on icon "button" at bounding box center [307, 37] width 15 height 15
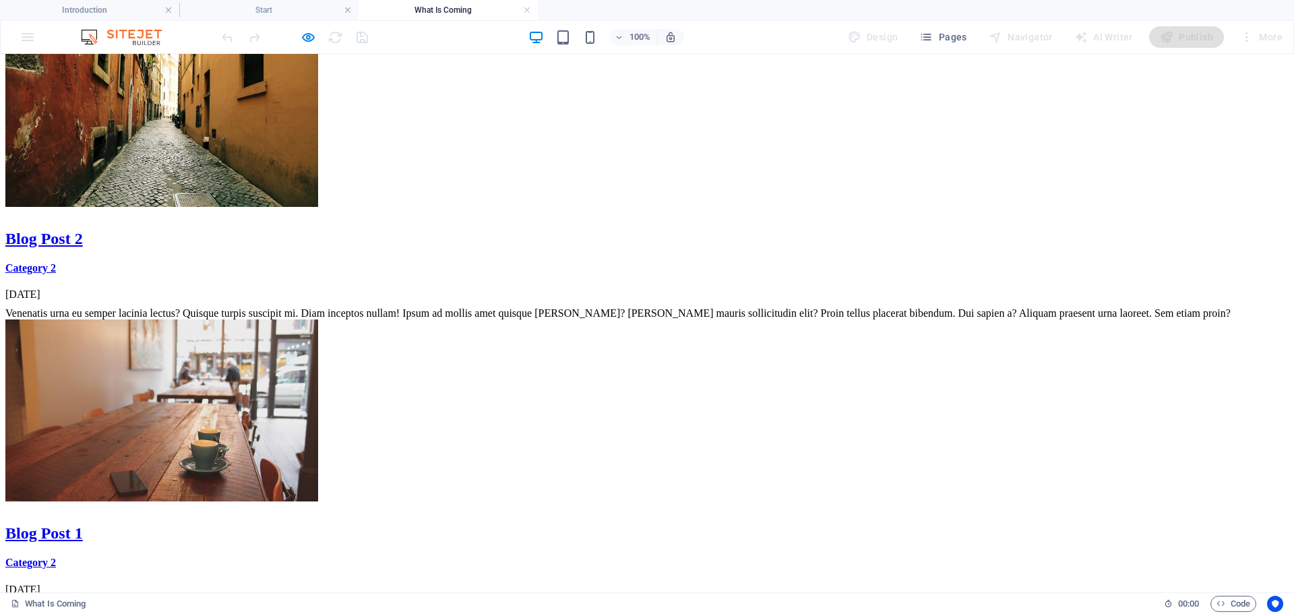
scroll to position [1391, 0]
